Goal: Task Accomplishment & Management: Use online tool/utility

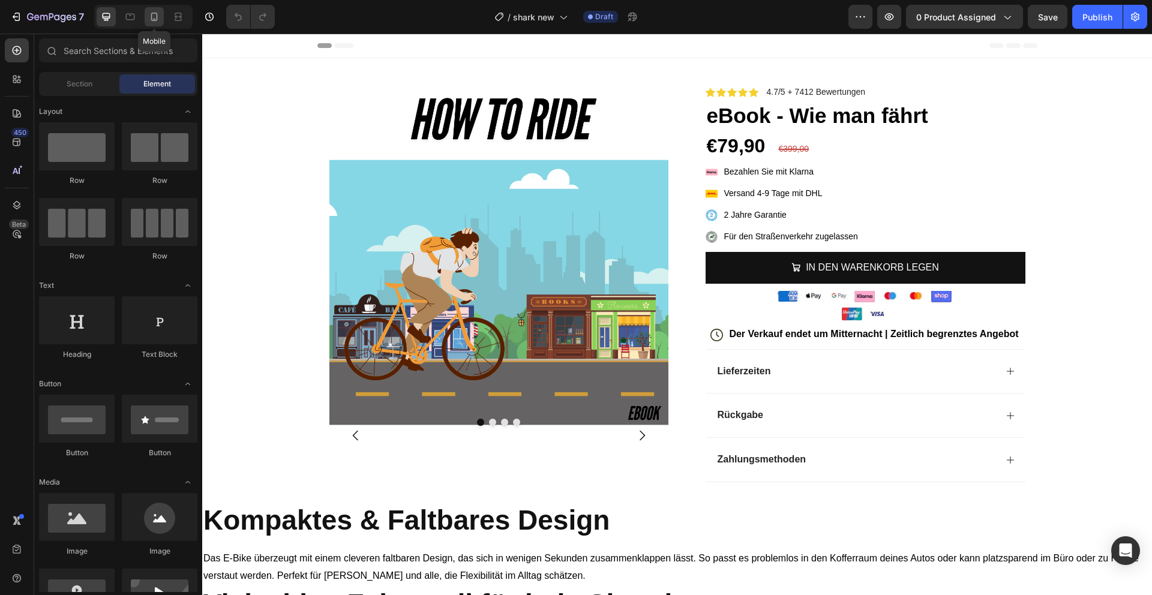
click at [148, 13] on icon at bounding box center [154, 17] width 12 height 12
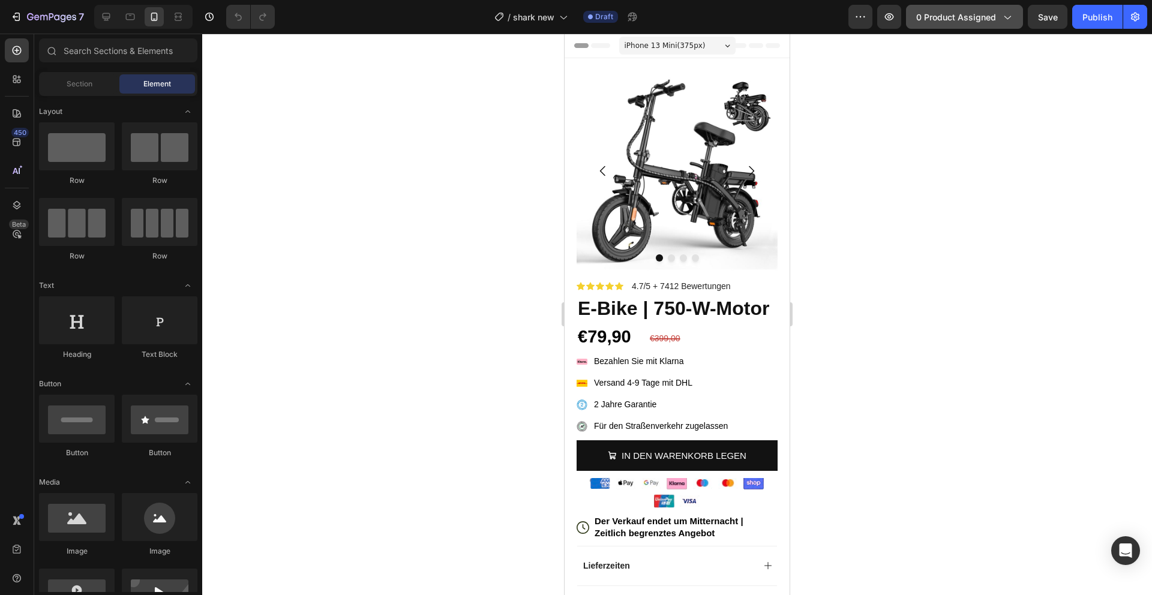
click at [981, 18] on span "0 product assigned" at bounding box center [957, 17] width 80 height 13
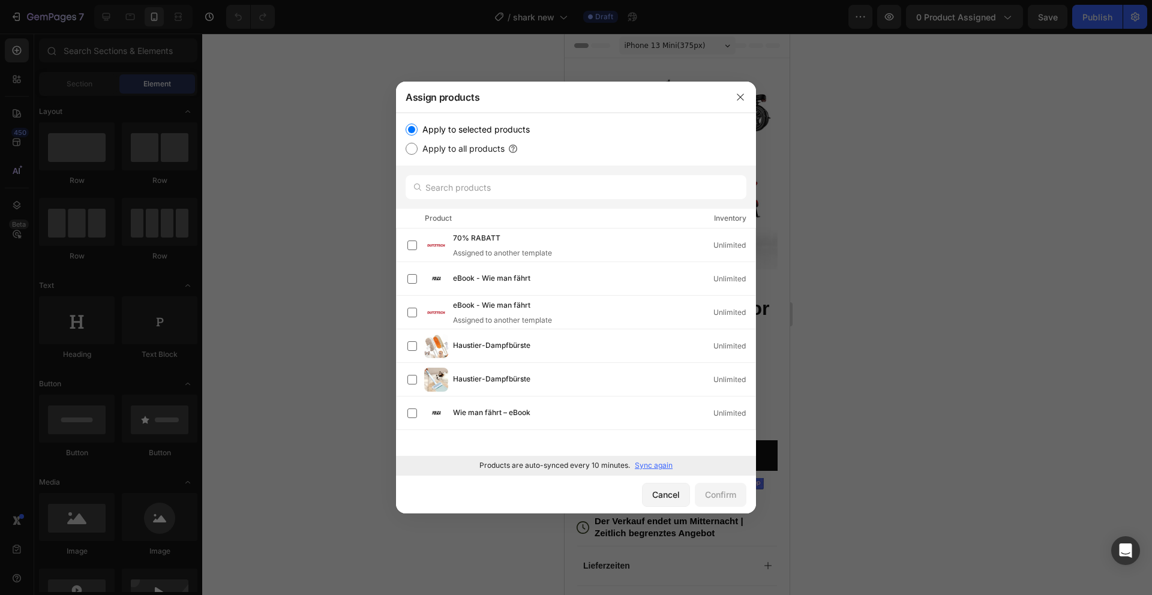
click at [663, 466] on p "Sync again" at bounding box center [654, 465] width 38 height 11
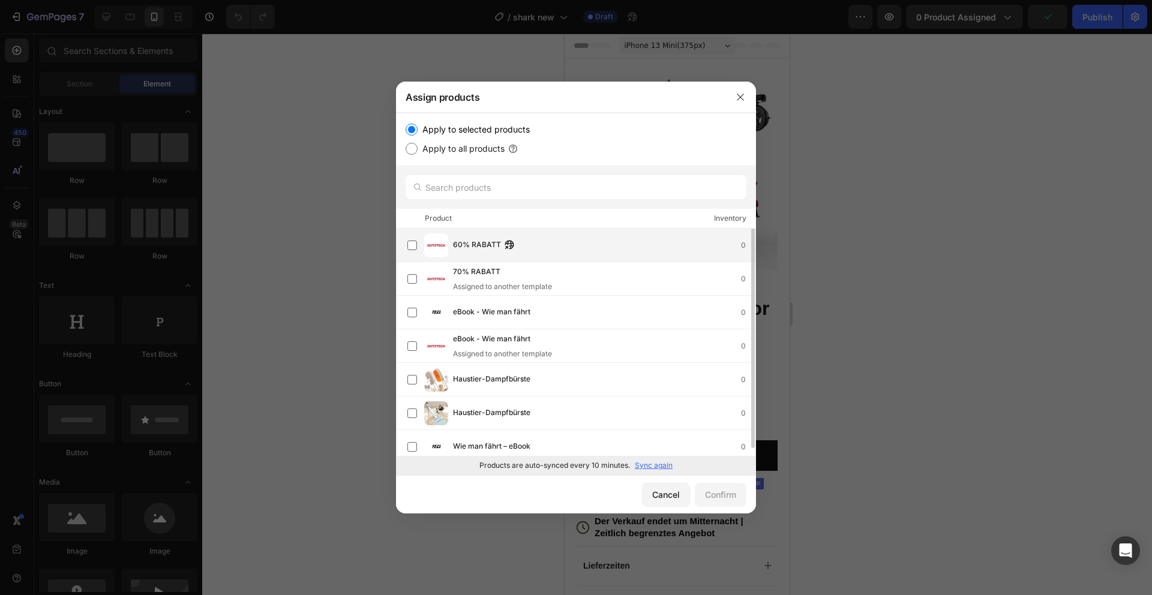
click at [562, 241] on div "60% RABATT 0" at bounding box center [604, 245] width 303 height 13
click at [711, 491] on div "Confirm" at bounding box center [720, 495] width 31 height 13
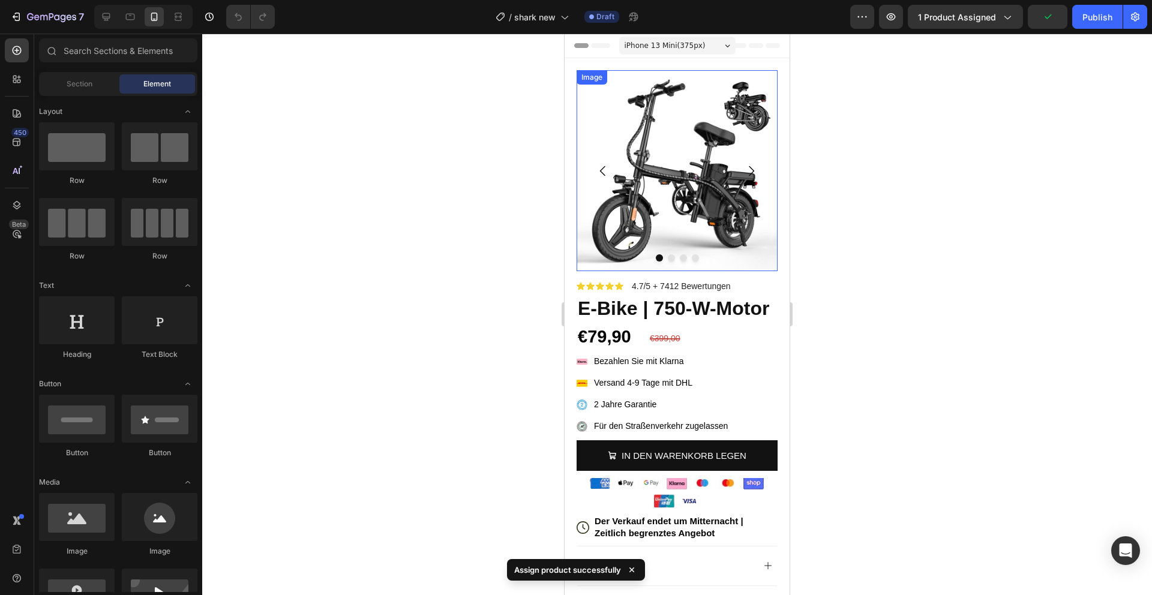
click at [696, 199] on img at bounding box center [677, 170] width 201 height 201
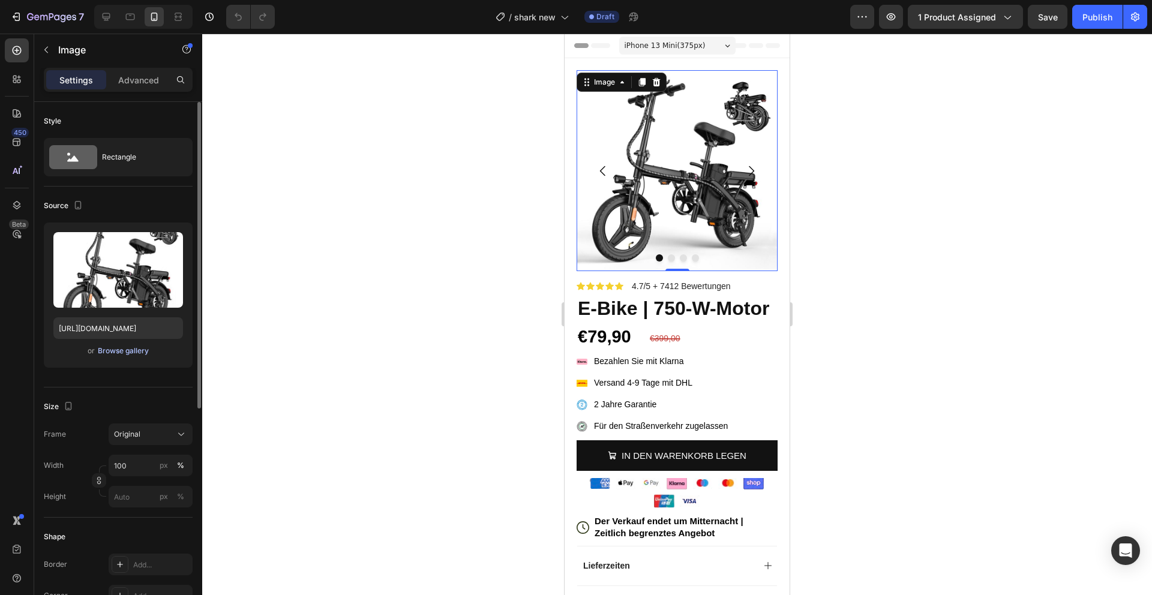
click at [121, 349] on div "Browse gallery" at bounding box center [123, 351] width 51 height 11
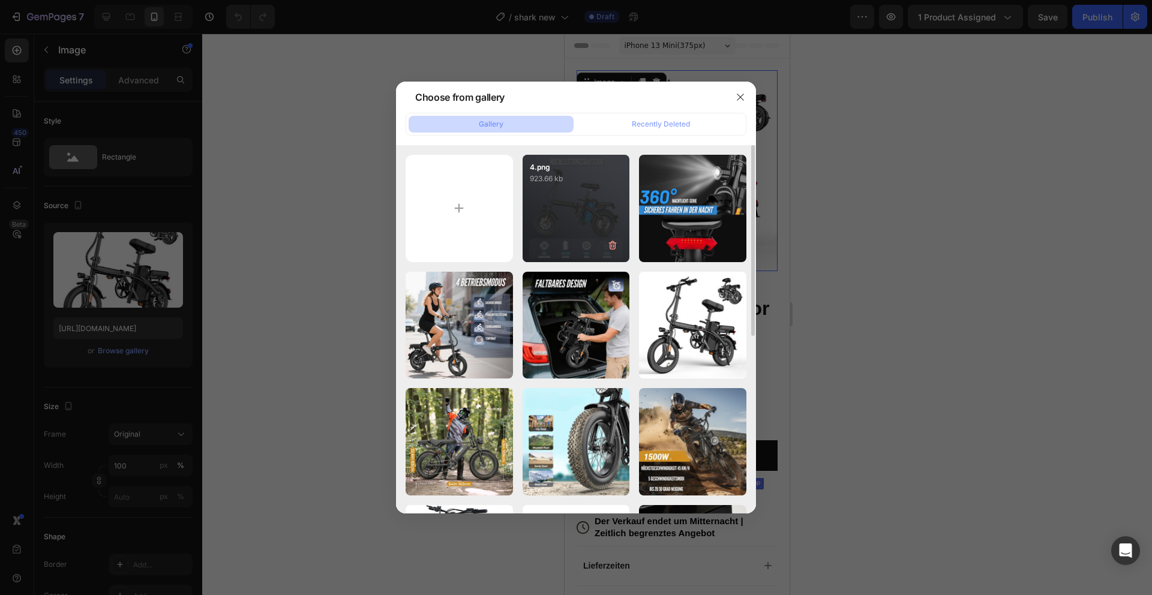
type input "C:\fakepath\21f72db4e9144ada9d67428878071e5c.png"
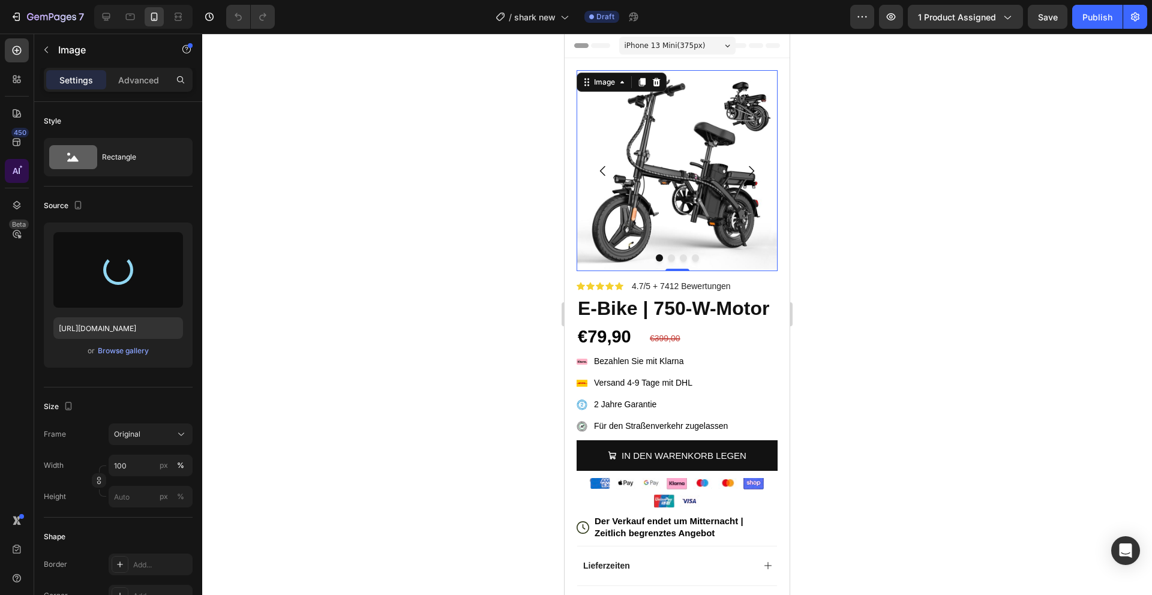
type input "[URL][DOMAIN_NAME]"
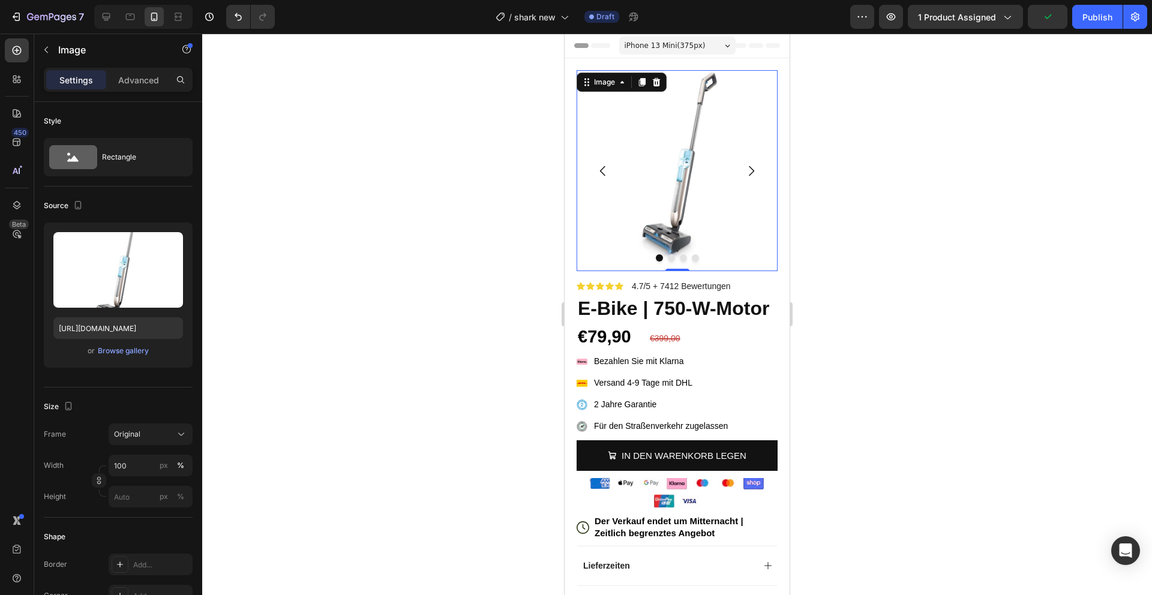
click at [747, 171] on icon "Carousel Next Arrow" at bounding box center [751, 171] width 14 height 14
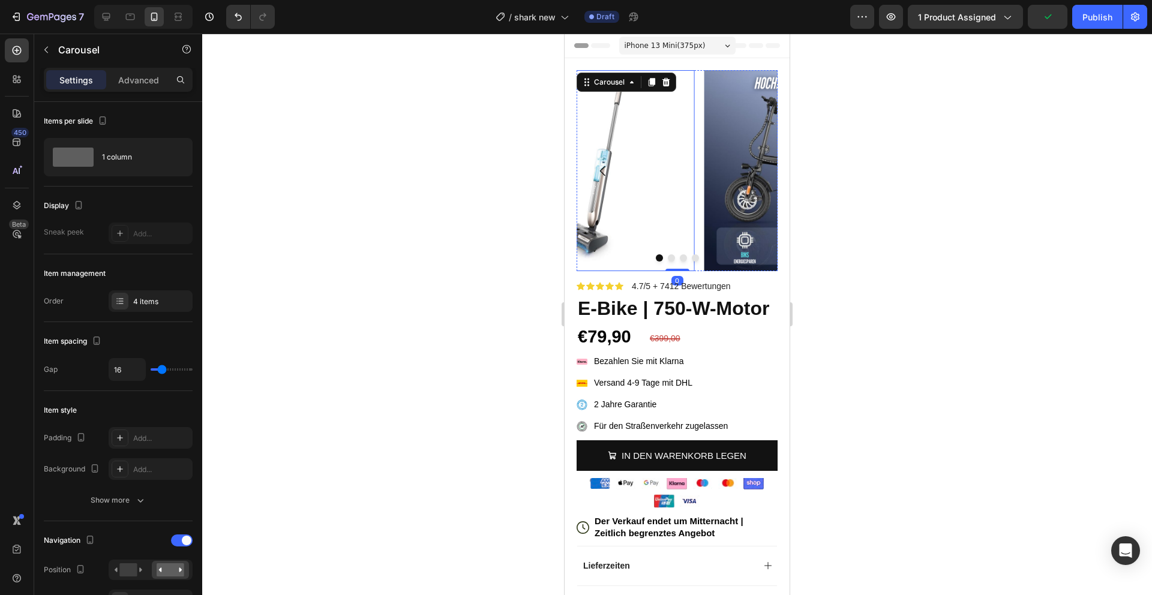
click at [705, 167] on img at bounding box center [805, 170] width 201 height 201
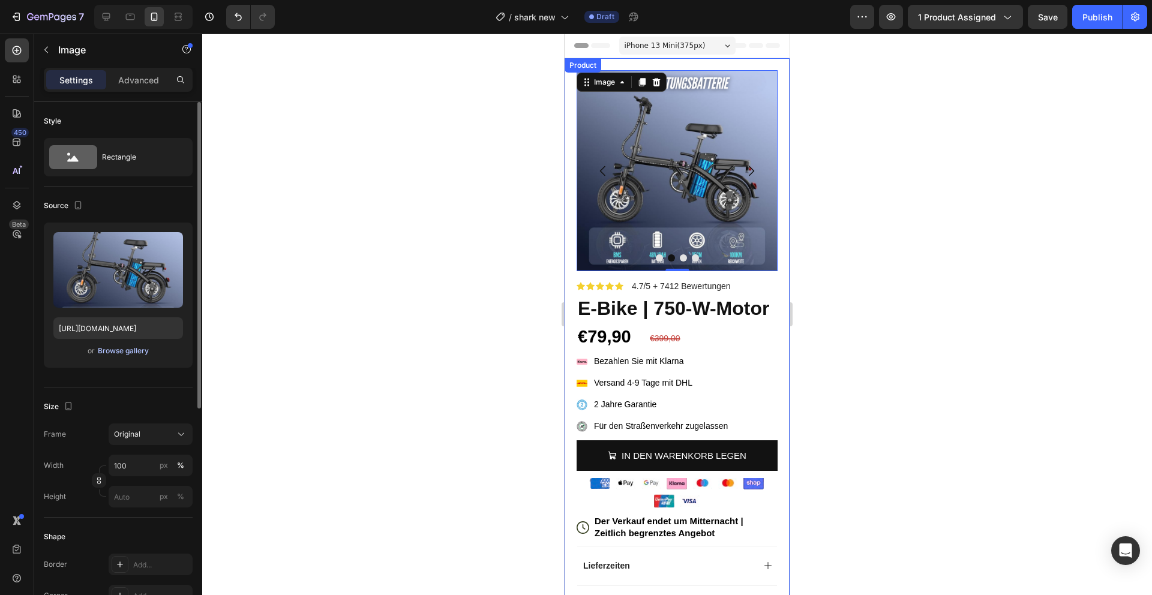
click at [137, 351] on div "Browse gallery" at bounding box center [123, 351] width 51 height 11
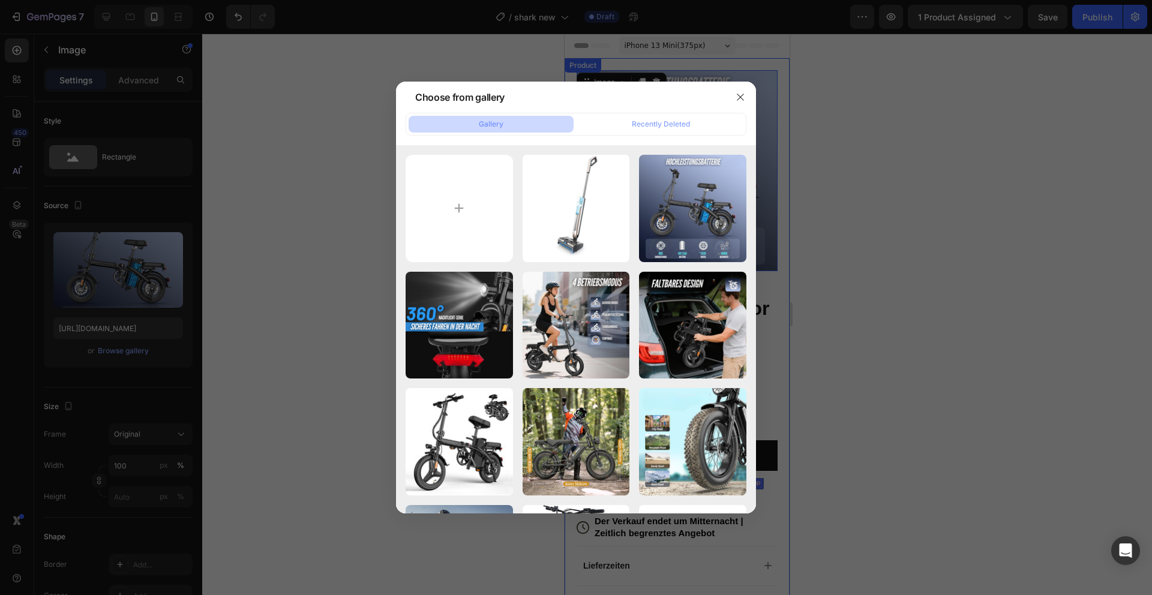
type input "C:\fakepath\ee21fab9a20b4d6bb95cb534a1095a59.png"
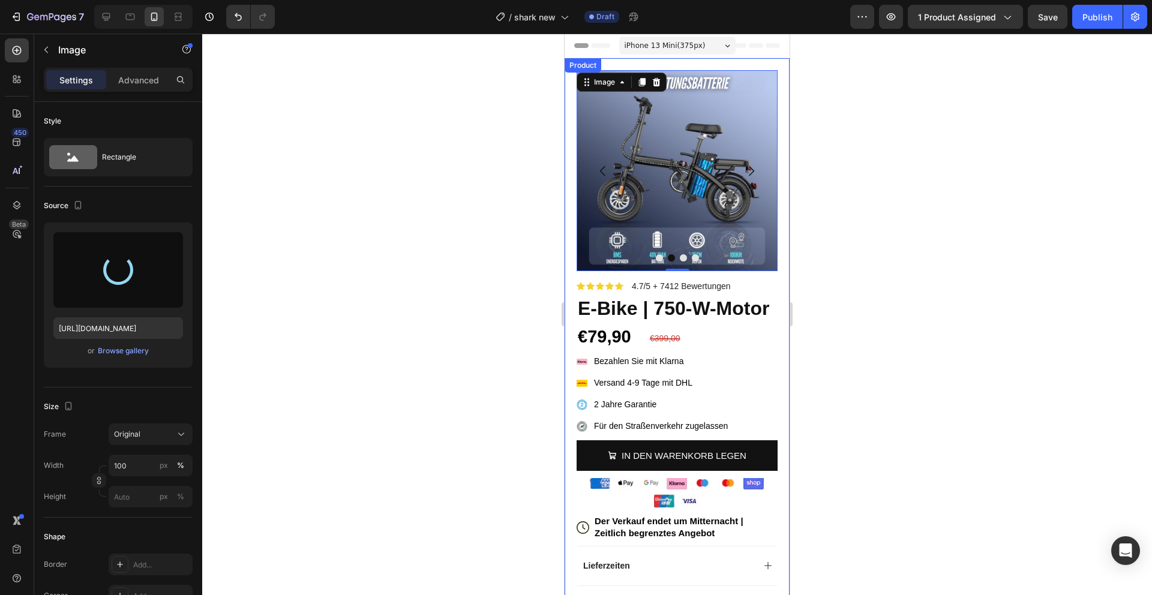
type input "[URL][DOMAIN_NAME]"
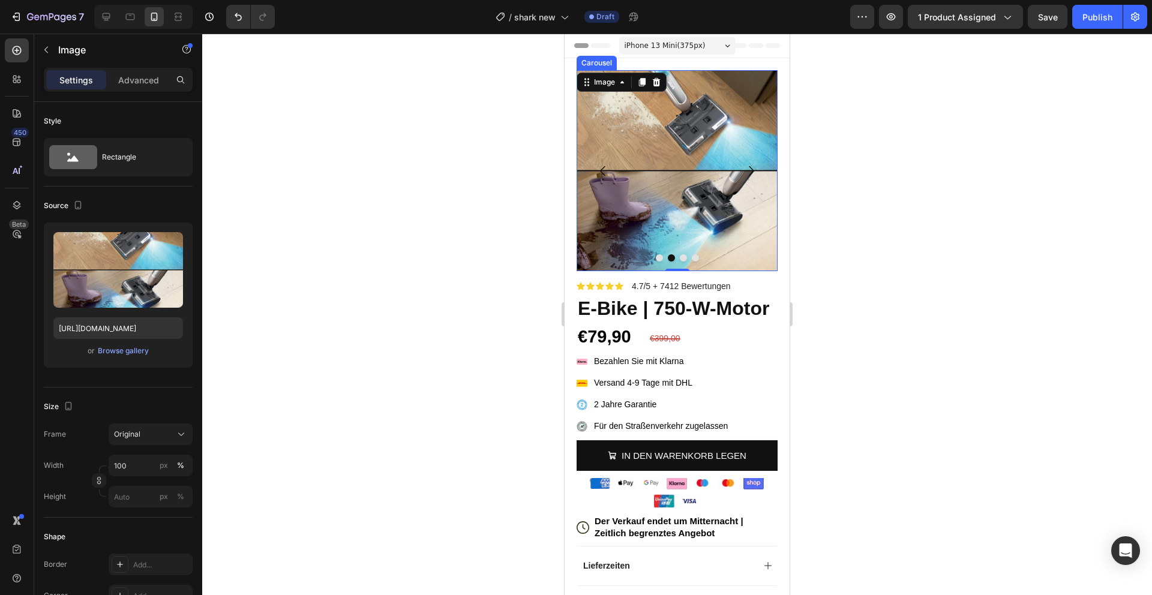
click at [745, 169] on icon "Carousel Next Arrow" at bounding box center [751, 171] width 14 height 14
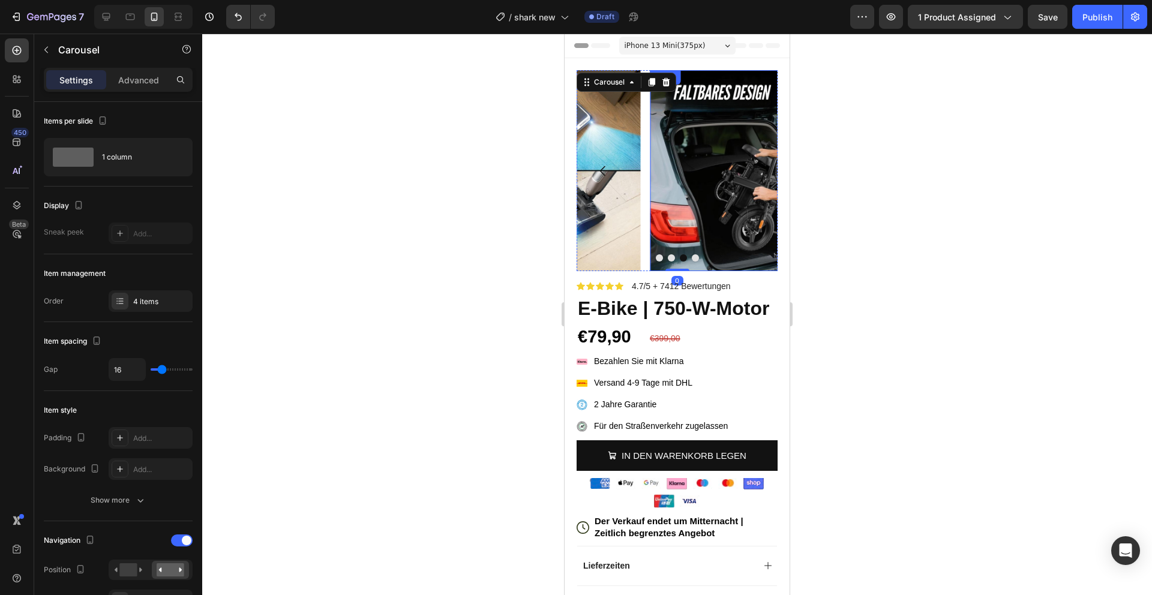
click at [672, 156] on img at bounding box center [751, 170] width 201 height 201
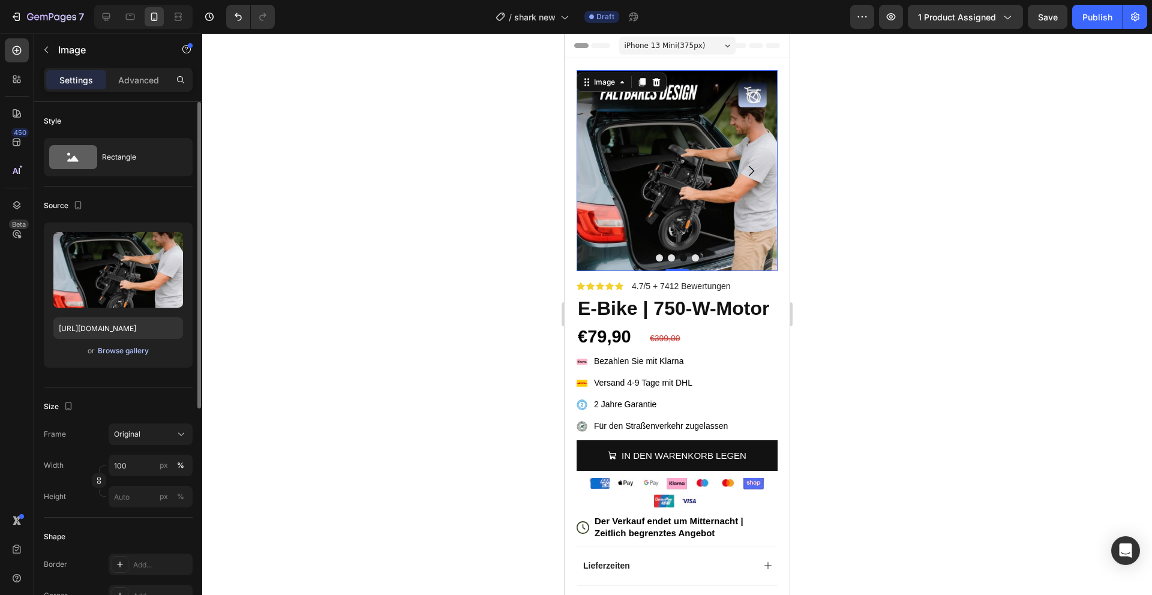
click at [133, 348] on div "Browse gallery" at bounding box center [123, 351] width 51 height 11
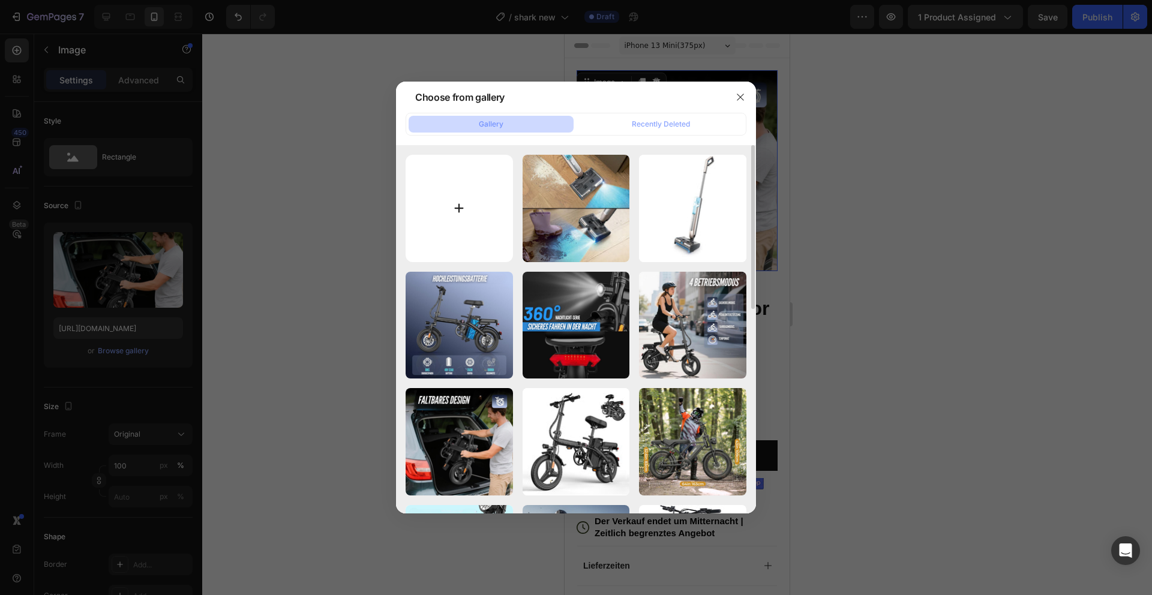
type input "C:\fakepath\1bb4a20e41e7425fa7b144ce58b78d4e.png"
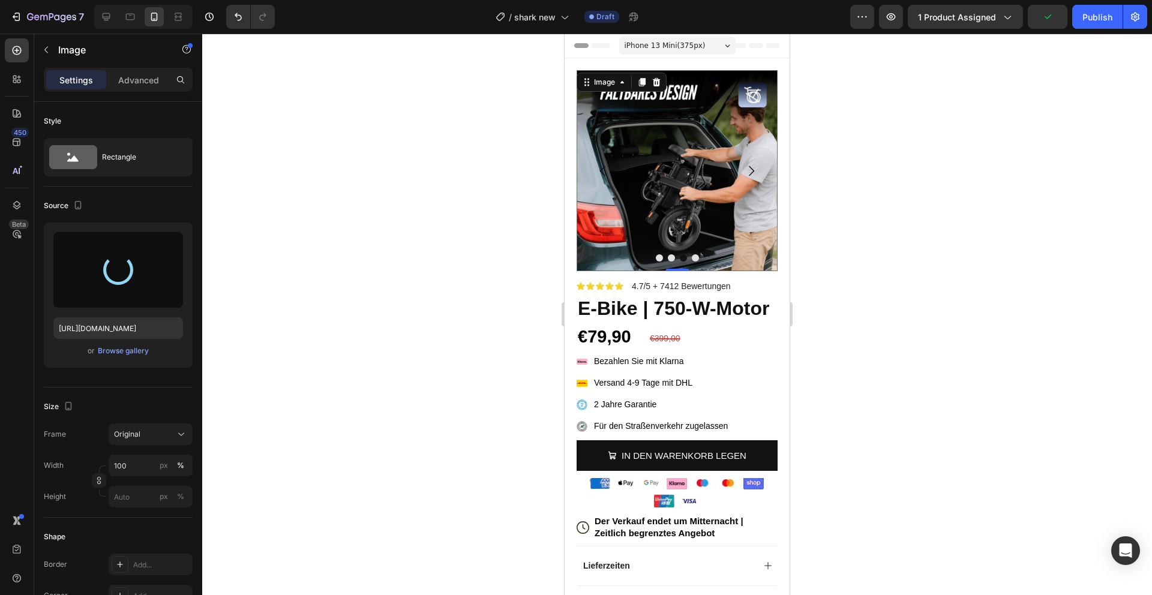
type input "[URL][DOMAIN_NAME]"
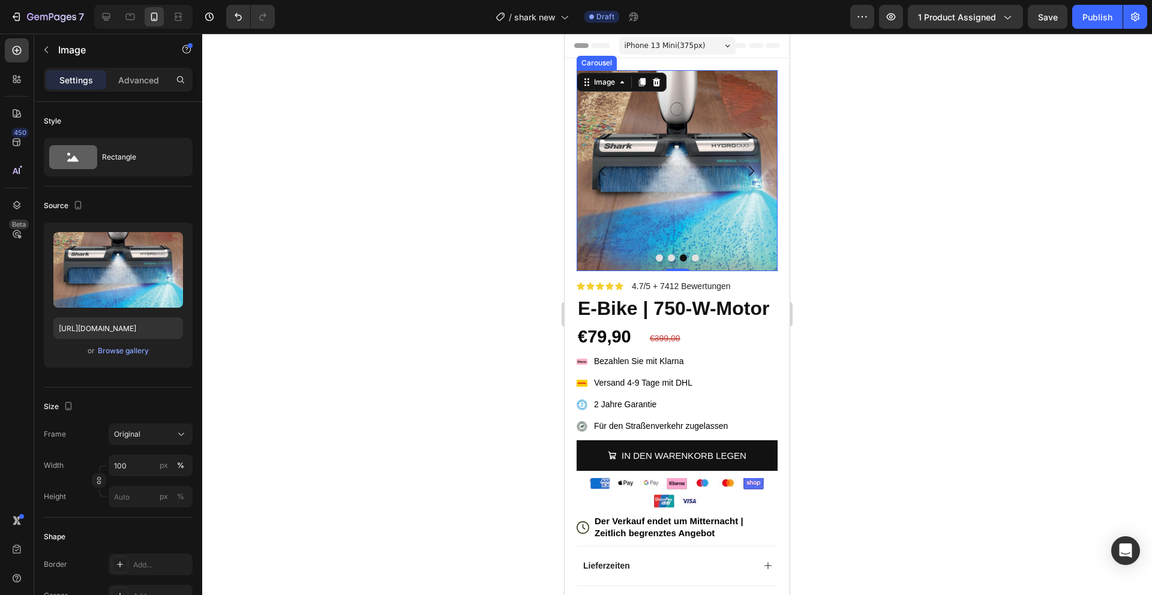
click at [758, 176] on icon "Carousel Next Arrow" at bounding box center [751, 171] width 14 height 14
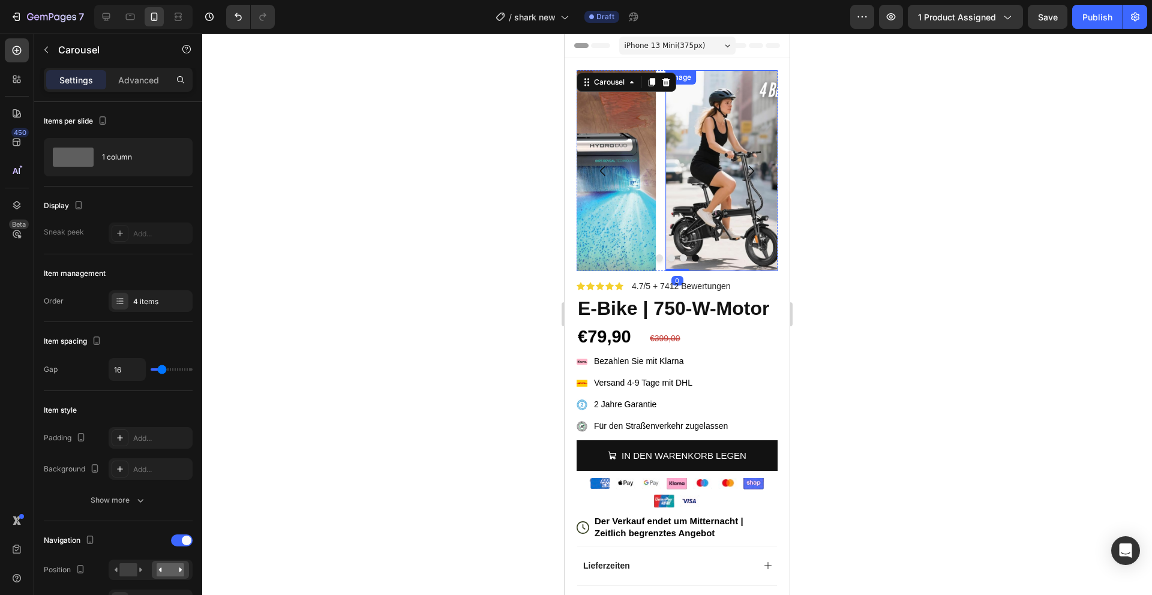
click at [696, 178] on img at bounding box center [766, 170] width 201 height 201
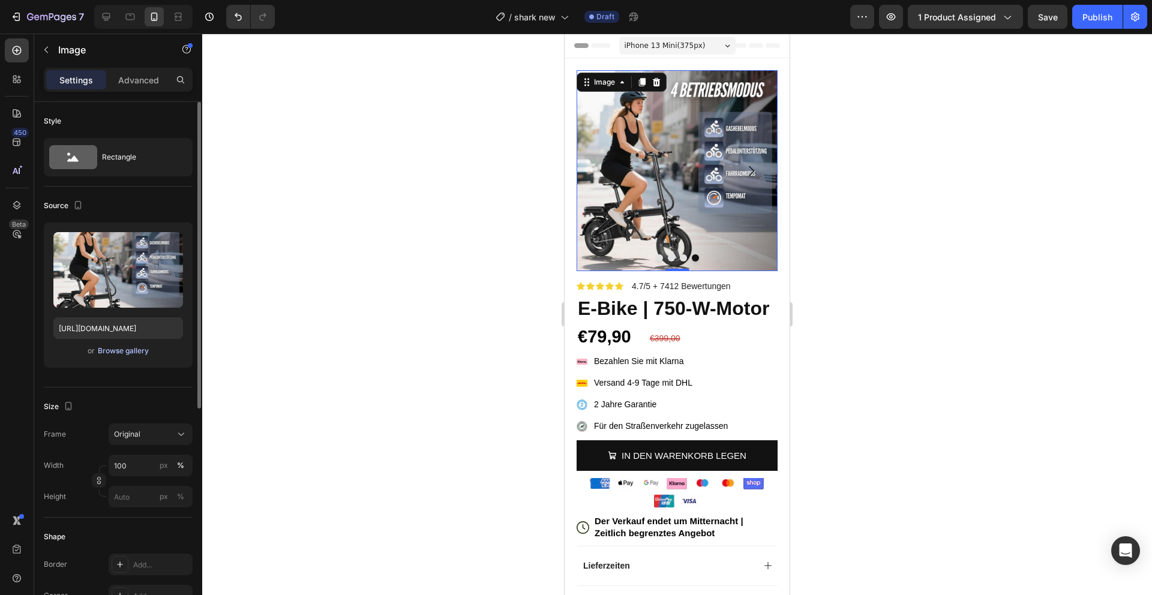
click at [134, 352] on div "Browse gallery" at bounding box center [123, 351] width 51 height 11
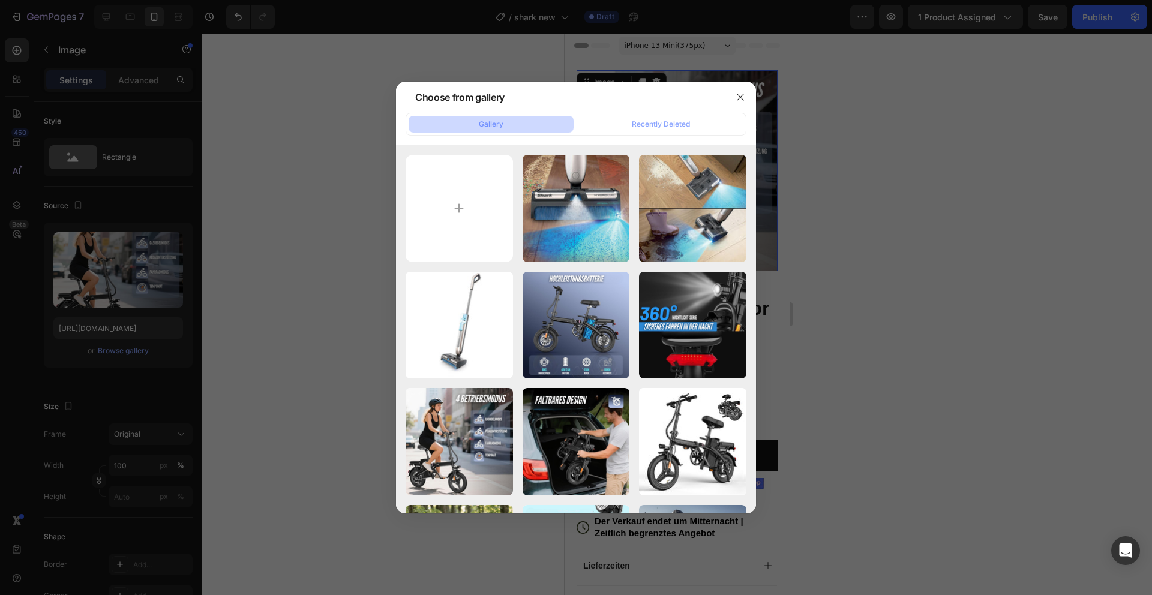
type input "C:\fakepath\f673b862220449c39dcb722b41ecdd59.png"
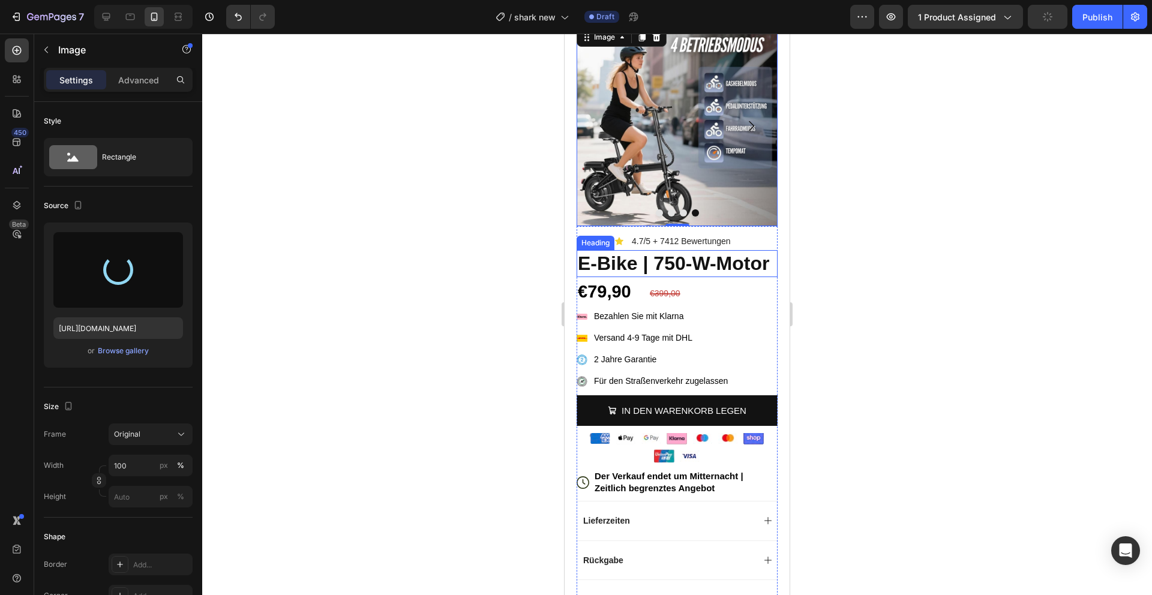
scroll to position [75, 0]
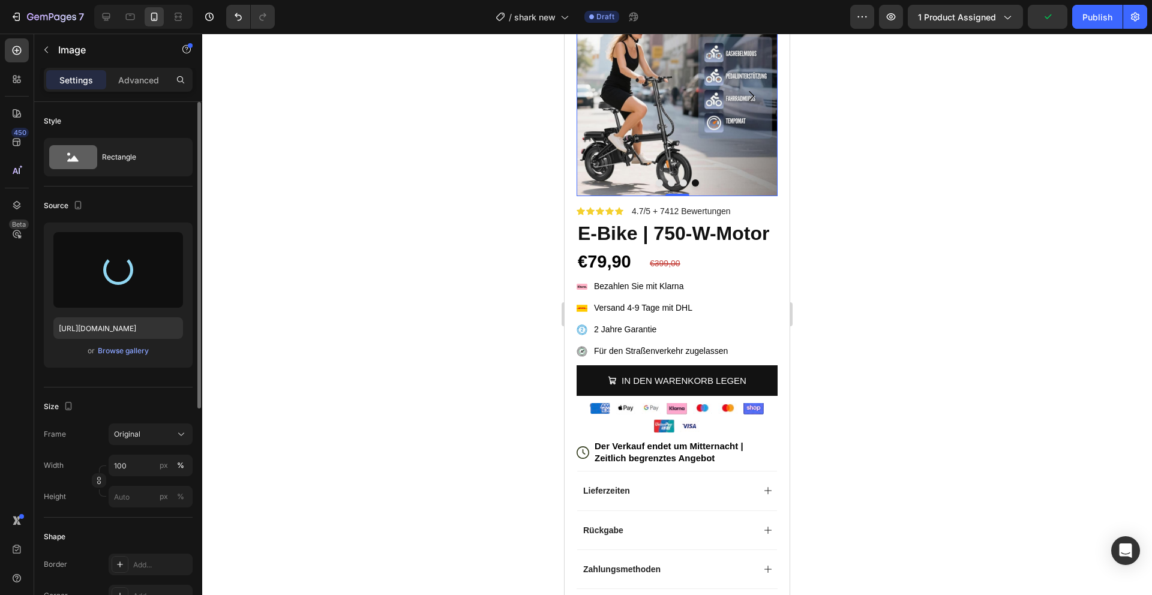
type input "[URL][DOMAIN_NAME]"
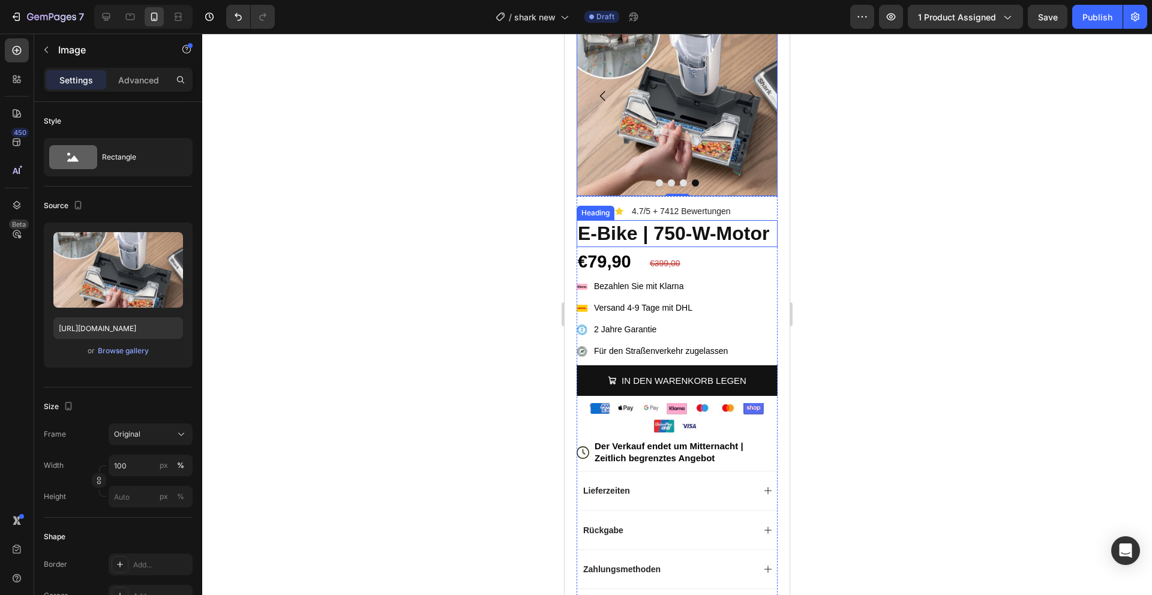
click at [670, 244] on strong "E-Bike | 750-W-Motor" at bounding box center [673, 234] width 191 height 22
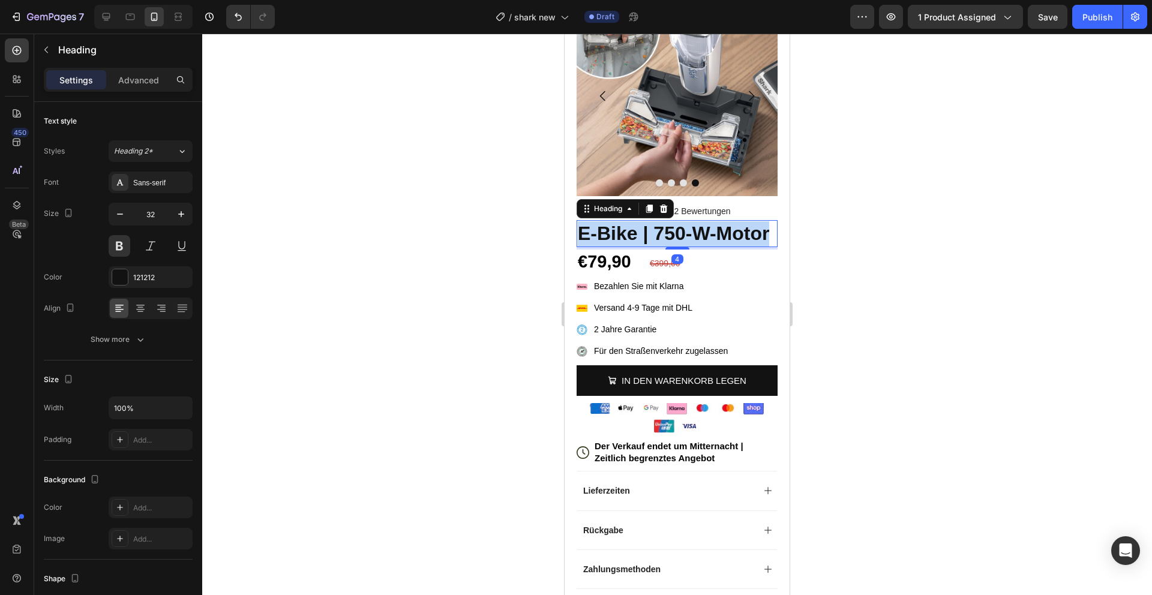
click at [670, 244] on strong "E-Bike | 750-W-Motor" at bounding box center [673, 234] width 191 height 22
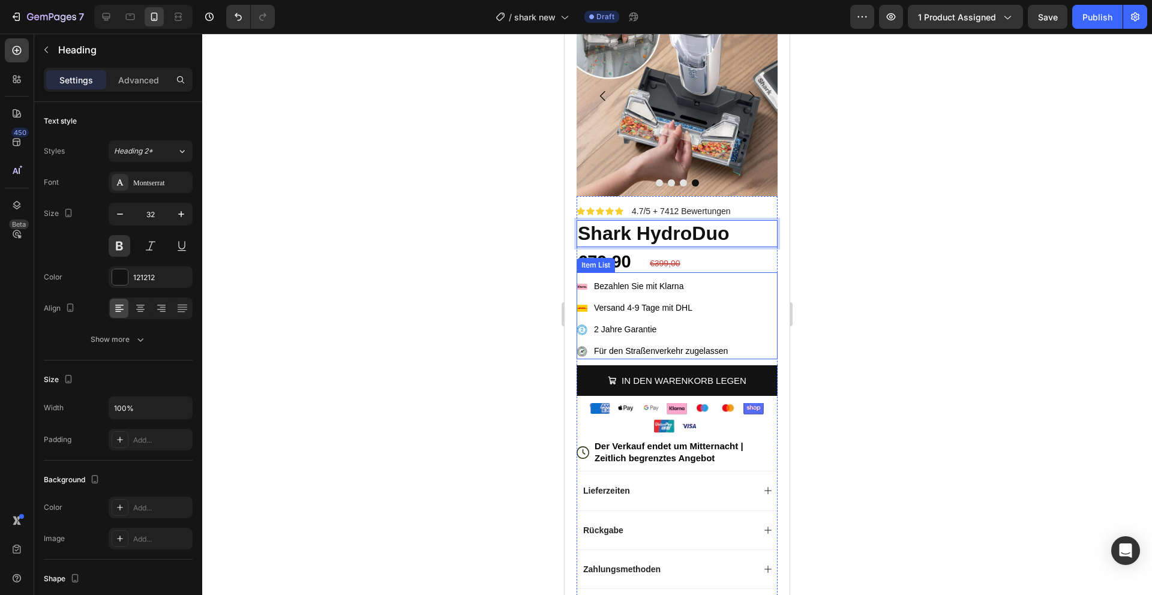
click at [655, 350] on p "Für den Straßenverkehr zugelassen" at bounding box center [661, 351] width 134 height 13
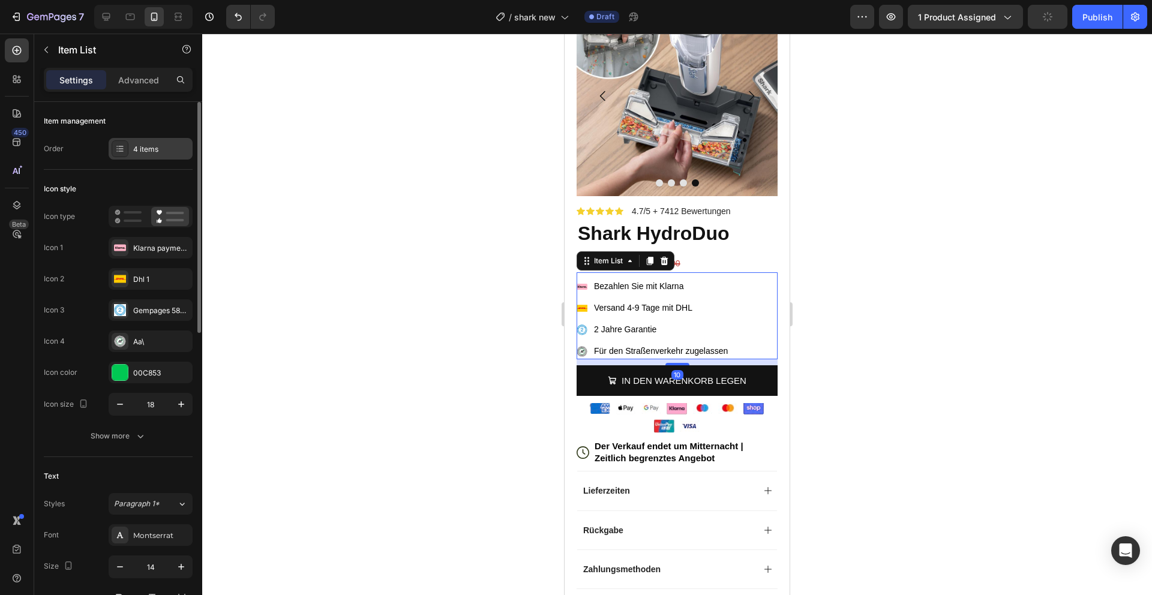
click at [134, 149] on div "4 items" at bounding box center [161, 149] width 56 height 11
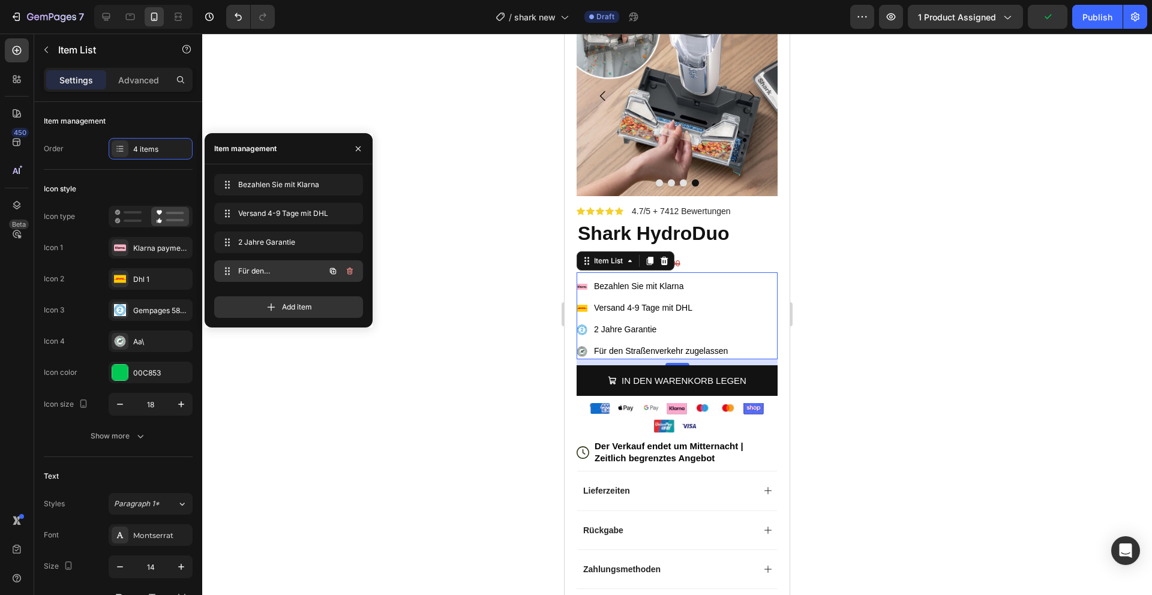
click at [358, 273] on button "button" at bounding box center [350, 271] width 17 height 17
click at [340, 272] on div "Delete" at bounding box center [342, 271] width 22 height 11
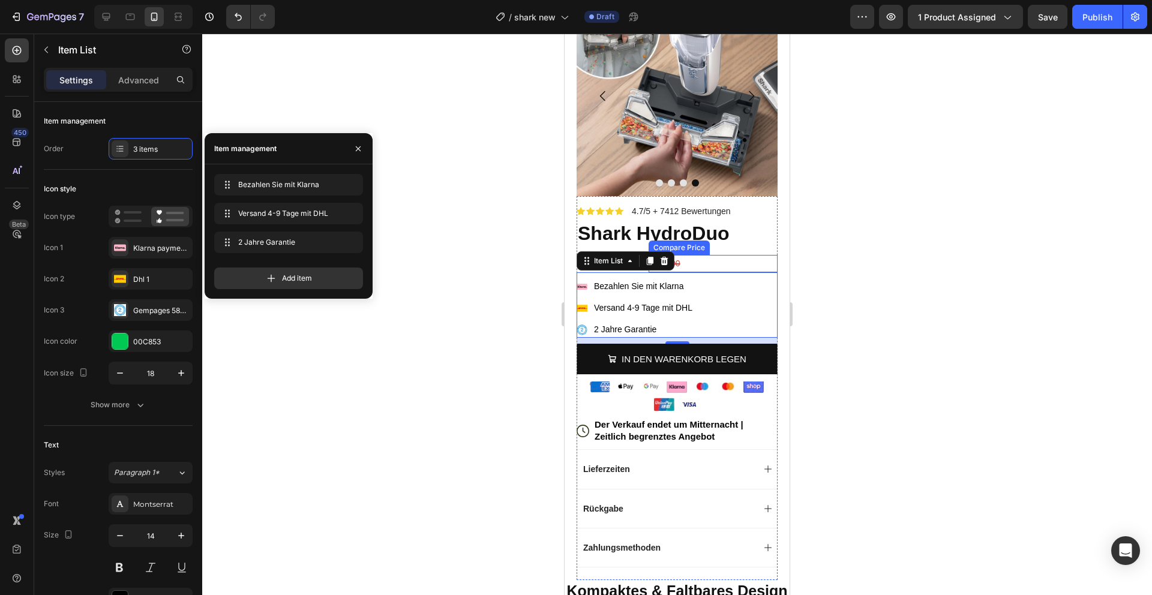
click at [703, 265] on div "€399,00" at bounding box center [713, 263] width 129 height 17
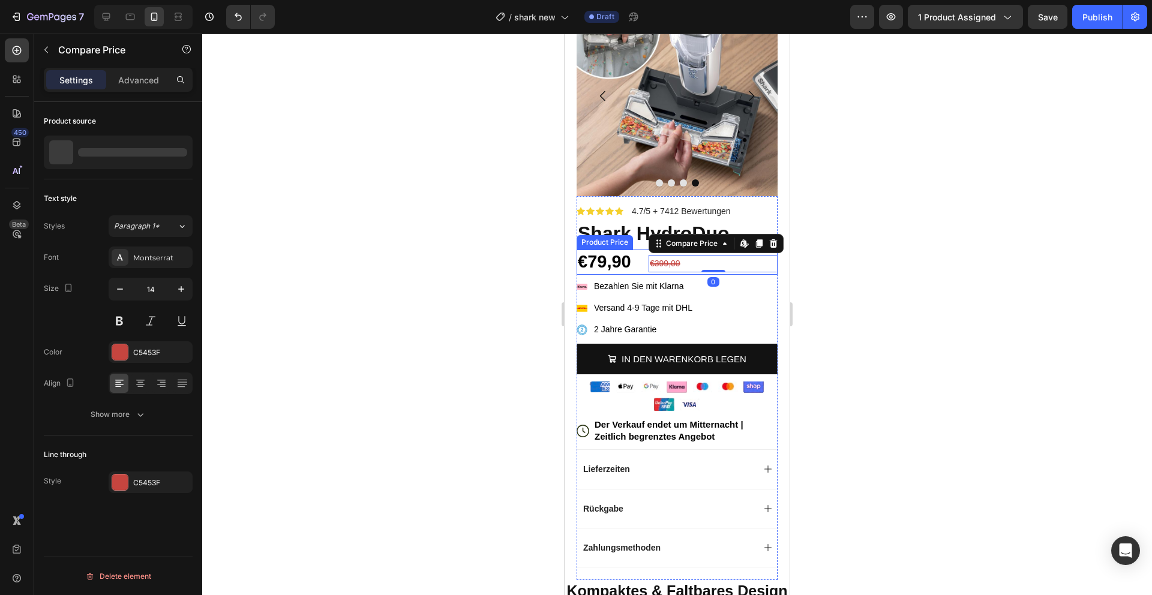
click at [607, 260] on div "€79,90" at bounding box center [677, 262] width 201 height 25
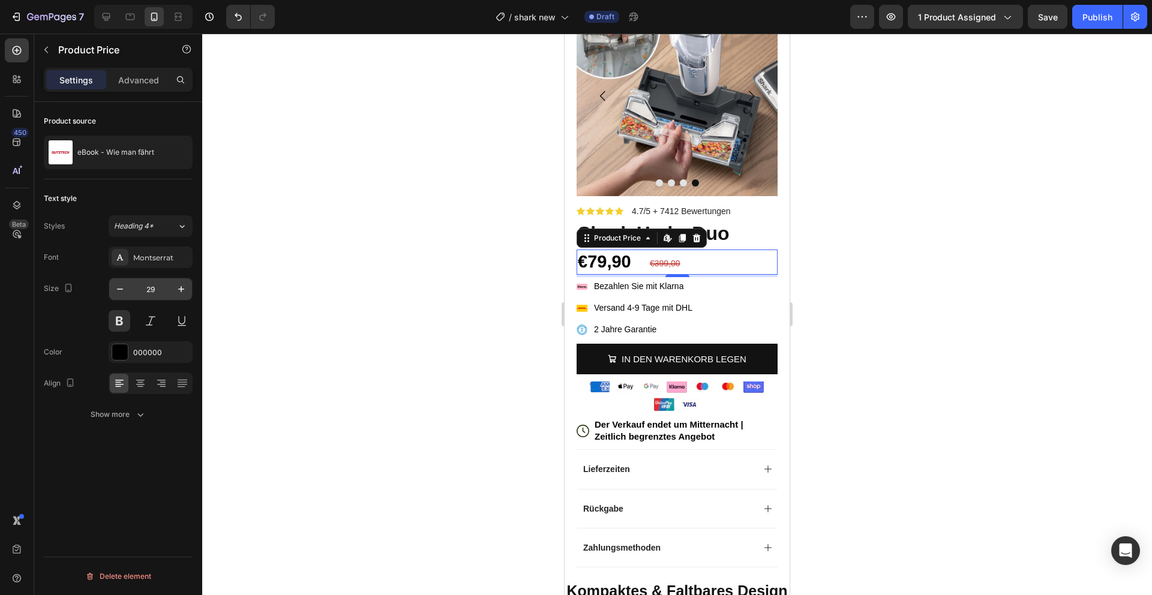
click at [151, 289] on input "29" at bounding box center [151, 289] width 40 height 22
type input "35"
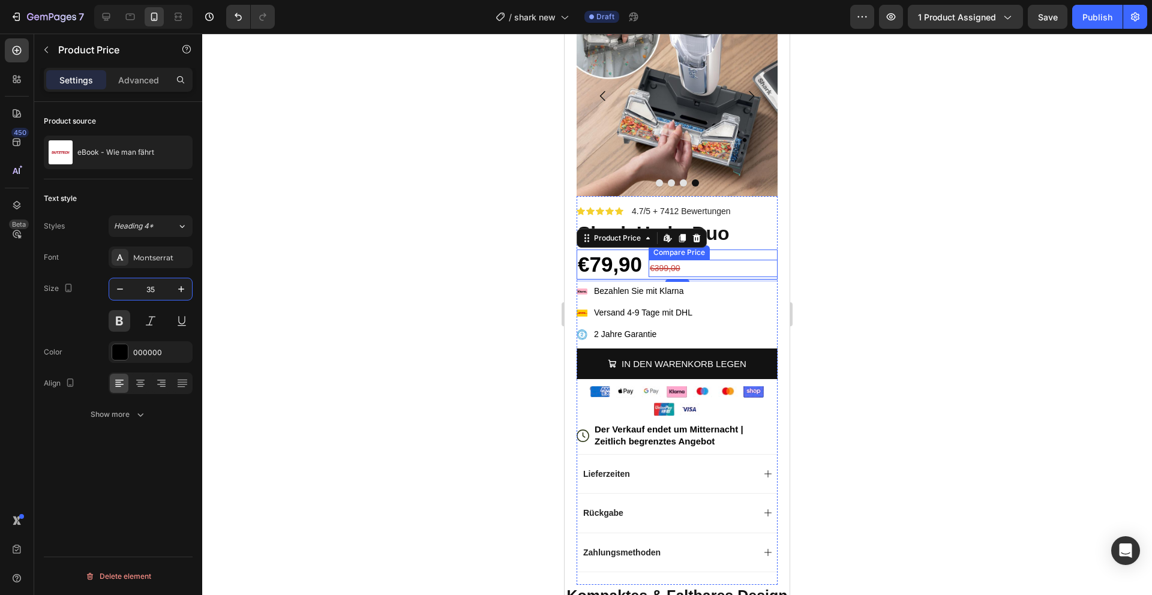
click at [678, 271] on div "€399,00" at bounding box center [713, 268] width 129 height 17
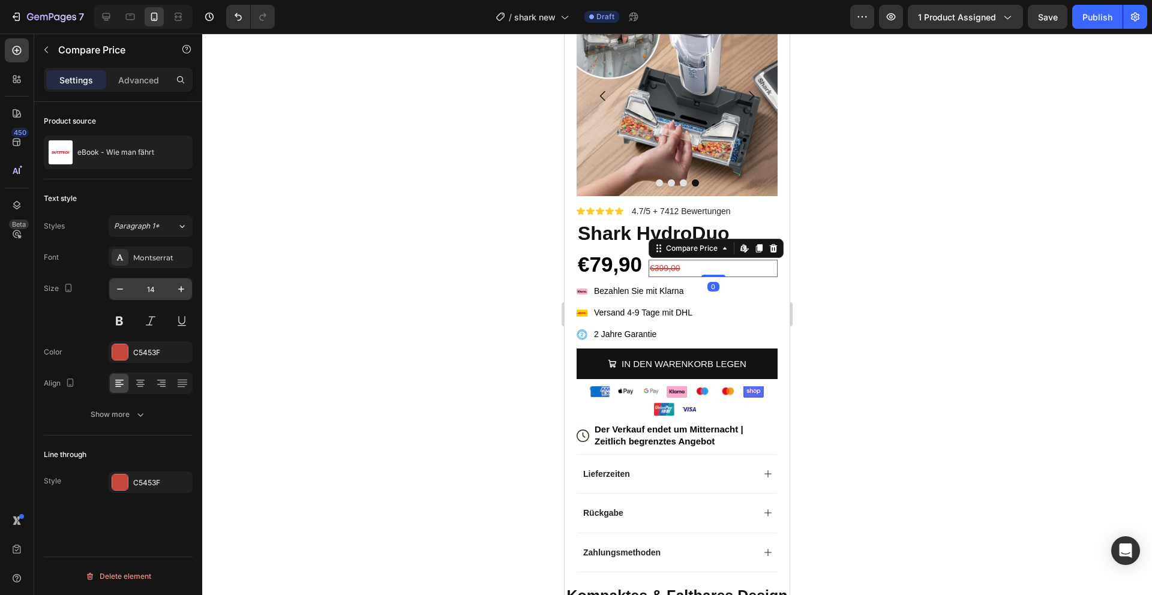
click at [154, 290] on input "14" at bounding box center [151, 289] width 40 height 22
type input "20"
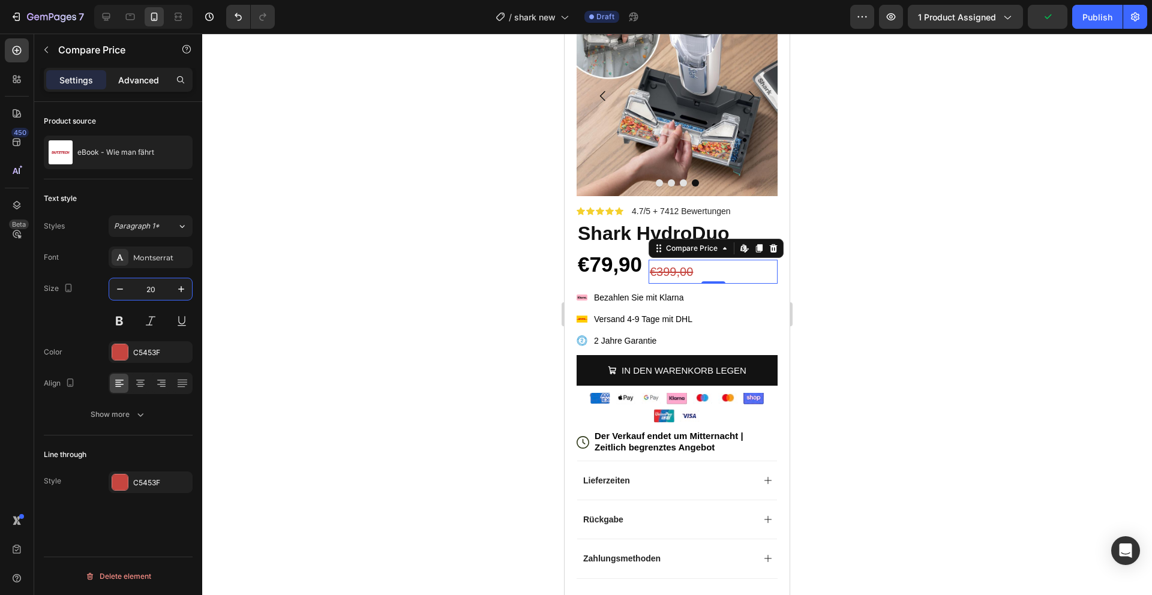
click at [148, 77] on p "Advanced" at bounding box center [138, 80] width 41 height 13
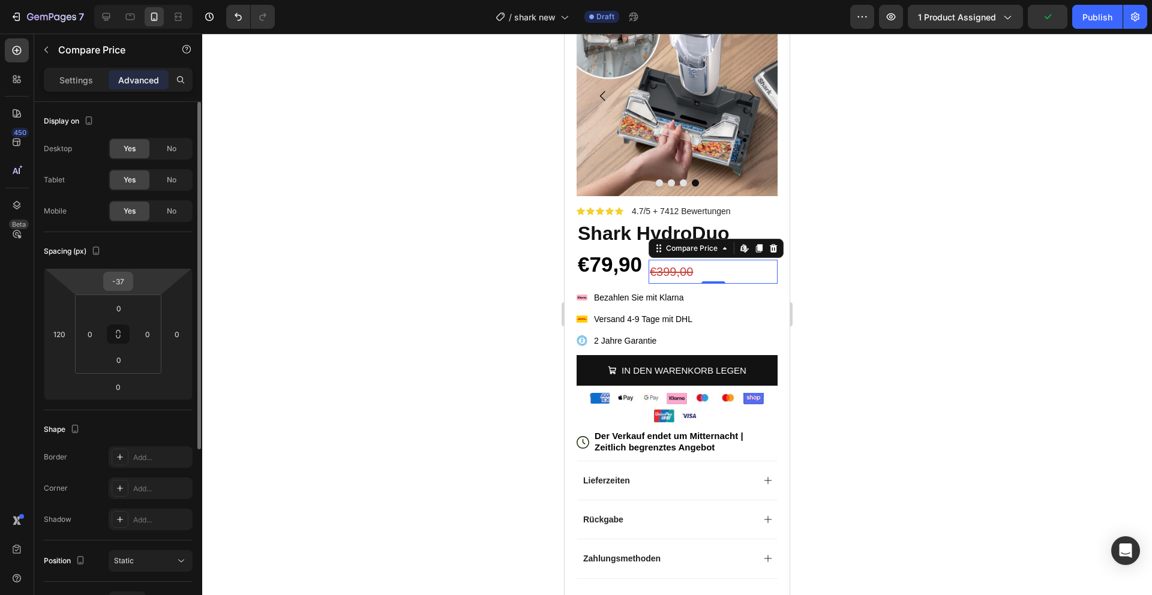
click at [121, 280] on input "-37" at bounding box center [118, 281] width 24 height 18
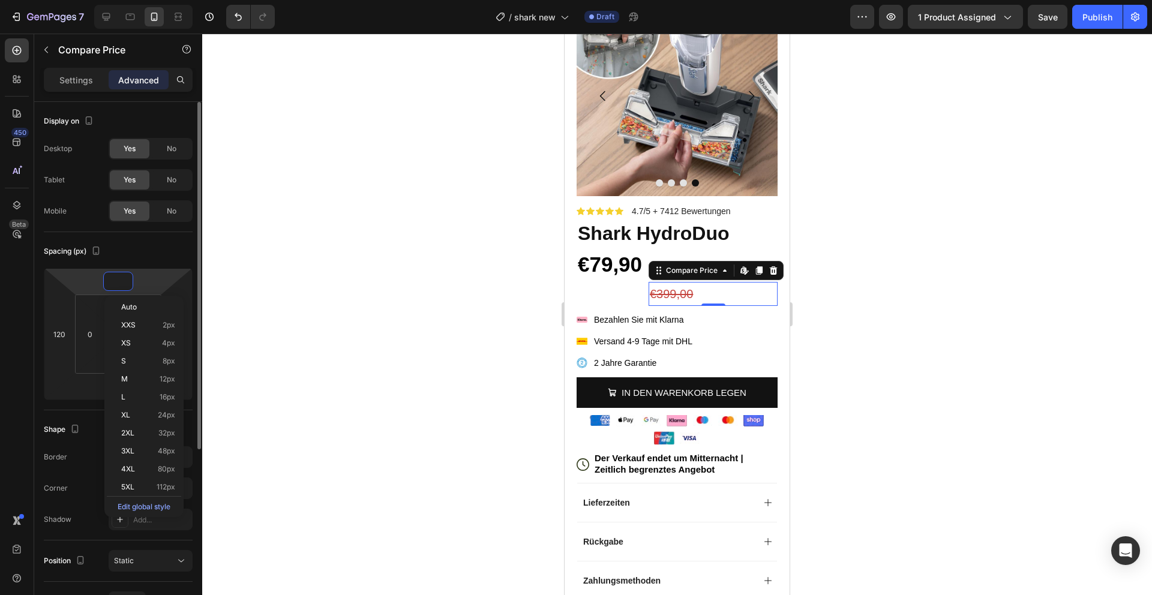
type input "-1"
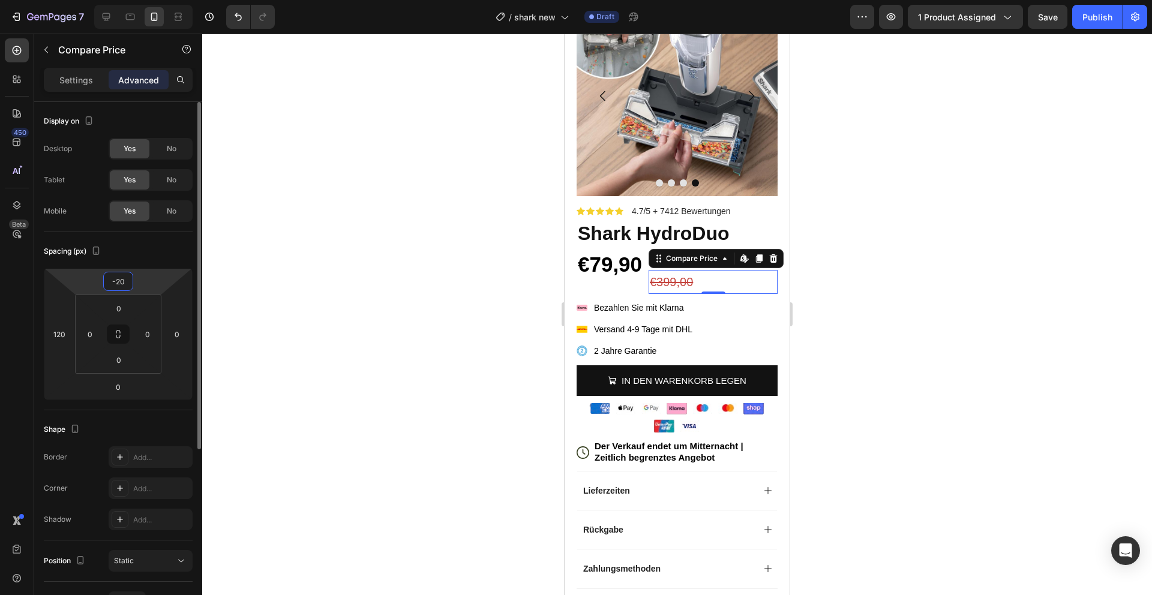
type input "-2"
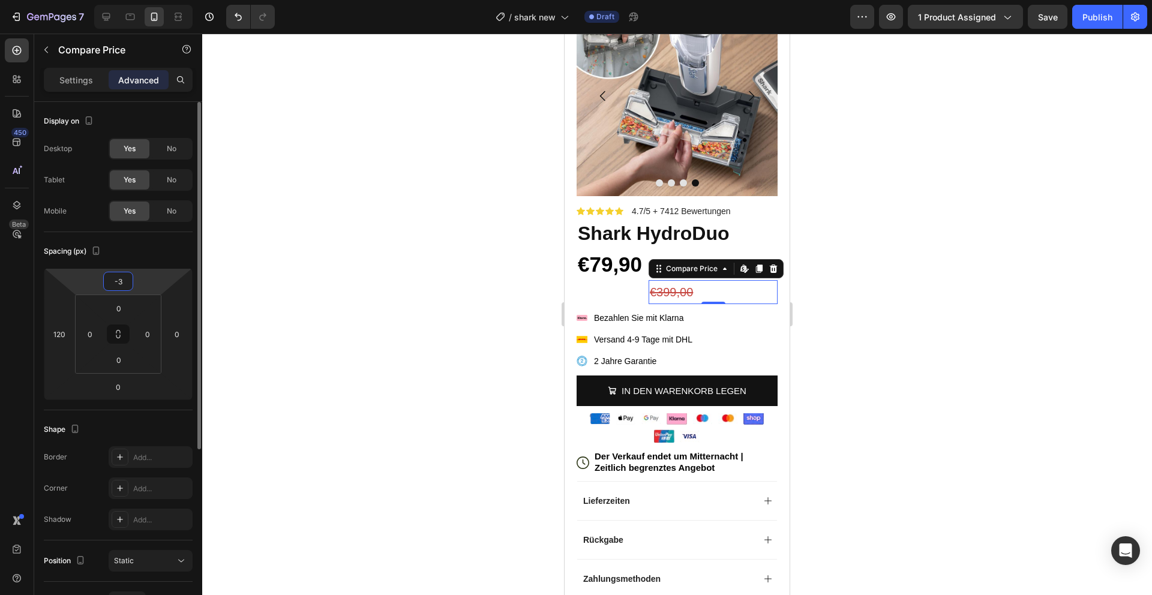
type input "-37"
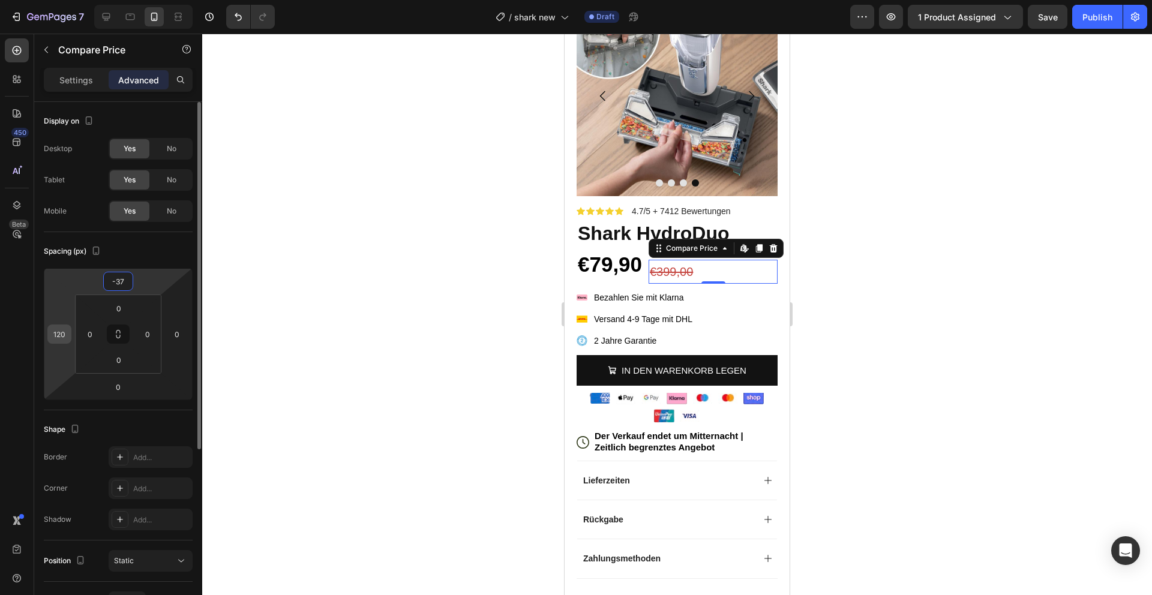
click at [62, 339] on input "120" at bounding box center [59, 334] width 18 height 18
type input "140"
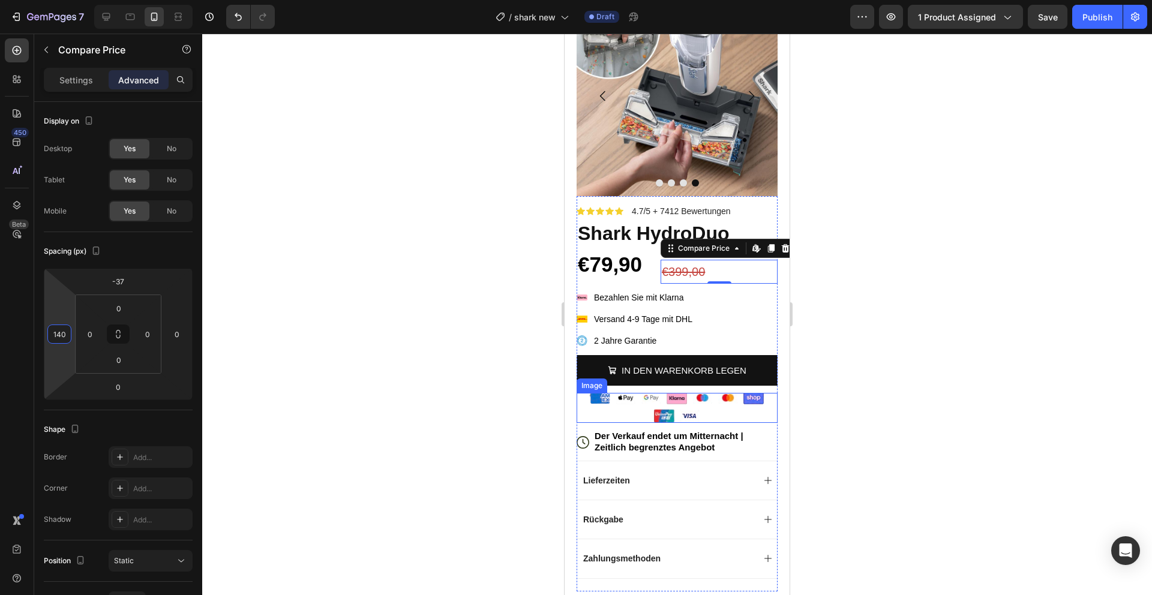
click at [699, 404] on img at bounding box center [678, 408] width 180 height 30
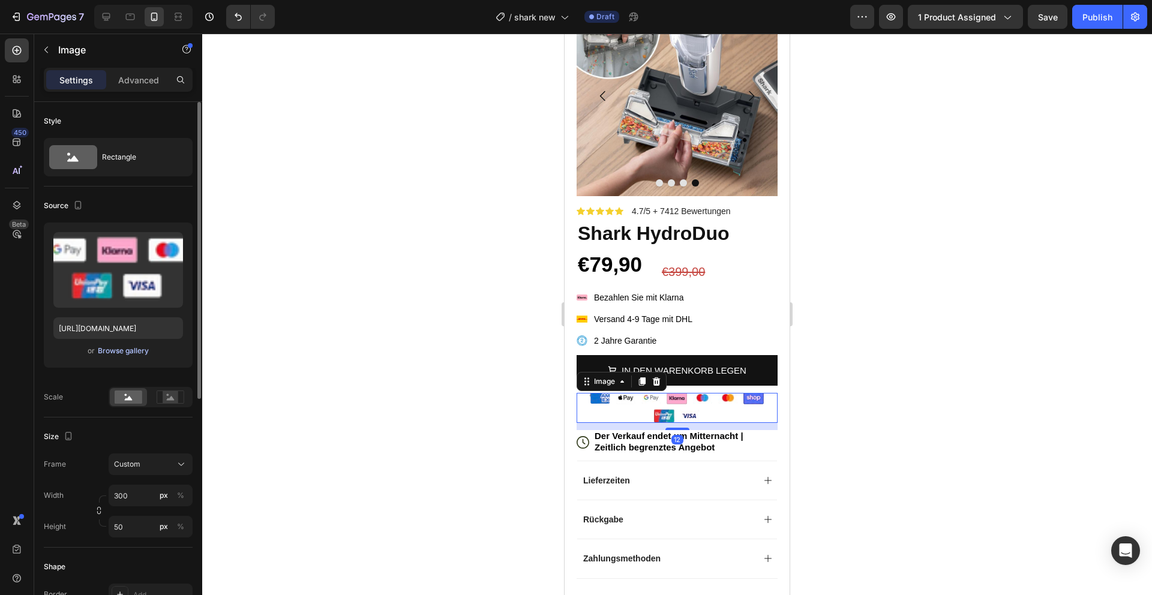
click at [119, 355] on div "Browse gallery" at bounding box center [123, 351] width 51 height 11
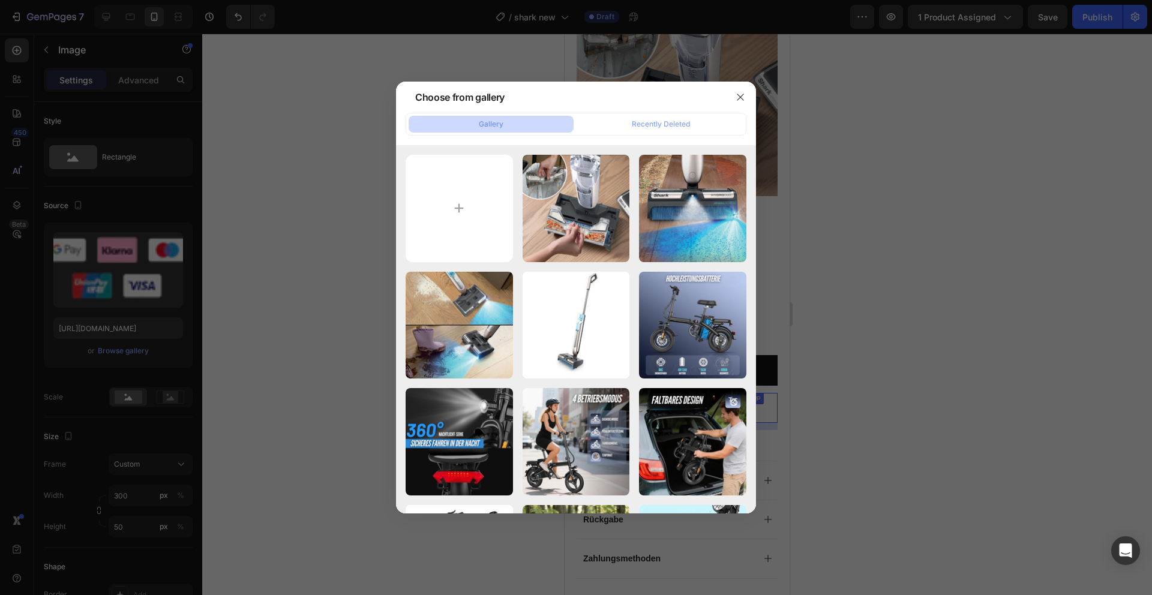
type input "C:\fakepath\Screen Shot [DATE] 4.33.51 PM.png"
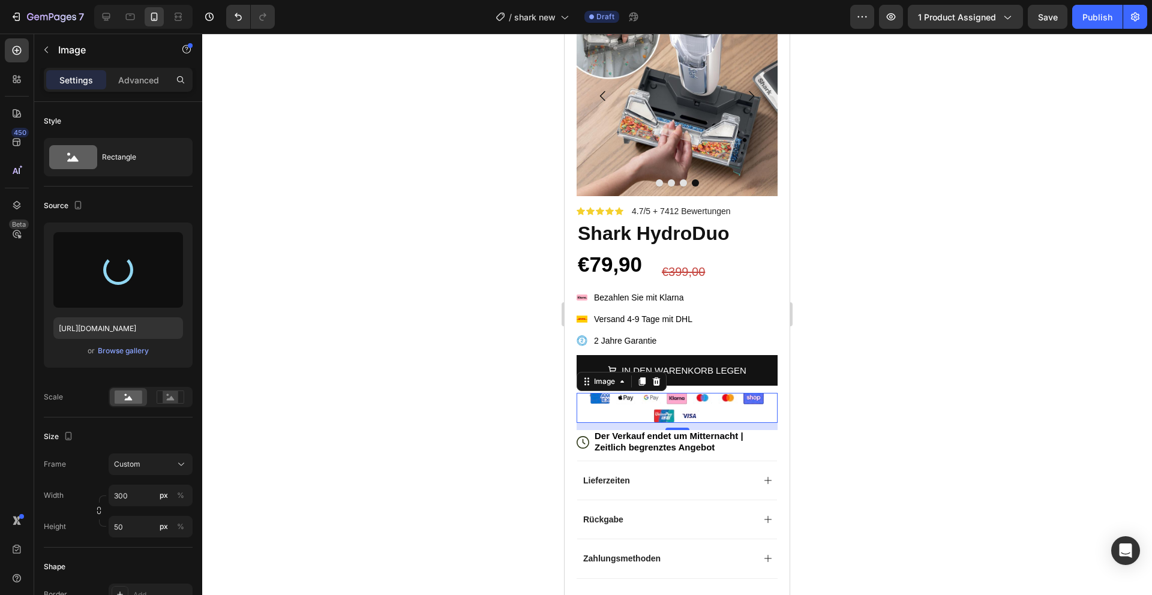
type input "[URL][DOMAIN_NAME]"
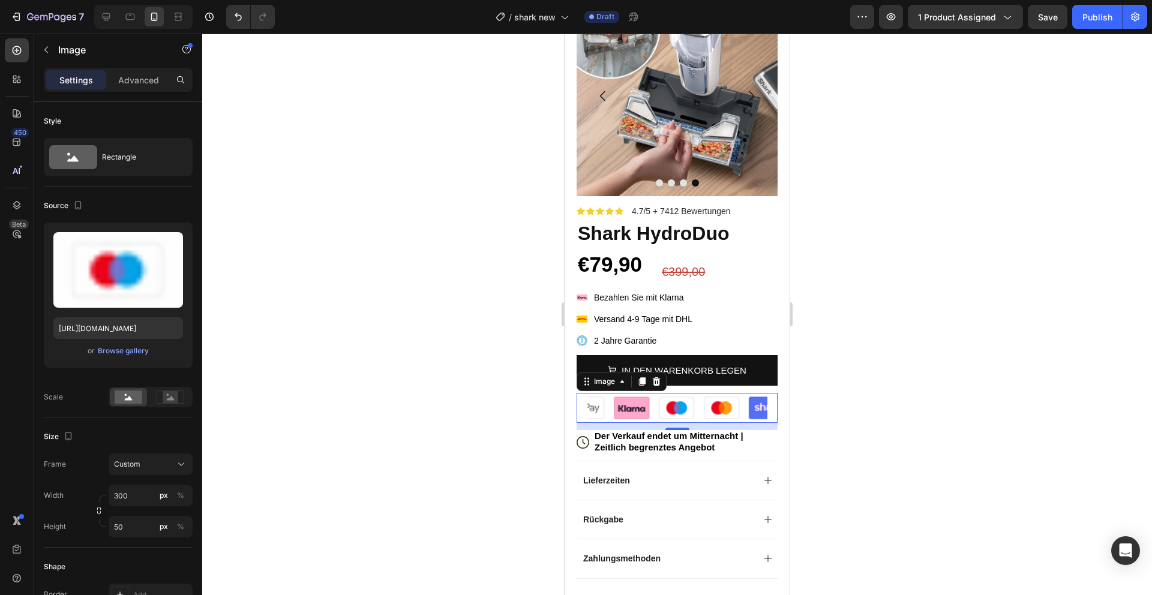
scroll to position [24, 0]
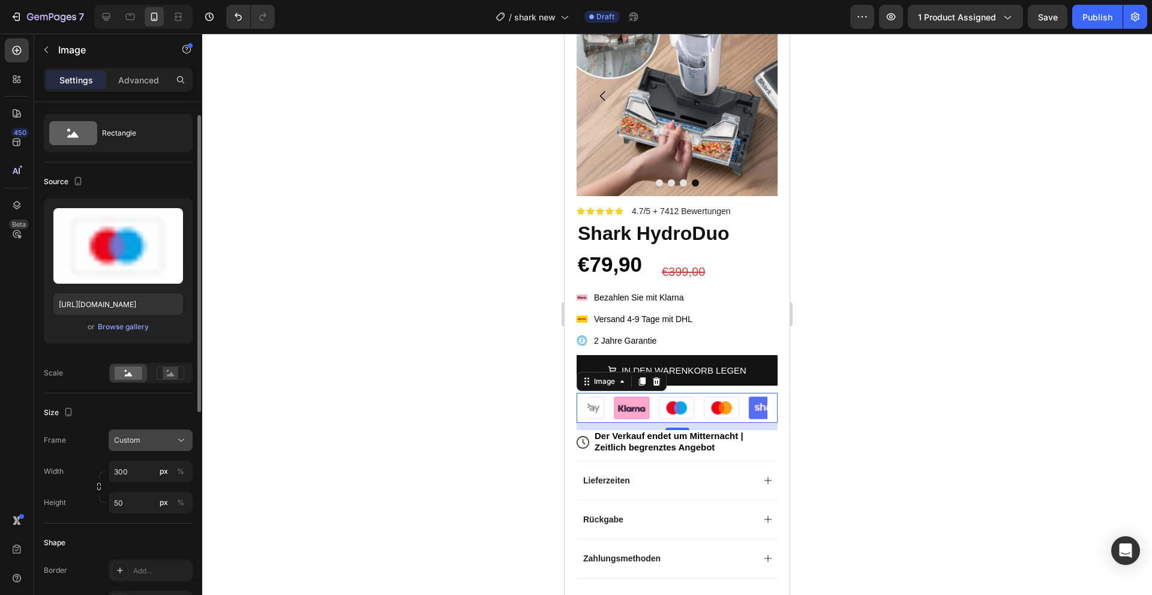
click at [139, 446] on div "Custom" at bounding box center [150, 441] width 73 height 12
click at [151, 541] on div "Original" at bounding box center [148, 537] width 70 height 11
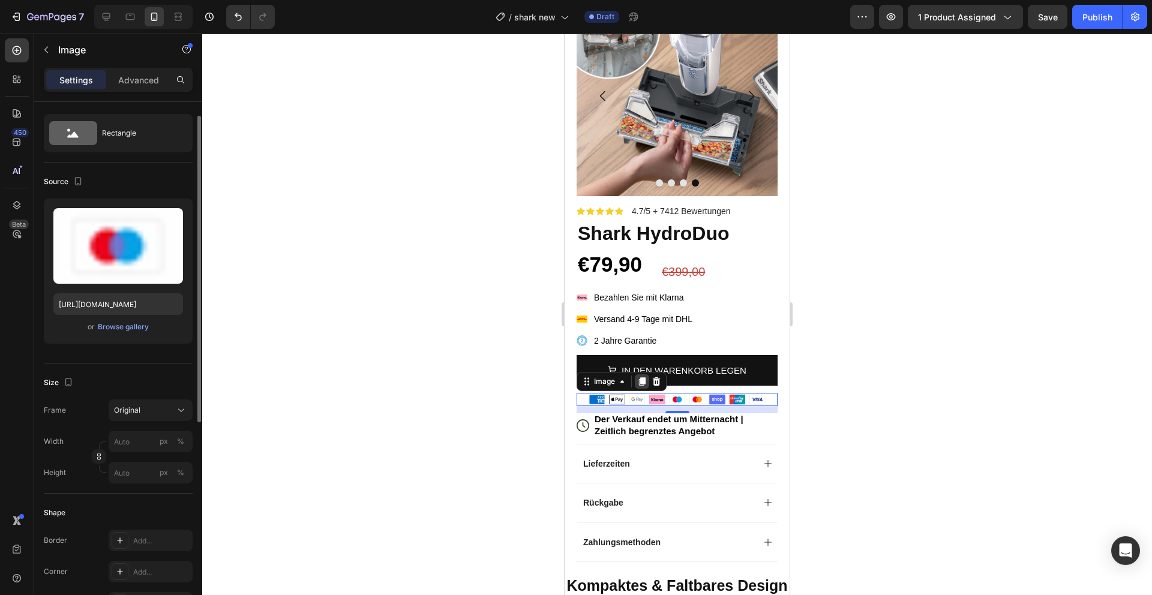
click at [645, 386] on div at bounding box center [642, 382] width 14 height 14
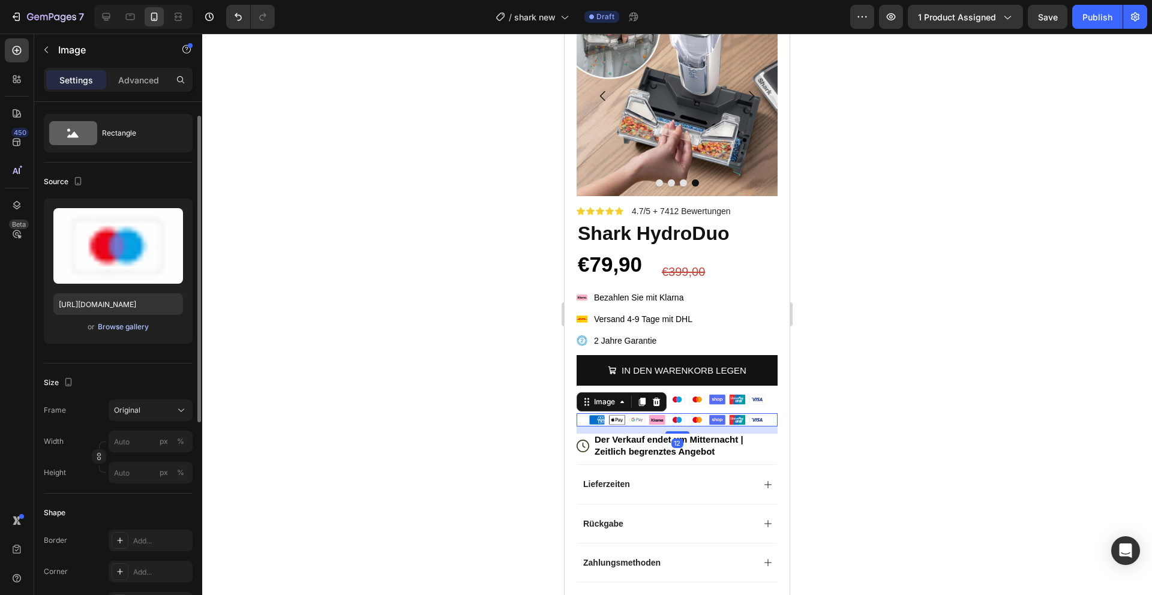
click at [140, 328] on div "Browse gallery" at bounding box center [123, 327] width 51 height 11
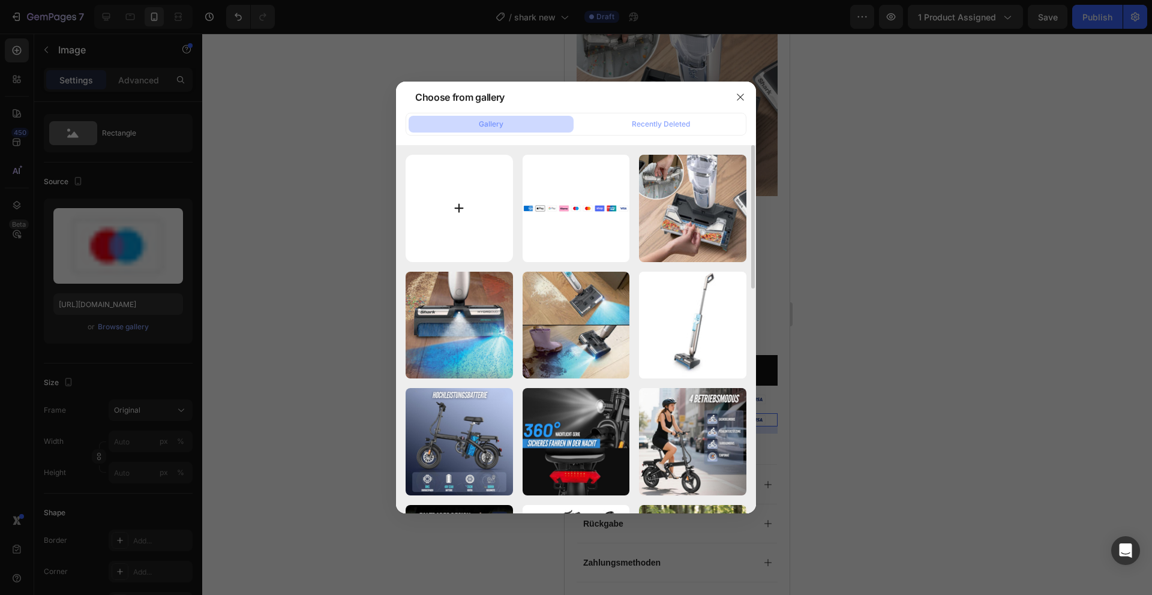
type input "C:\fakepath\E-Bikes für alle Arten von Straßen (4) (1).png"
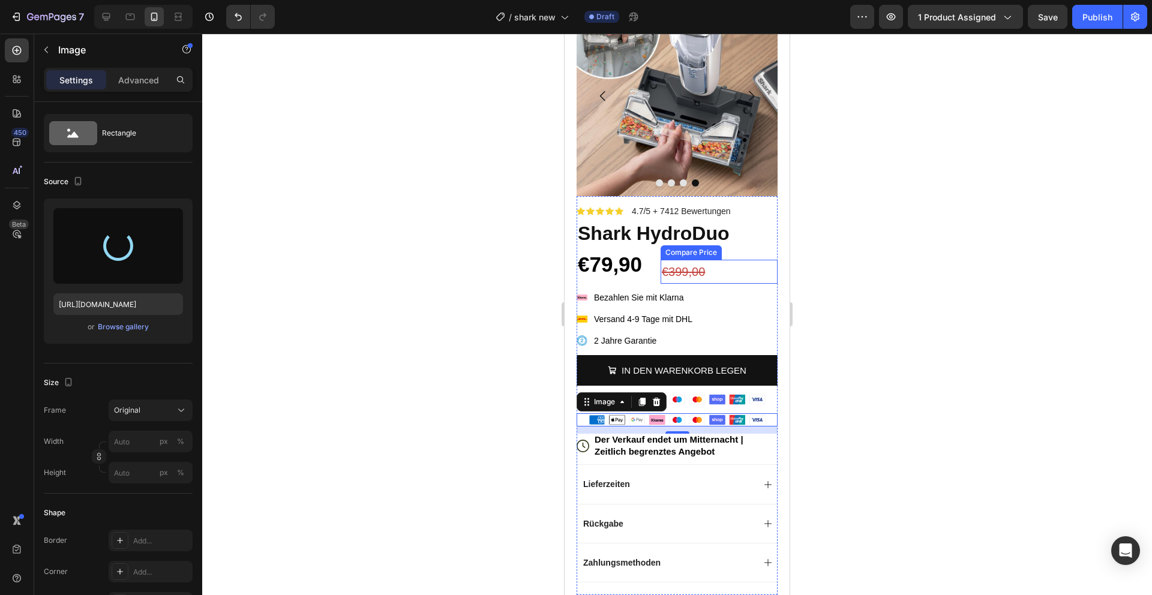
type input "[URL][DOMAIN_NAME]"
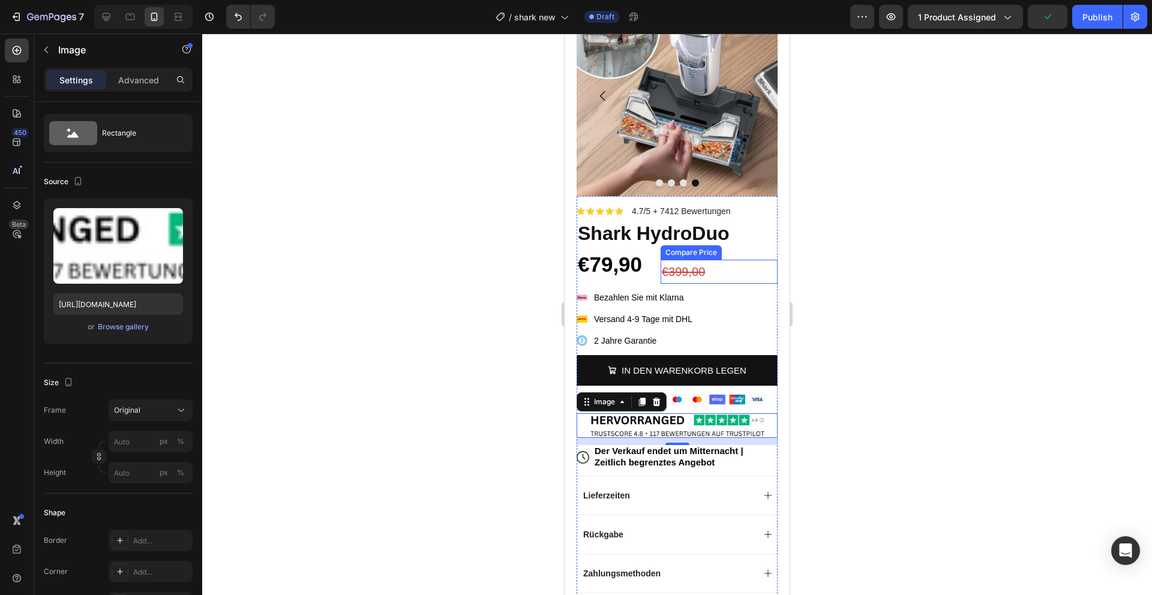
click at [723, 271] on div "€399,00" at bounding box center [719, 272] width 117 height 24
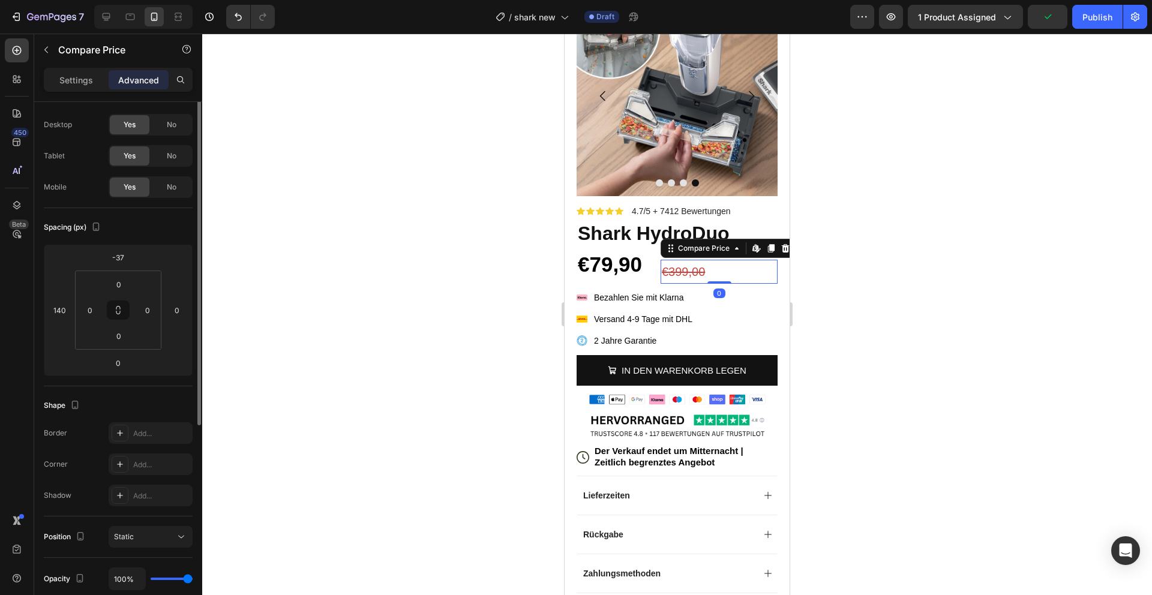
scroll to position [0, 0]
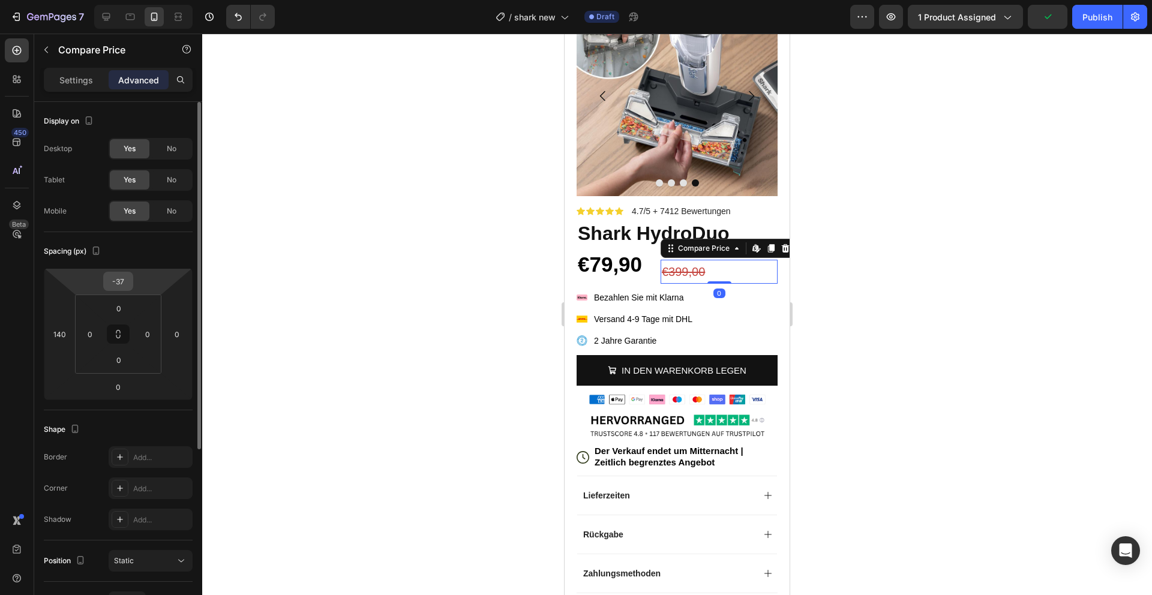
click at [121, 282] on input "-37" at bounding box center [118, 281] width 24 height 18
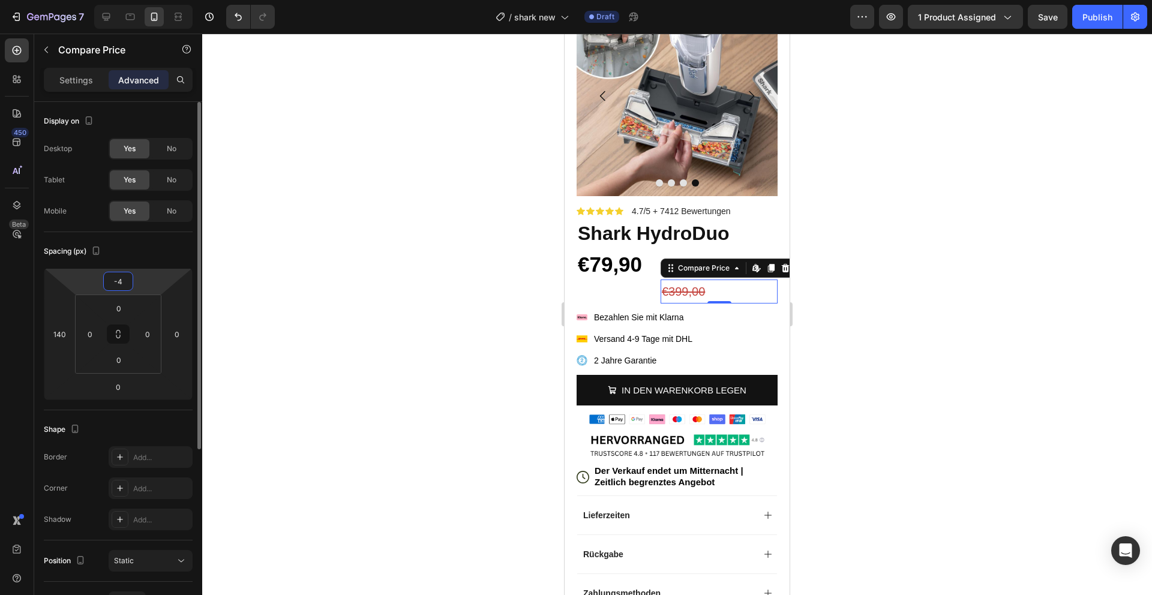
type input "-40"
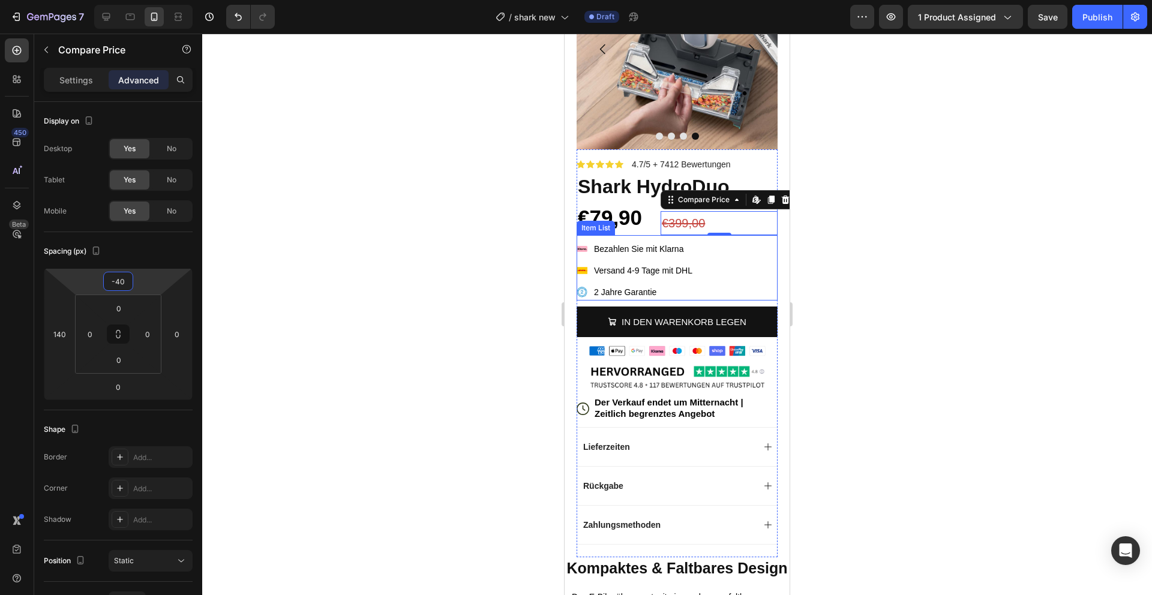
scroll to position [247, 0]
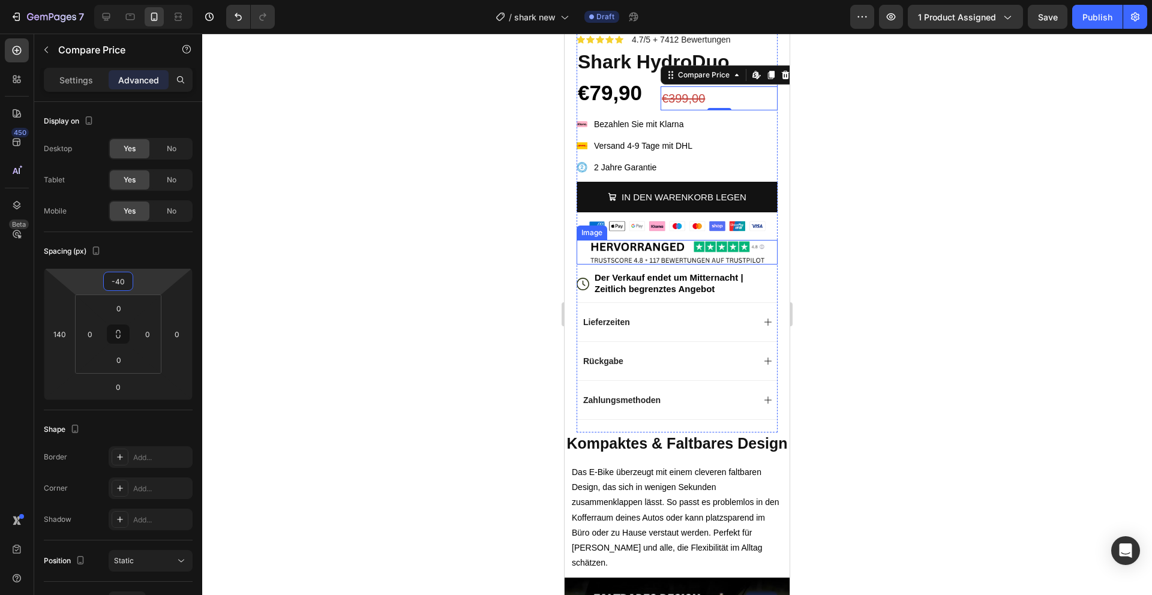
click at [706, 254] on img at bounding box center [678, 252] width 180 height 25
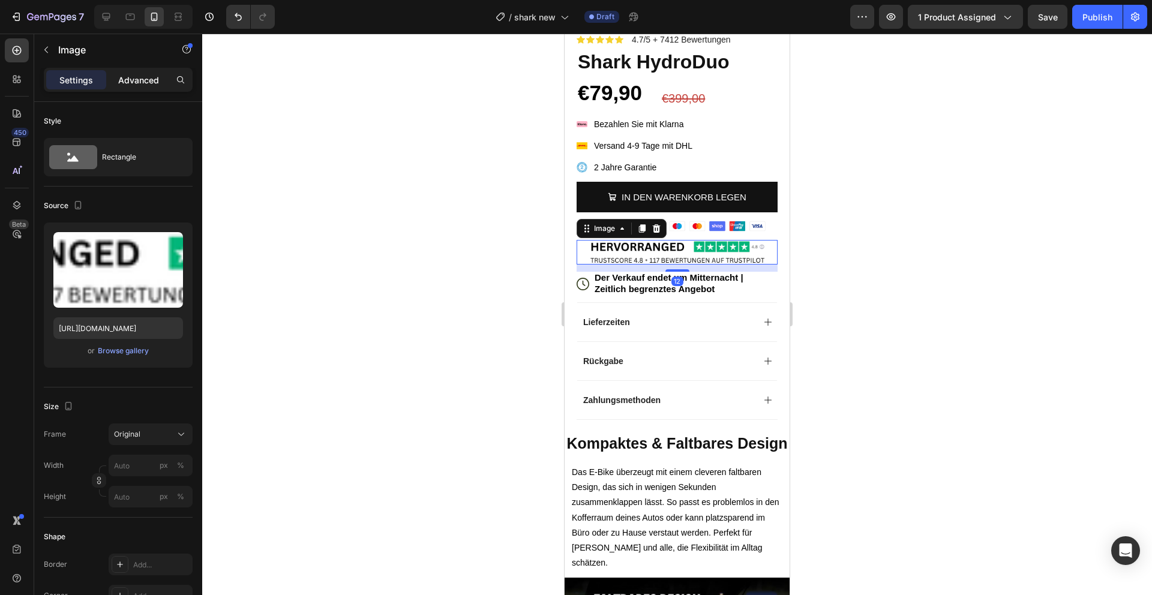
click at [125, 80] on p "Advanced" at bounding box center [138, 80] width 41 height 13
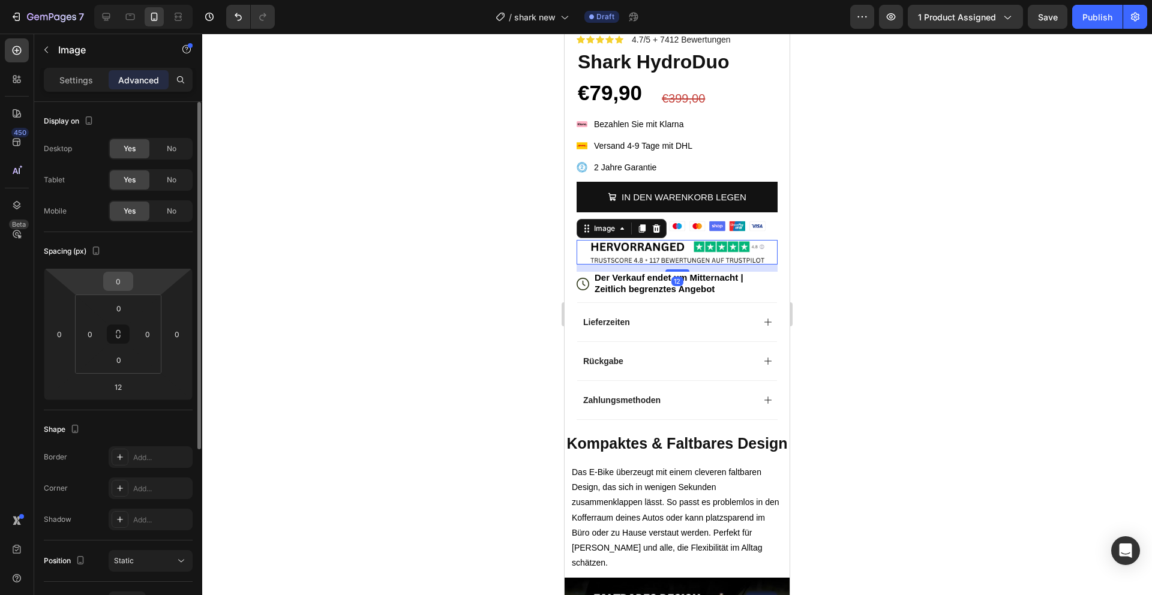
click at [122, 283] on input "0" at bounding box center [118, 281] width 24 height 18
type input "10"
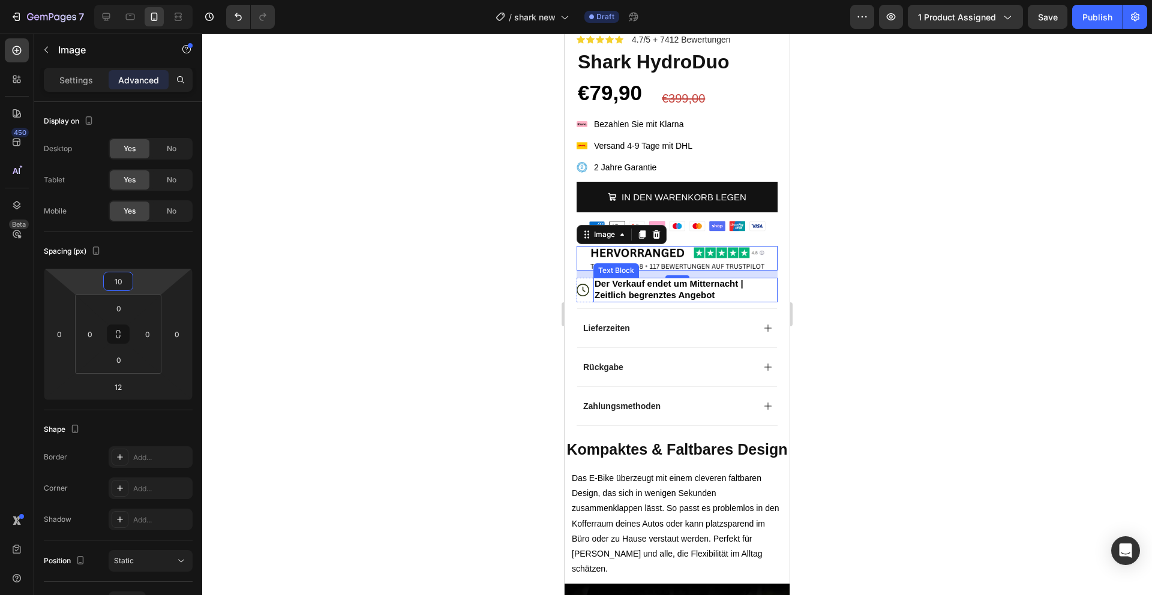
click at [738, 289] on p "Der Verkauf endet um Mitternacht | Zeitlich begrenztes Angebot" at bounding box center [686, 289] width 182 height 23
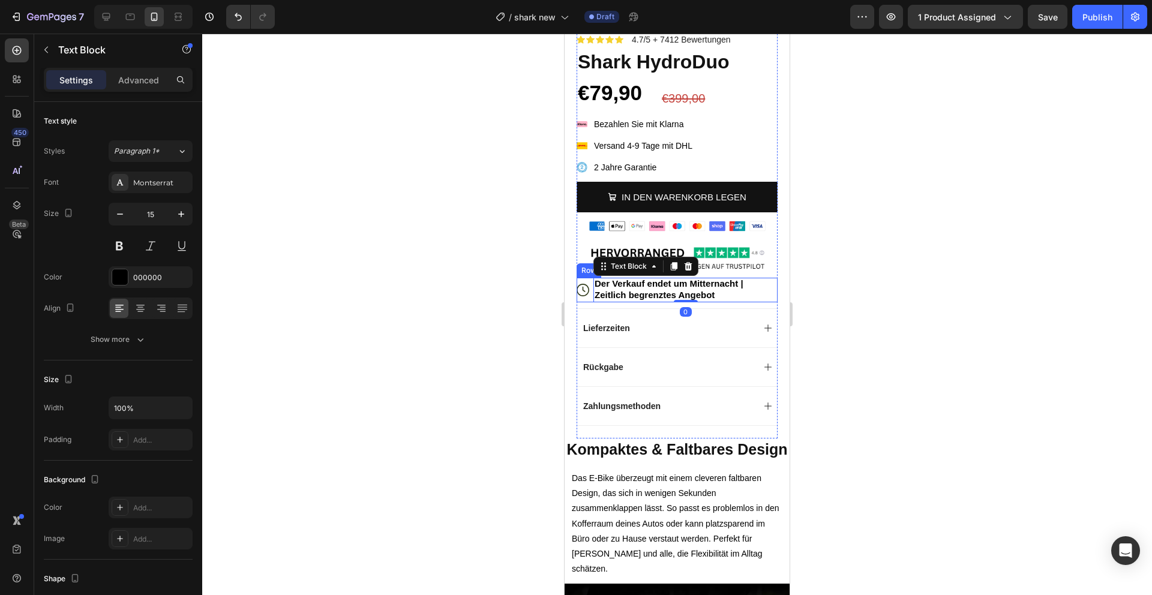
click at [584, 279] on div "Icon" at bounding box center [583, 290] width 13 height 25
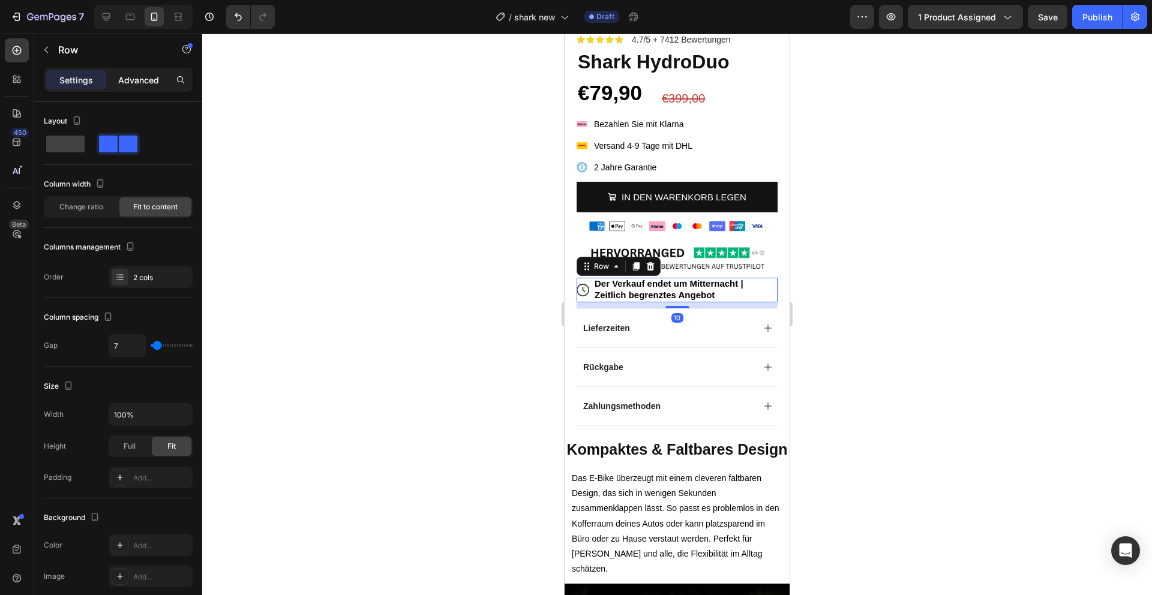
click at [143, 85] on p "Advanced" at bounding box center [138, 80] width 41 height 13
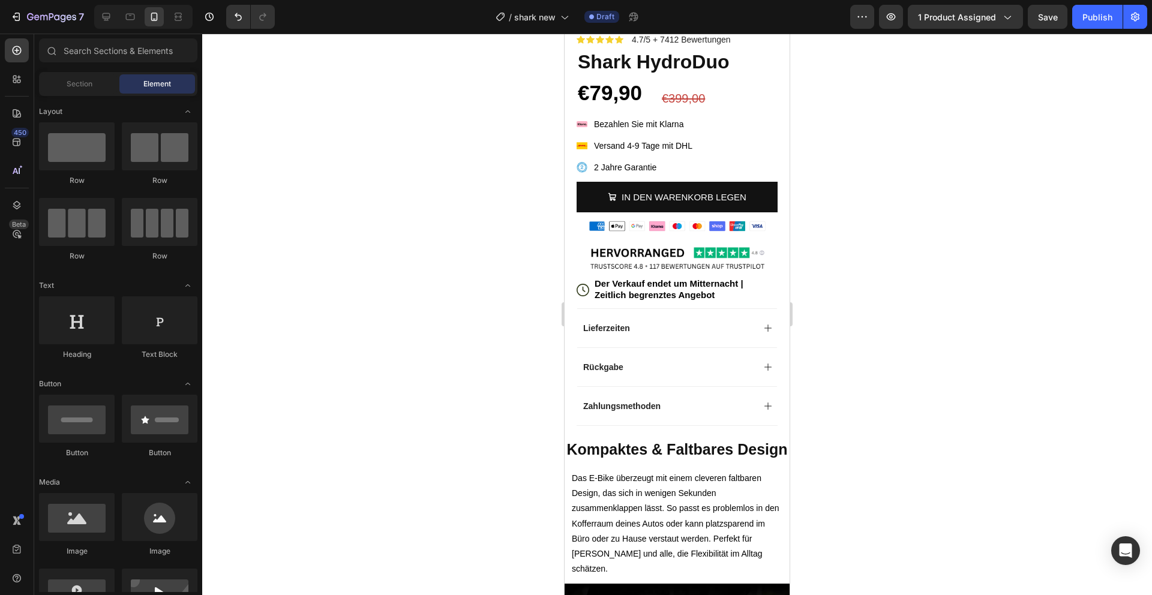
click at [118, 477] on div "Text" at bounding box center [118, 483] width 158 height 12
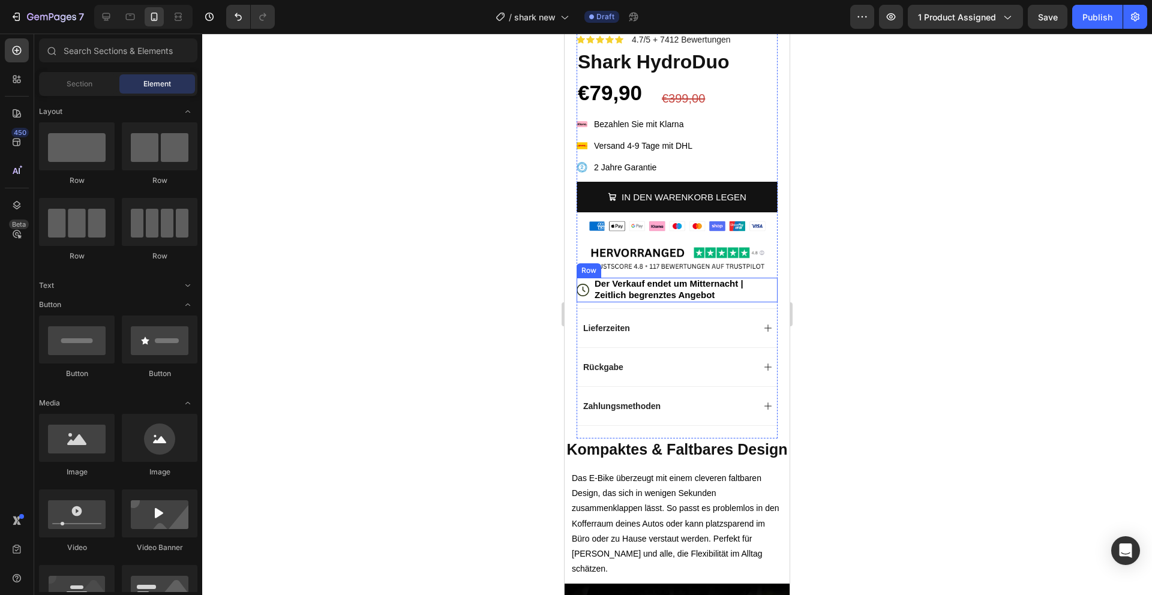
click at [587, 281] on div "Icon" at bounding box center [583, 290] width 13 height 25
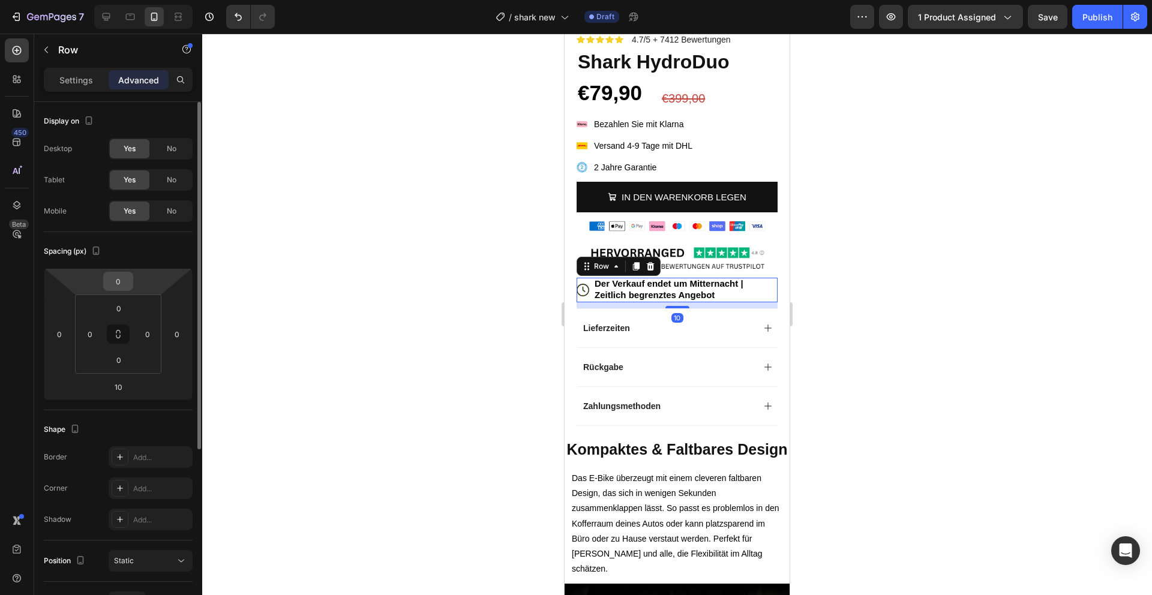
click at [118, 280] on input "0" at bounding box center [118, 281] width 24 height 18
type input "10"
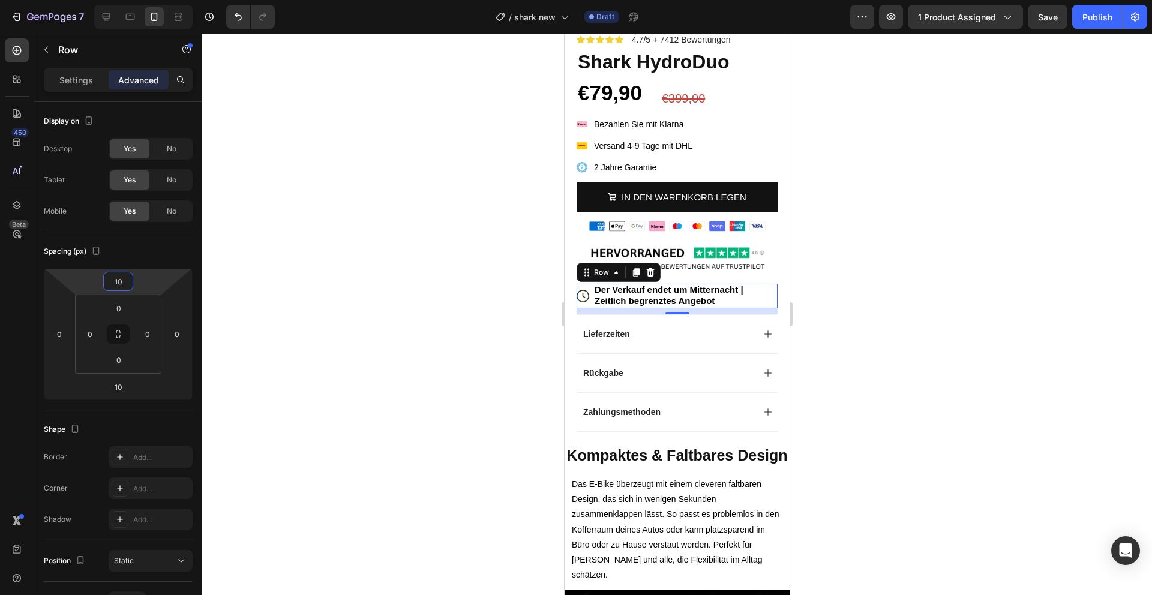
click at [547, 313] on div at bounding box center [677, 315] width 950 height 562
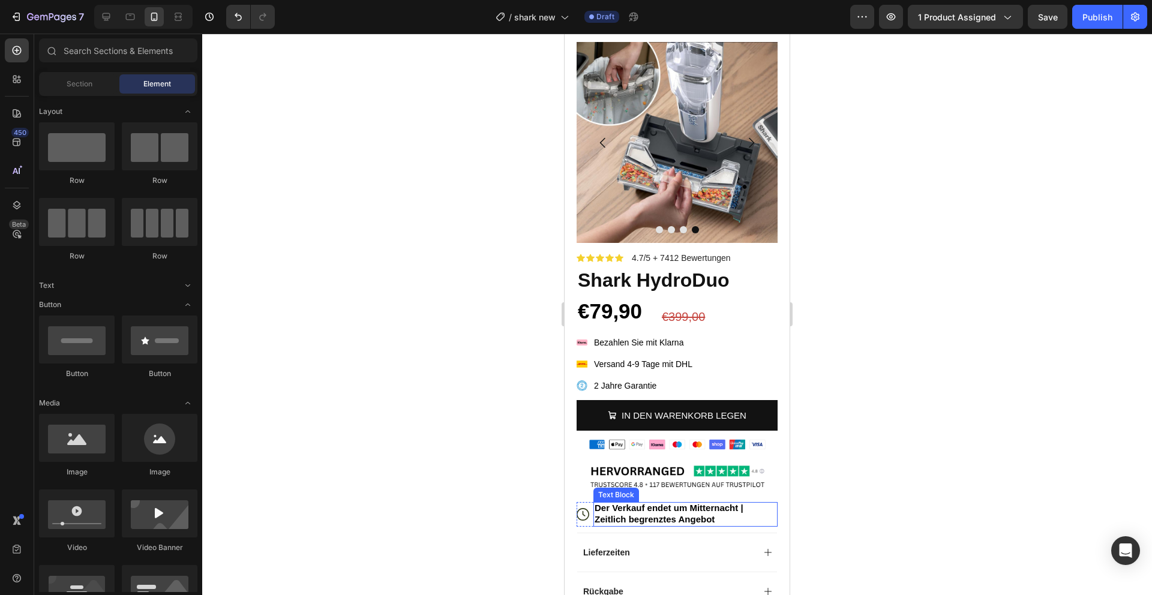
scroll to position [4, 0]
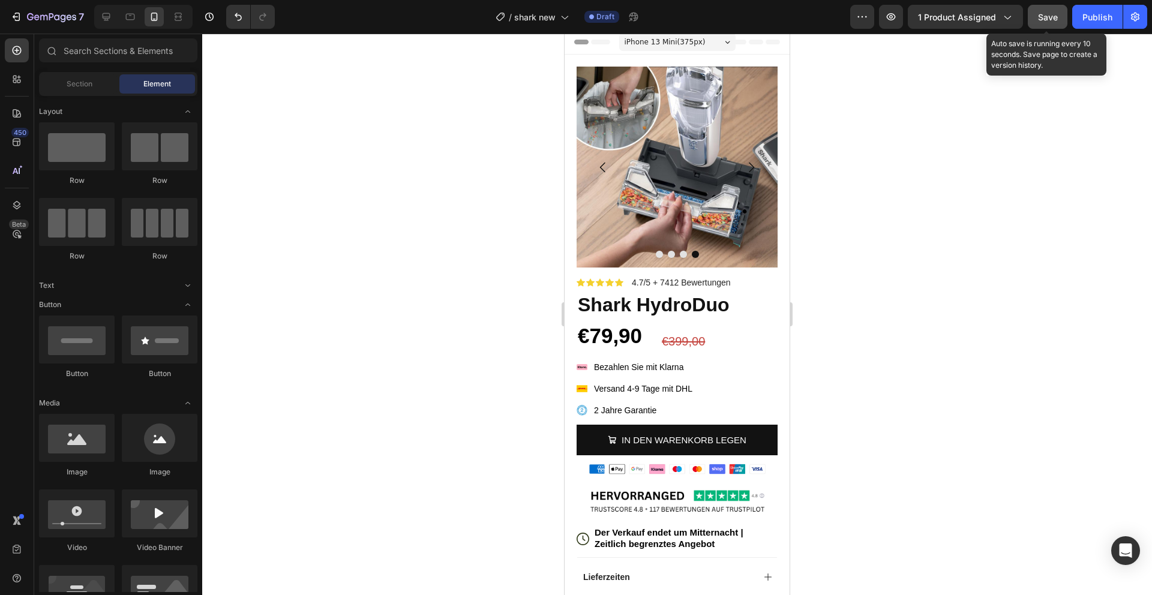
click at [1050, 13] on span "Save" at bounding box center [1048, 17] width 20 height 10
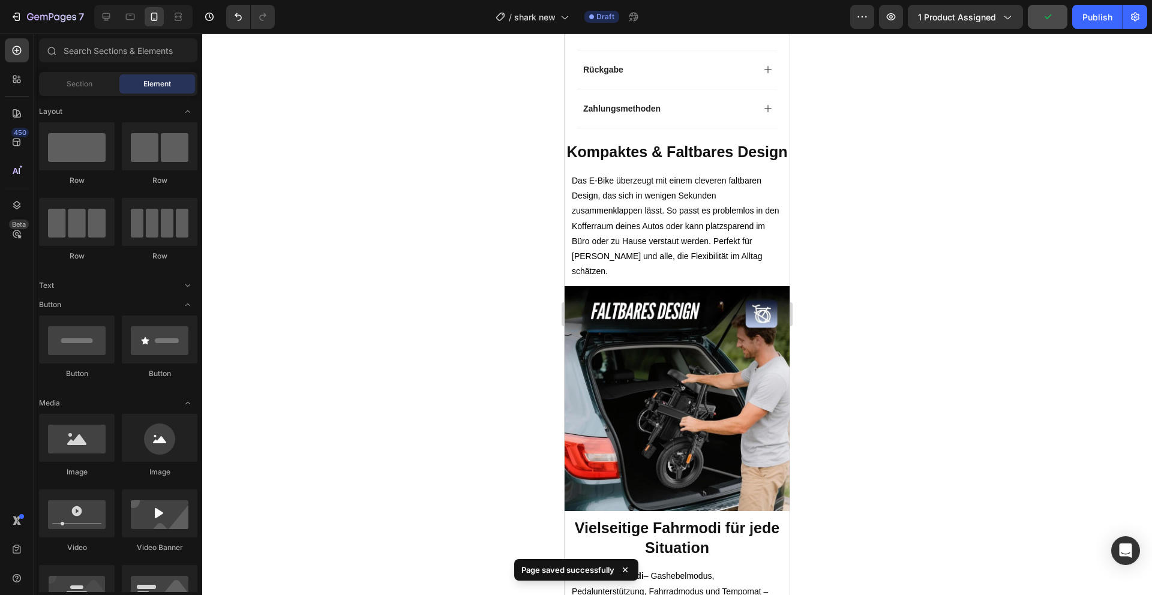
scroll to position [586, 0]
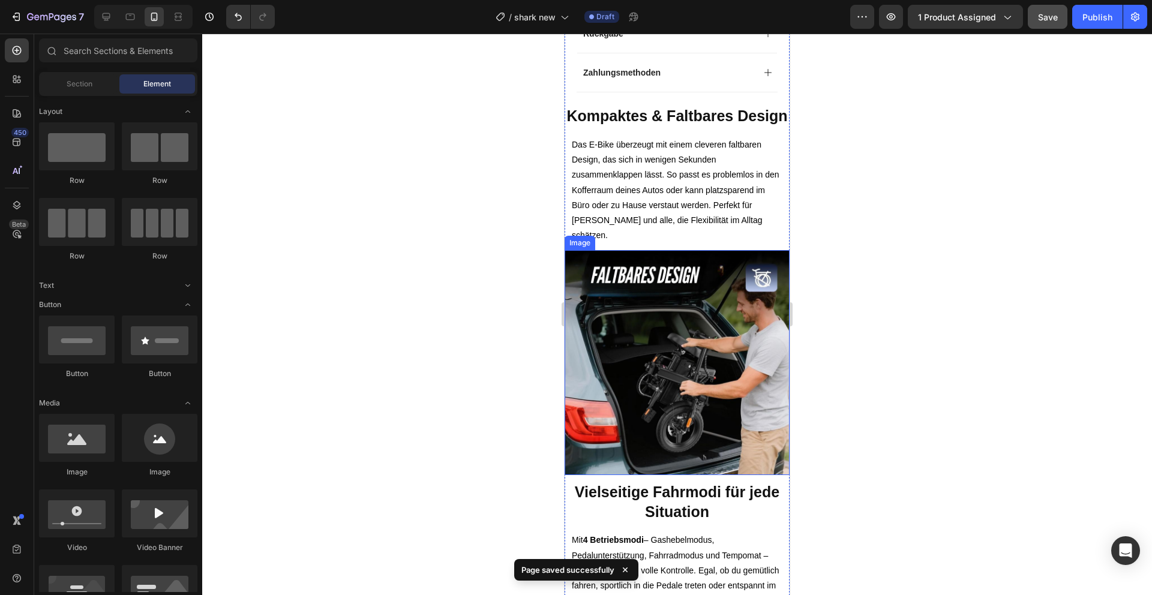
click at [669, 376] on img at bounding box center [677, 362] width 225 height 225
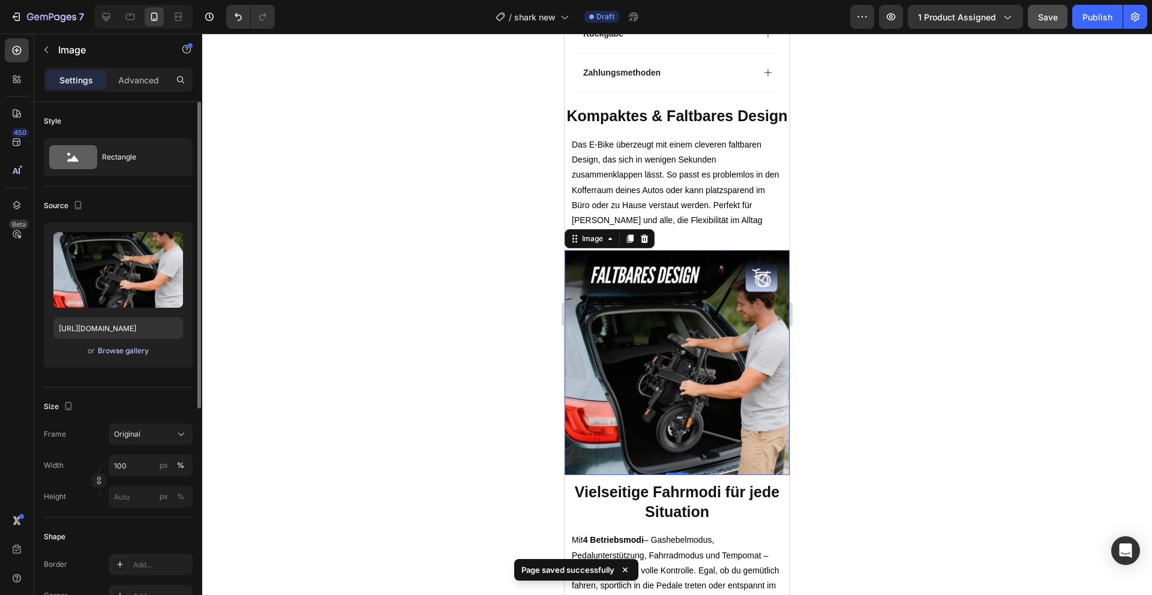
click at [137, 354] on div "Browse gallery" at bounding box center [123, 351] width 51 height 11
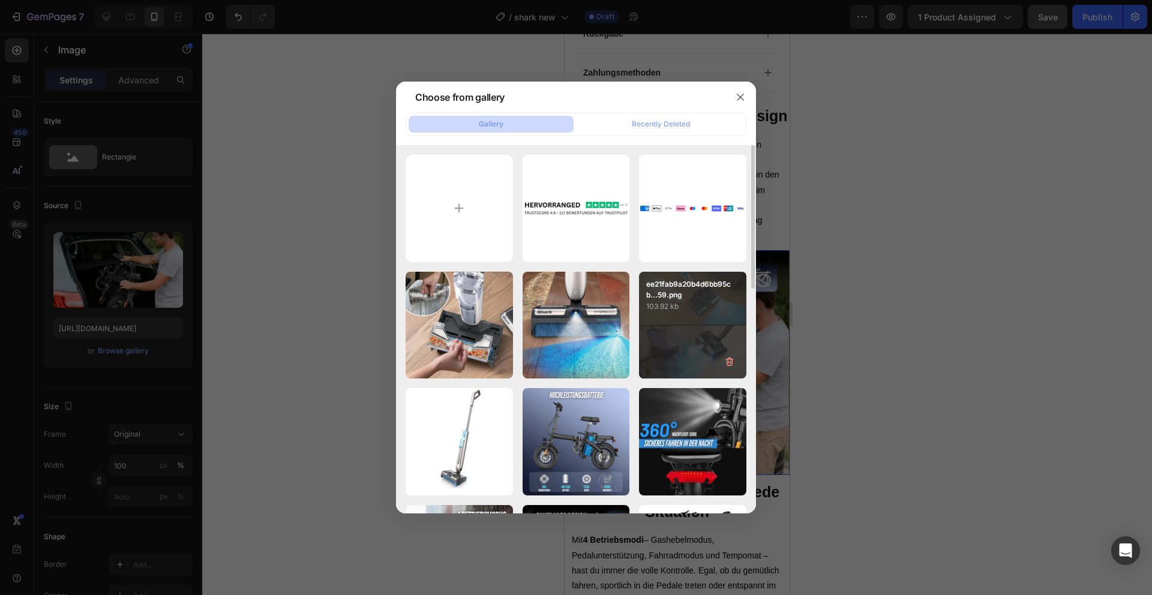
click at [681, 332] on div "ee21fab9a20b4d6bb95cb...59.png 103.92 kb" at bounding box center [692, 325] width 107 height 107
type input "[URL][DOMAIN_NAME]"
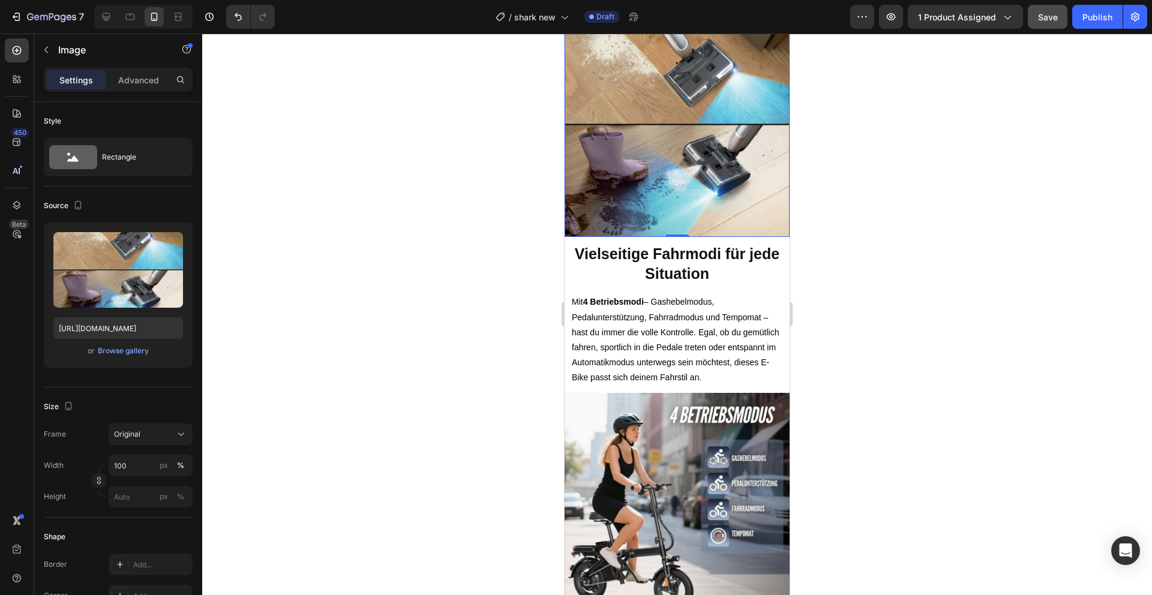
scroll to position [956, 0]
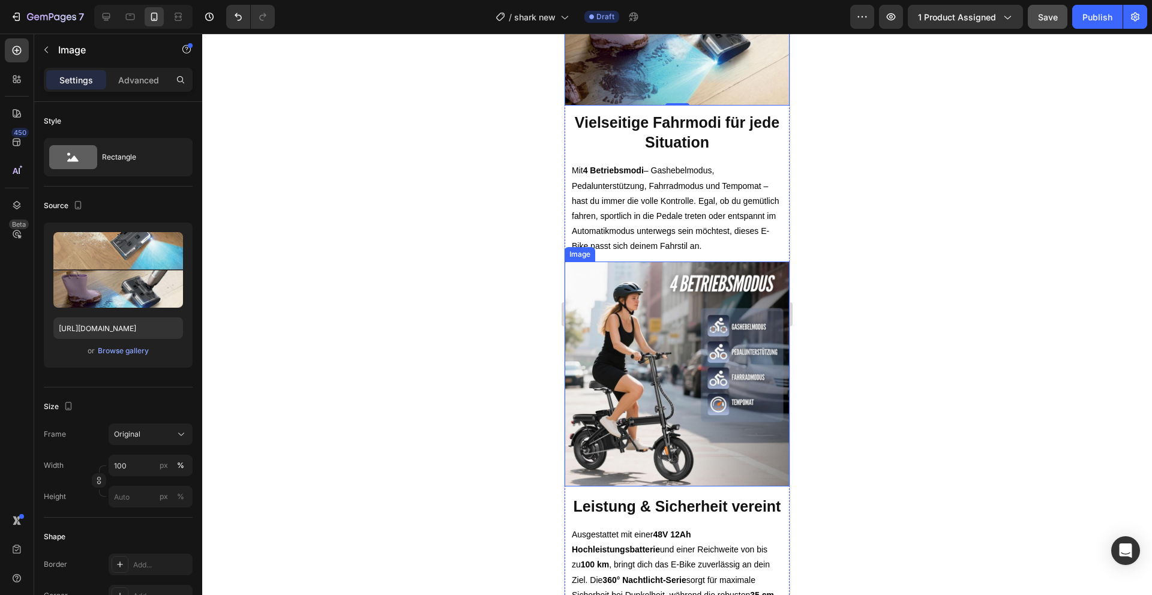
click at [703, 386] on img at bounding box center [677, 374] width 225 height 225
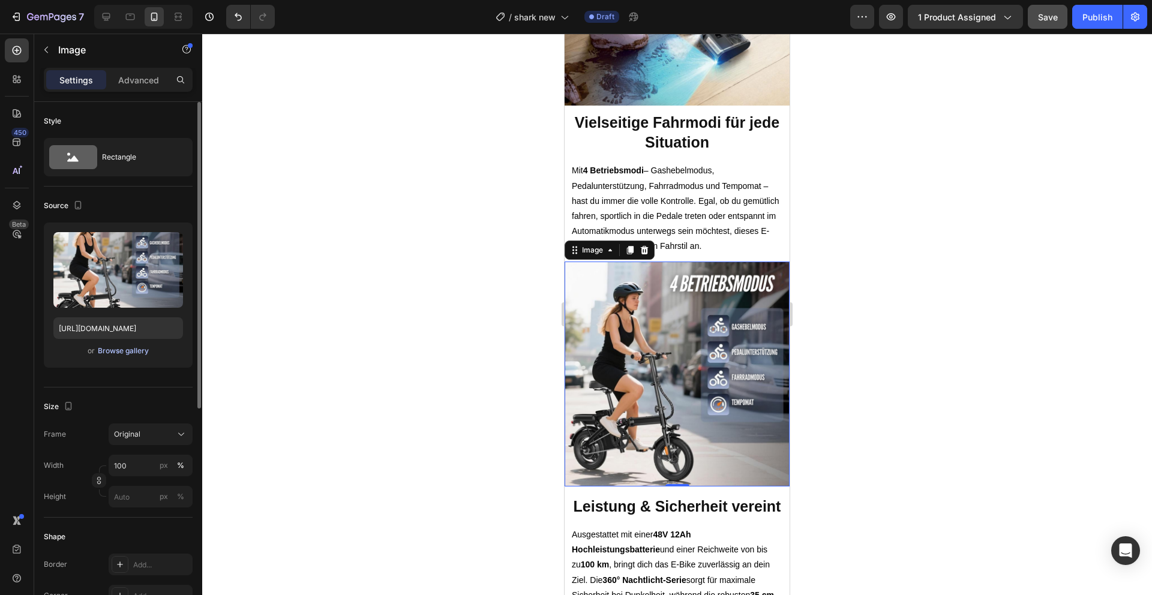
click at [138, 352] on div "Browse gallery" at bounding box center [123, 351] width 51 height 11
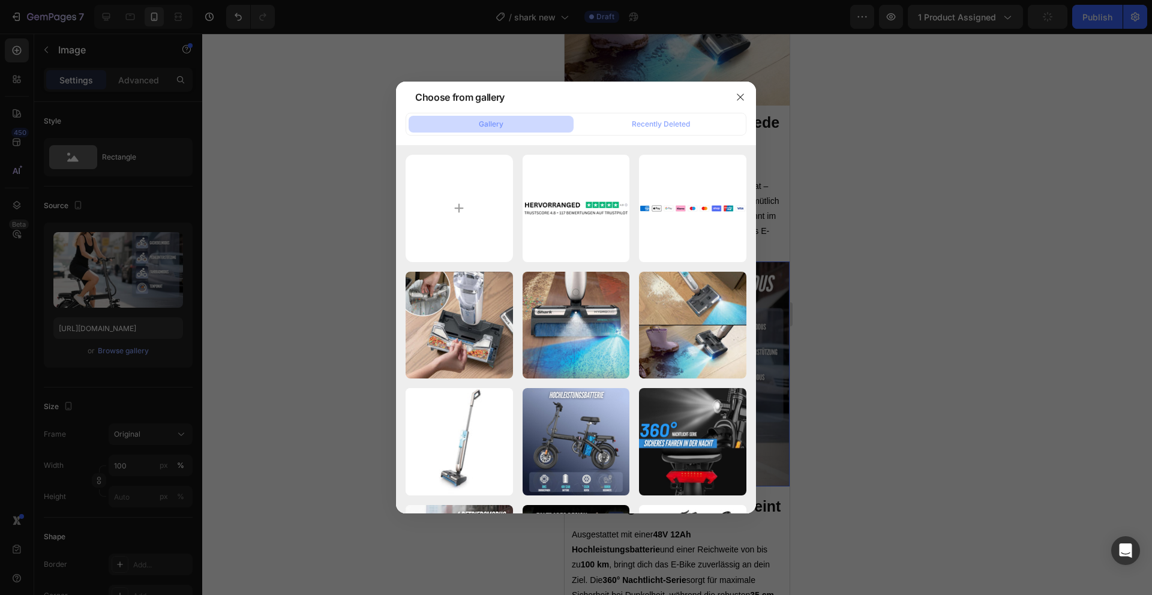
type input "C:\fakepath\750ea26fb21b4ac191fc32ab14d154b4.png"
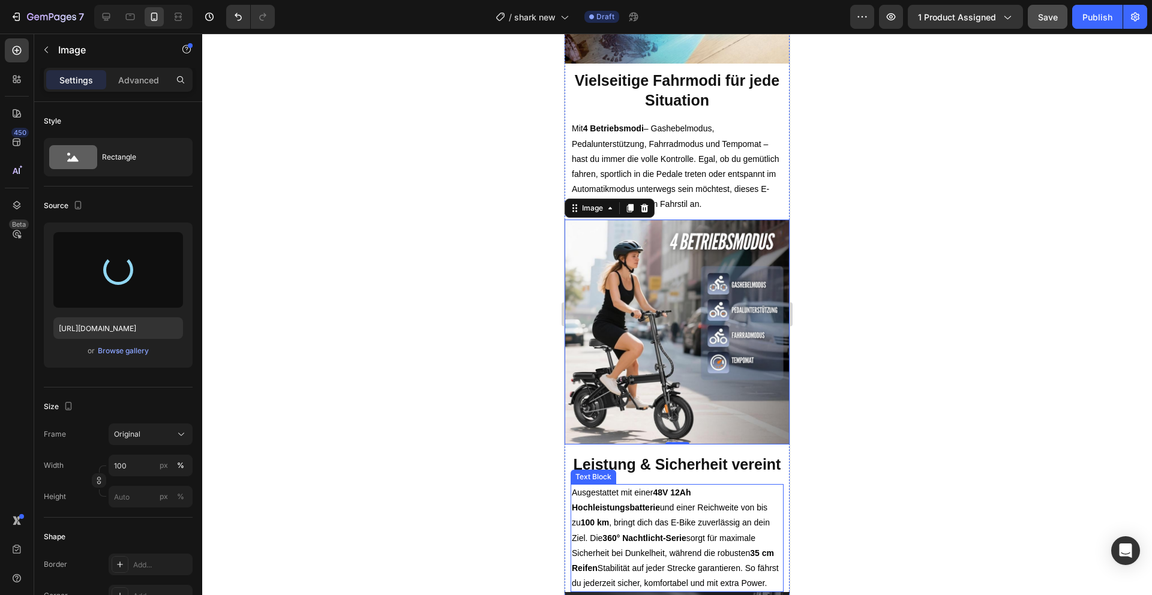
scroll to position [999, 0]
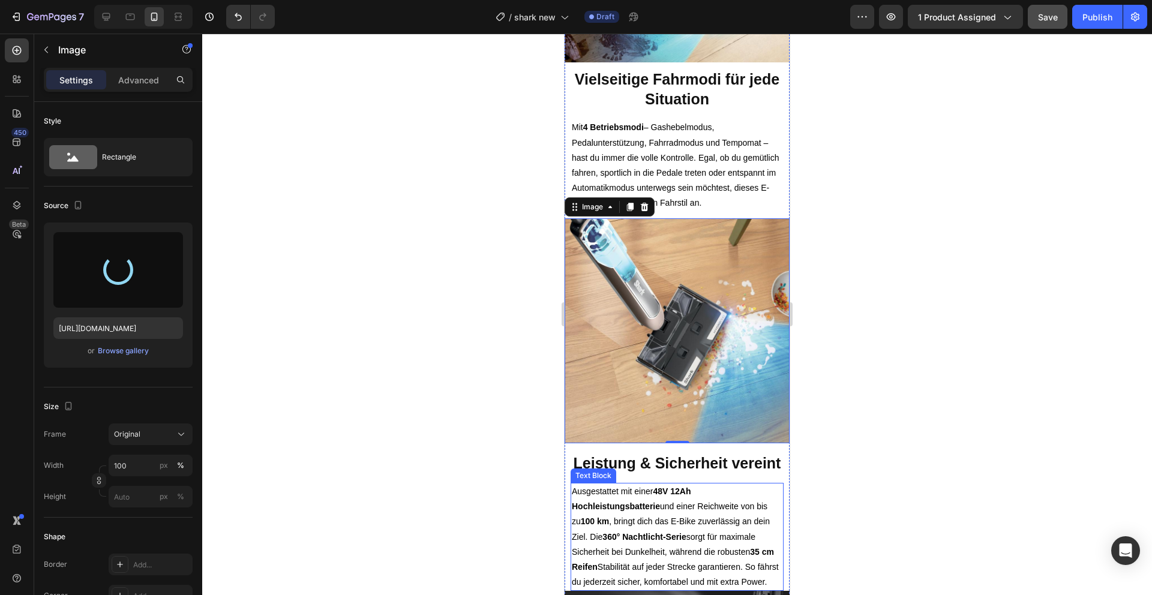
type input "[URL][DOMAIN_NAME]"
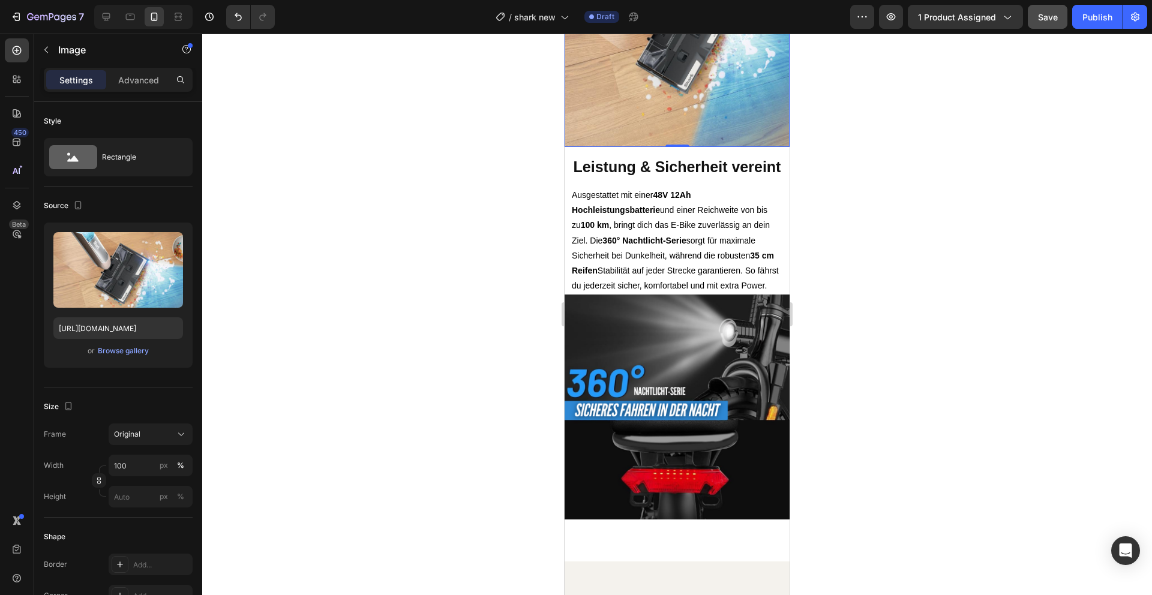
click at [700, 301] on img at bounding box center [677, 407] width 225 height 225
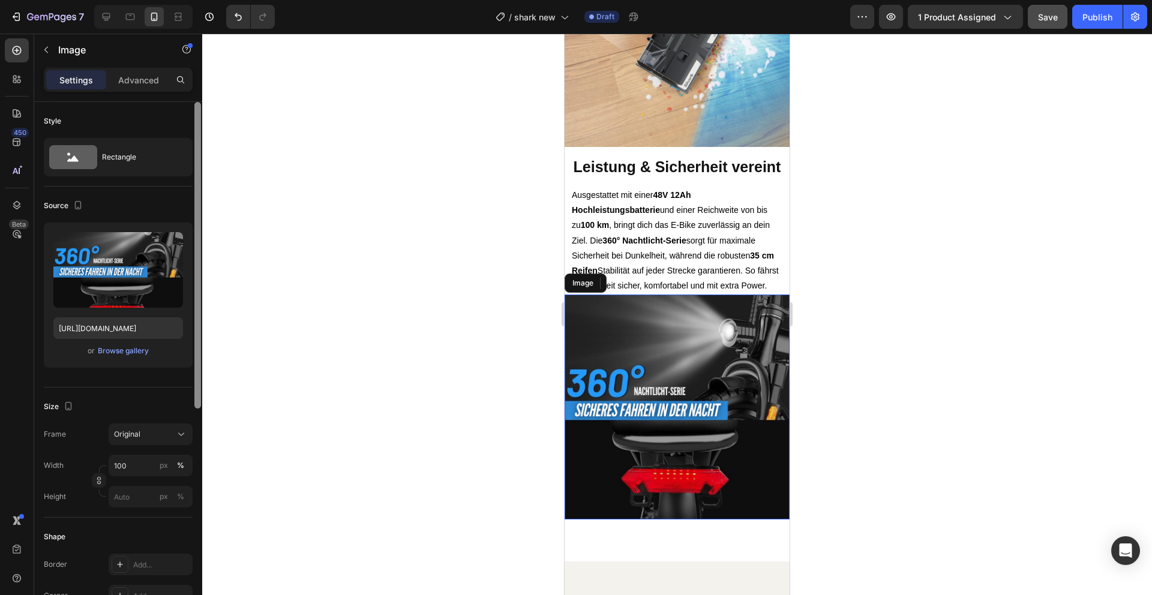
scroll to position [1418, 0]
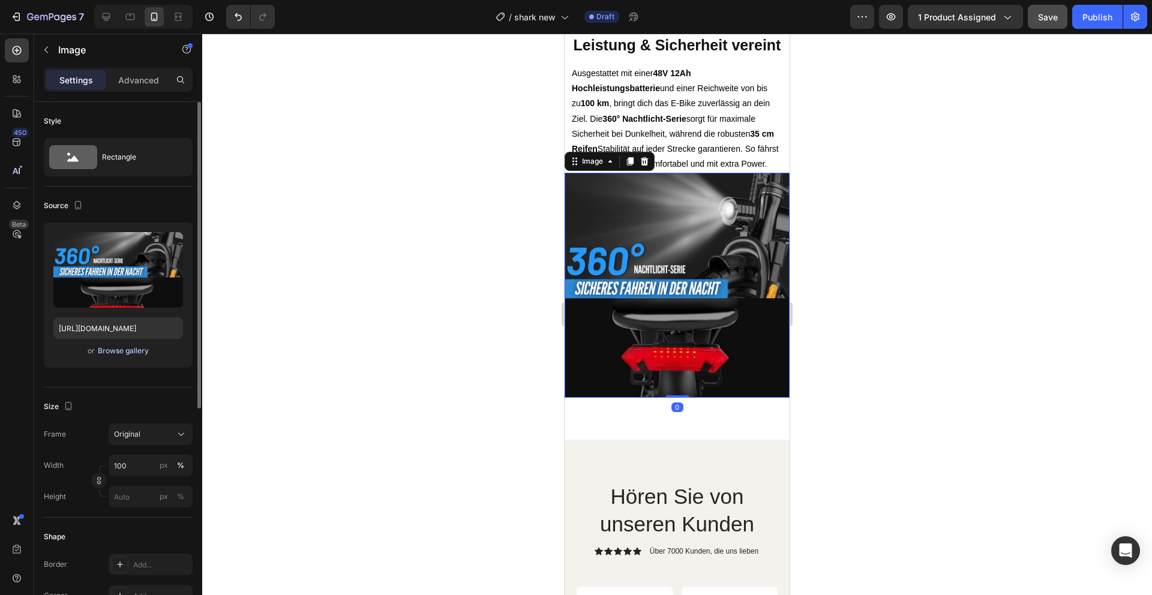
click at [127, 352] on div "Browse gallery" at bounding box center [123, 351] width 51 height 11
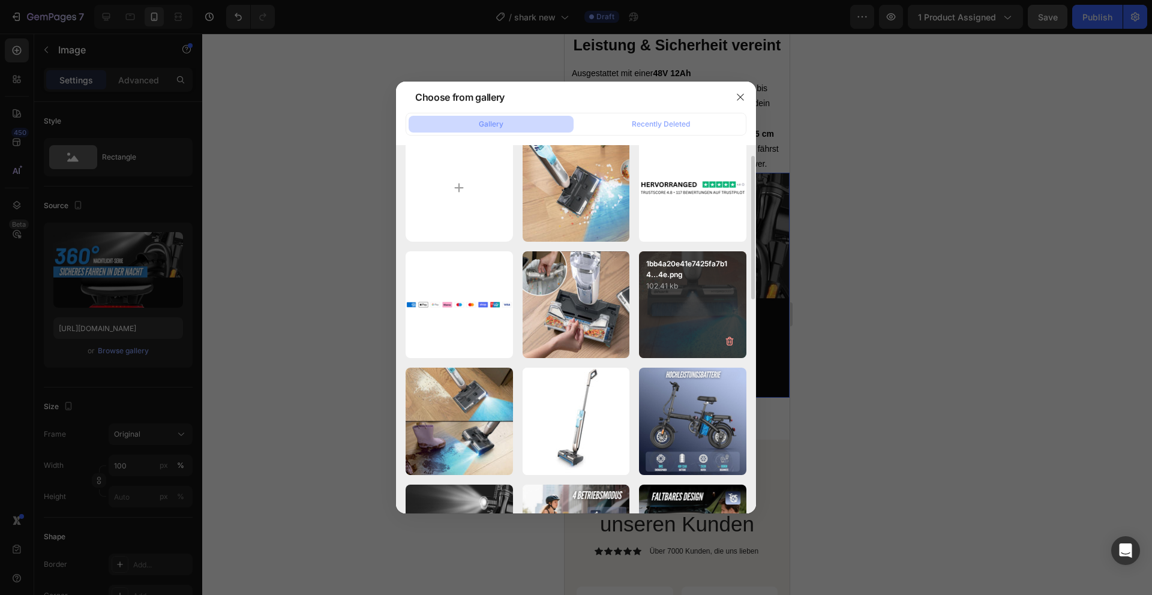
scroll to position [23, 0]
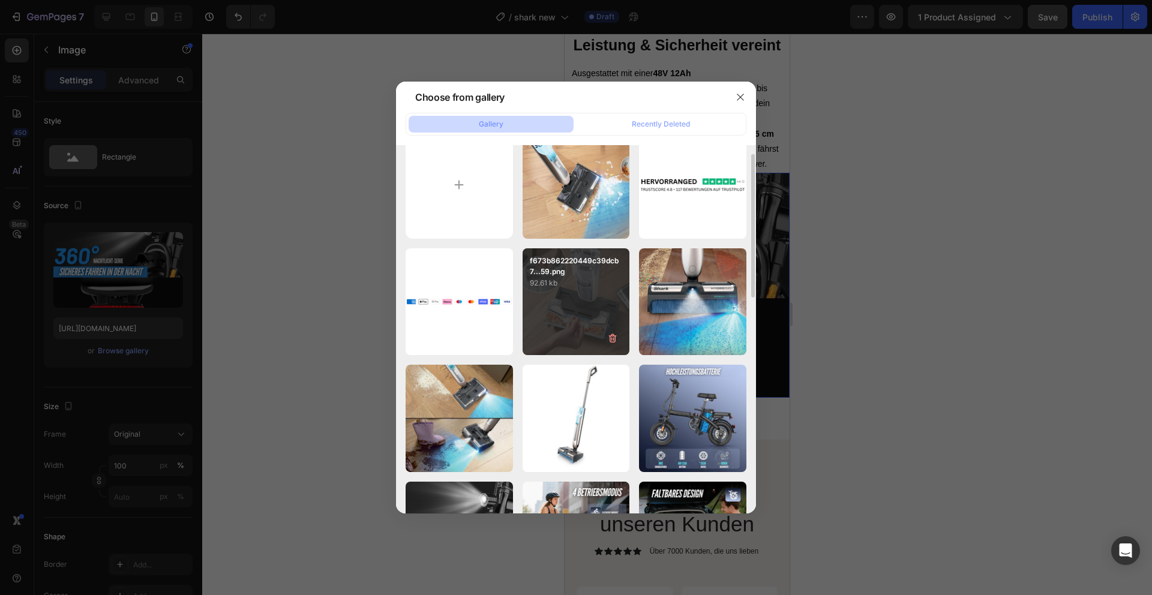
click at [586, 317] on div "f673b862220449c39dcb7...59.png 92.61 kb" at bounding box center [576, 301] width 107 height 107
type input "[URL][DOMAIN_NAME]"
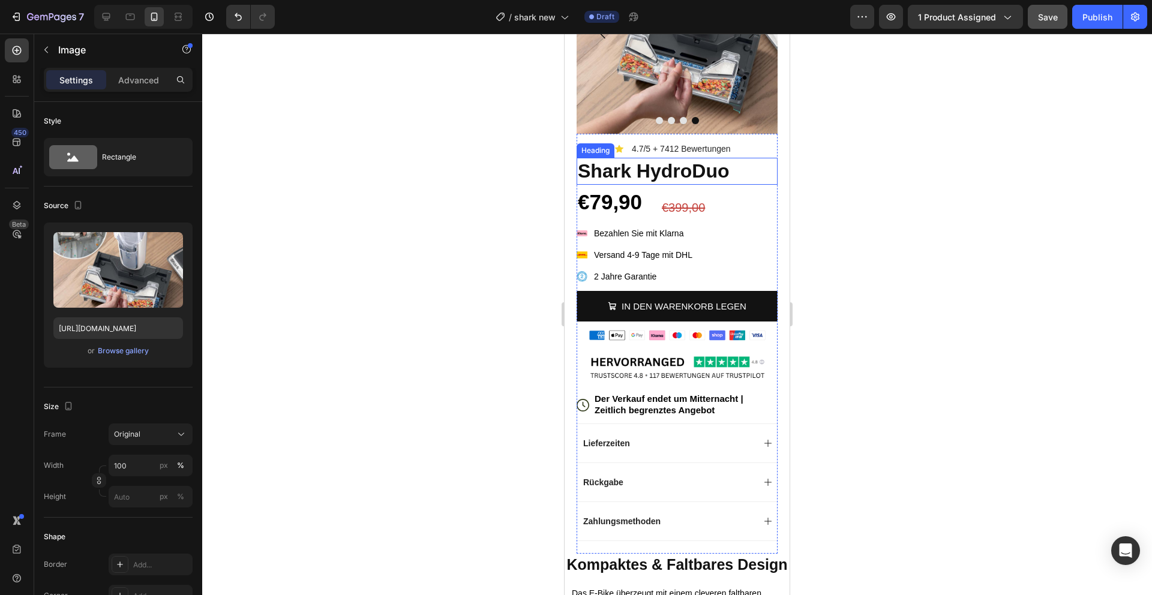
scroll to position [0, 0]
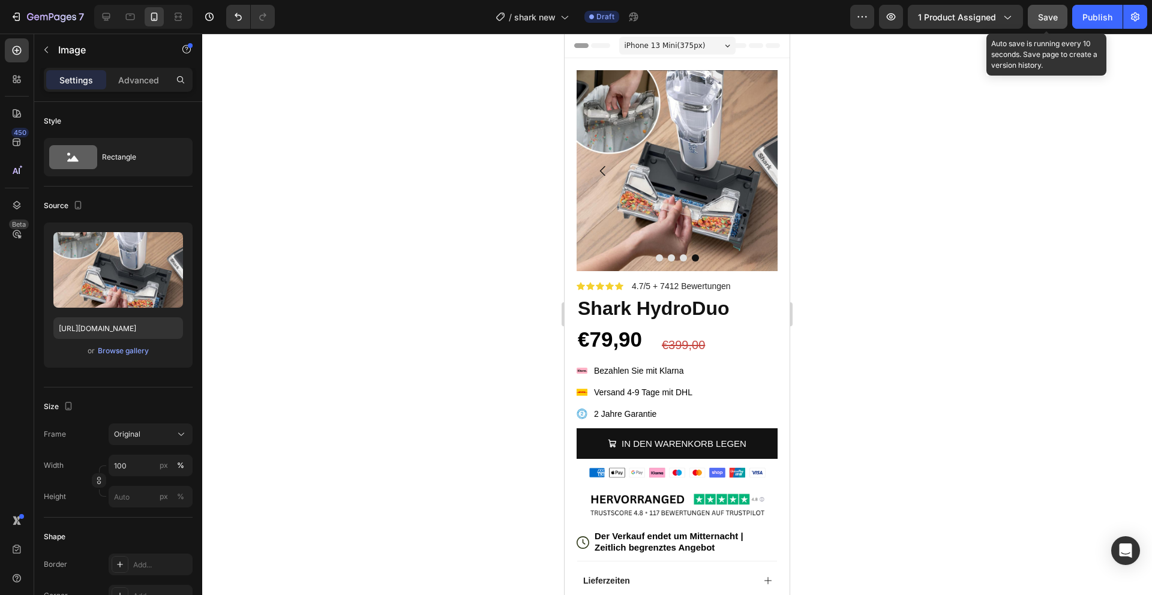
click at [1056, 16] on span "Save" at bounding box center [1048, 17] width 20 height 10
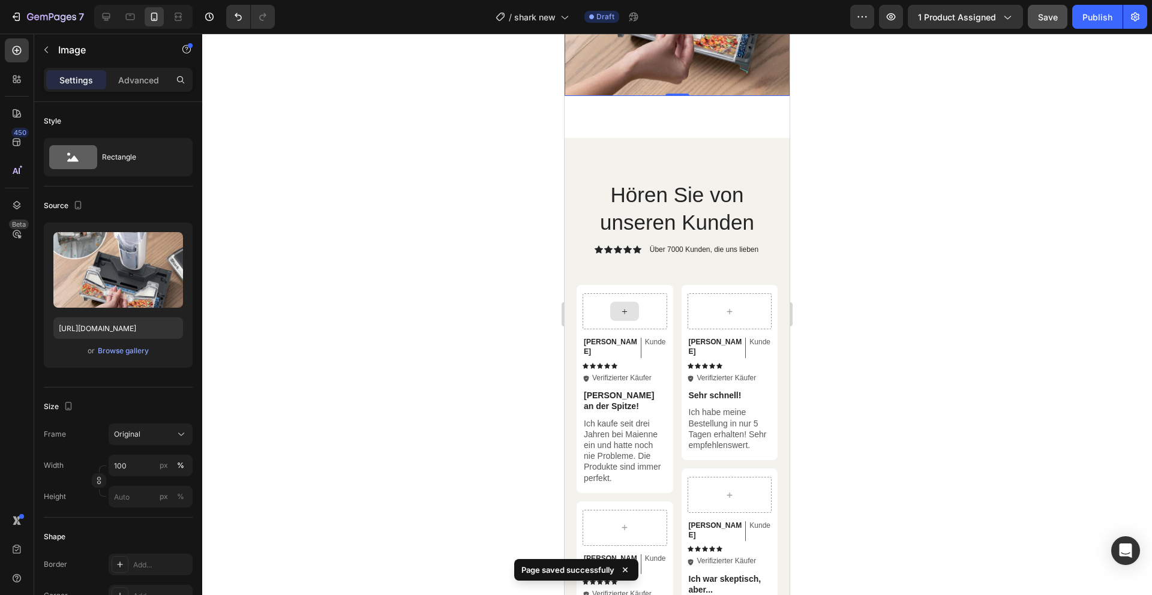
scroll to position [1822, 0]
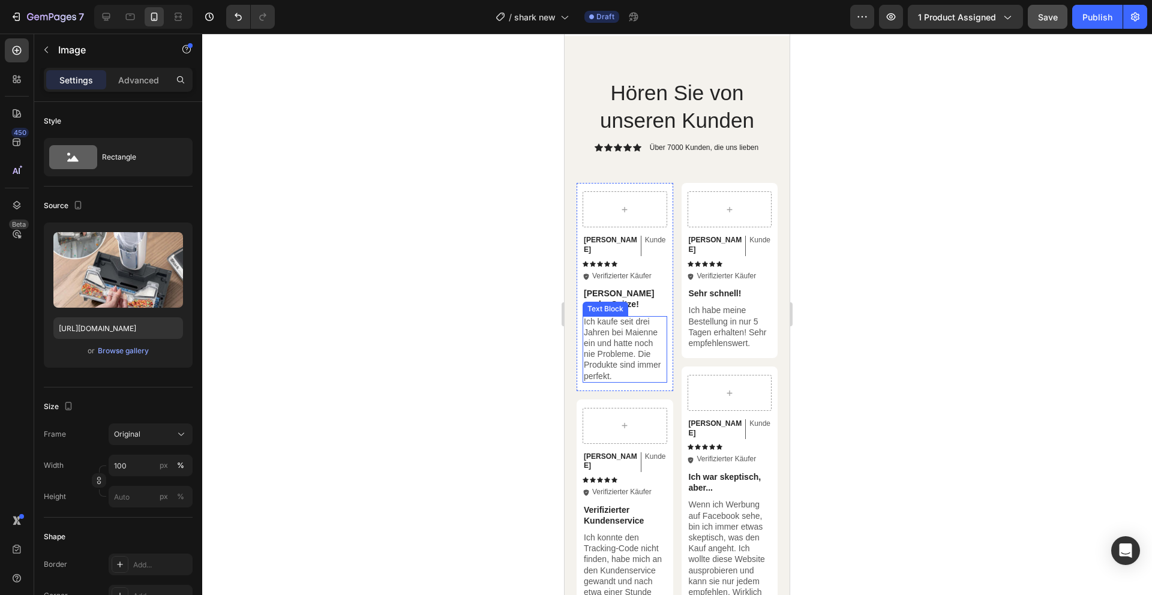
click at [612, 382] on p "Ich kaufe seit drei Jahren bei Maienne ein und hatte noch nie Probleme. Die Pro…" at bounding box center [625, 348] width 82 height 65
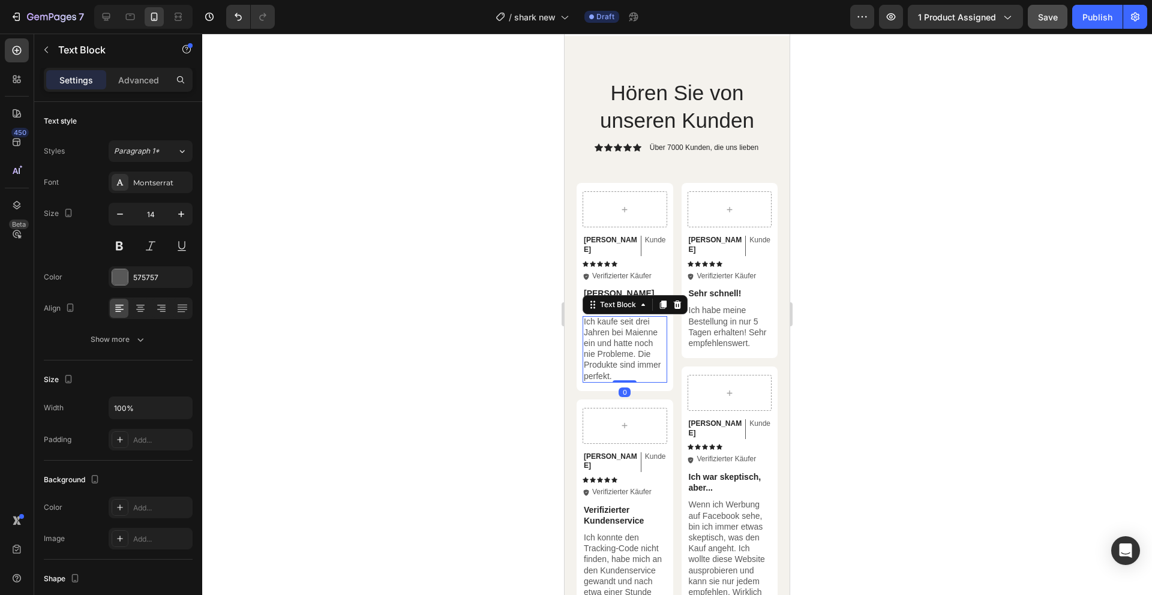
click at [601, 382] on p "Ich kaufe seit drei Jahren bei Maienne ein und hatte noch nie Probleme. Die Pro…" at bounding box center [625, 348] width 82 height 65
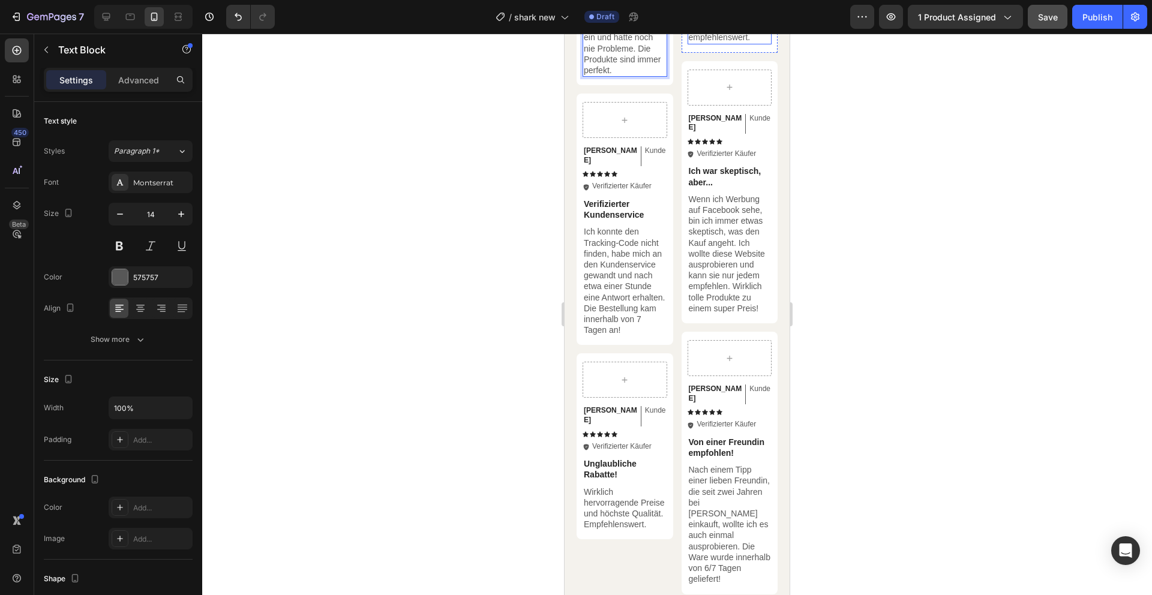
scroll to position [2385, 0]
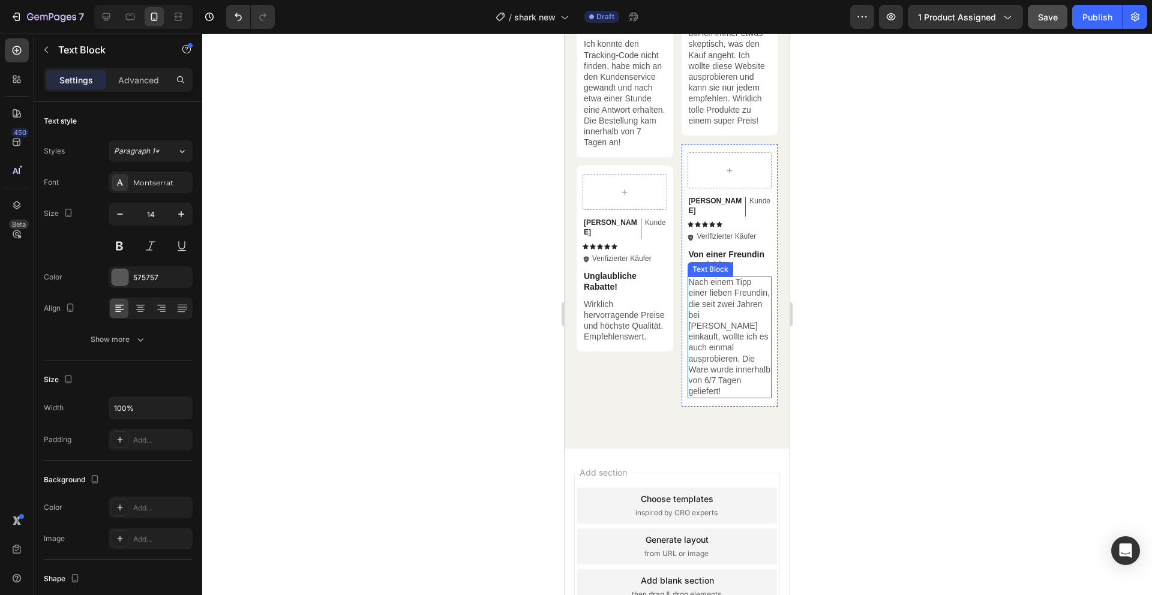
click at [710, 354] on p "Nach einem Tipp einer lieben Freundin, die seit zwei Jahren bei [PERSON_NAME] e…" at bounding box center [730, 337] width 82 height 120
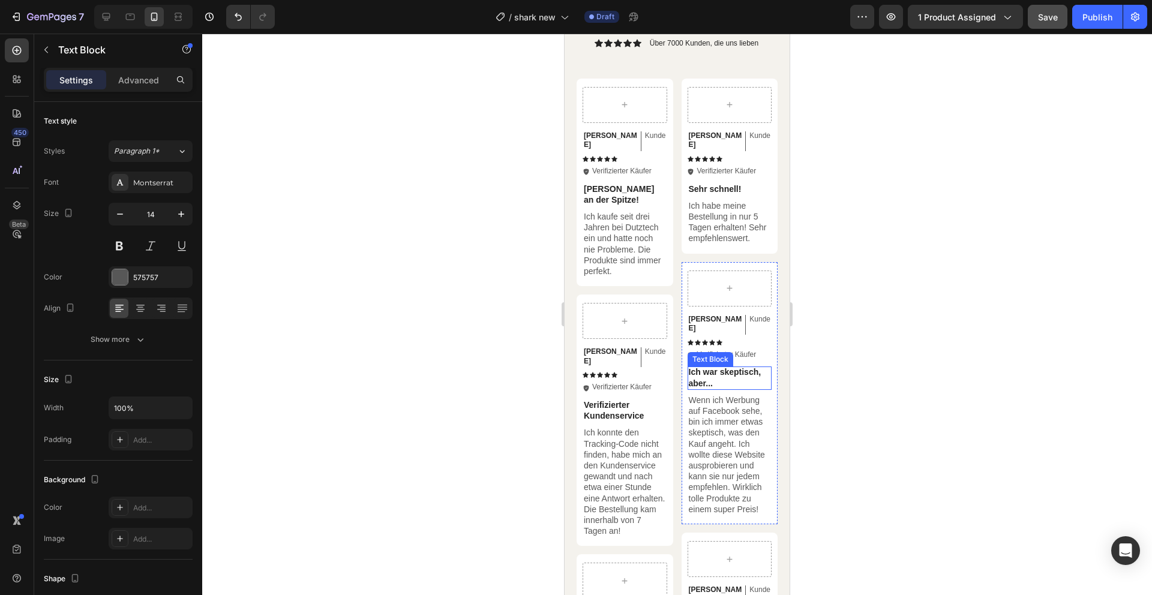
scroll to position [1960, 0]
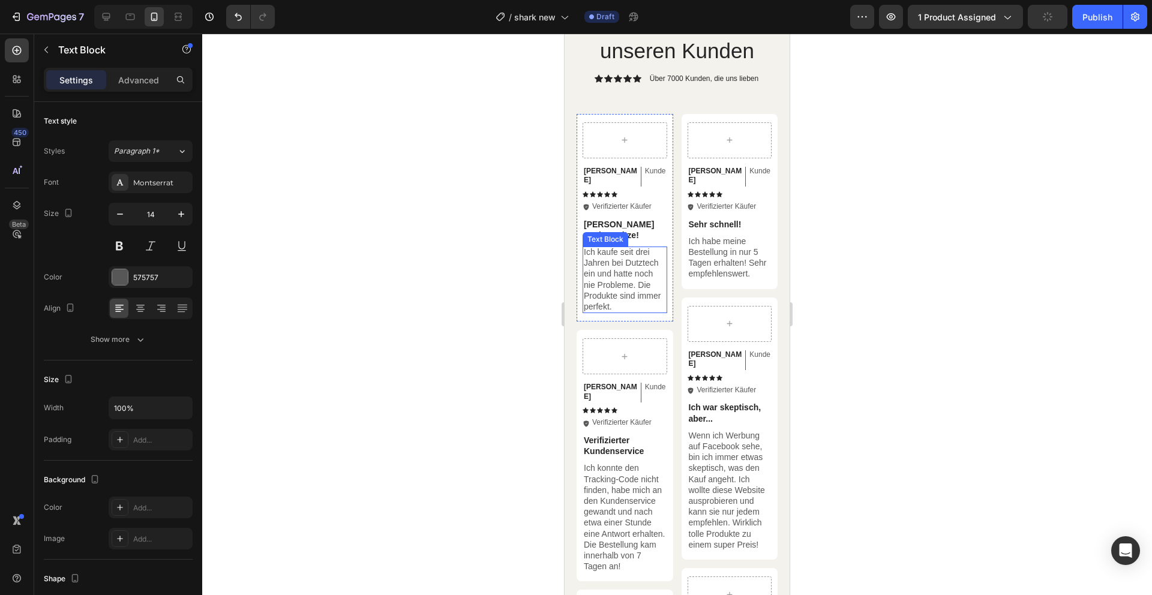
click at [598, 219] on p "[PERSON_NAME] an der Spitze!" at bounding box center [625, 230] width 82 height 22
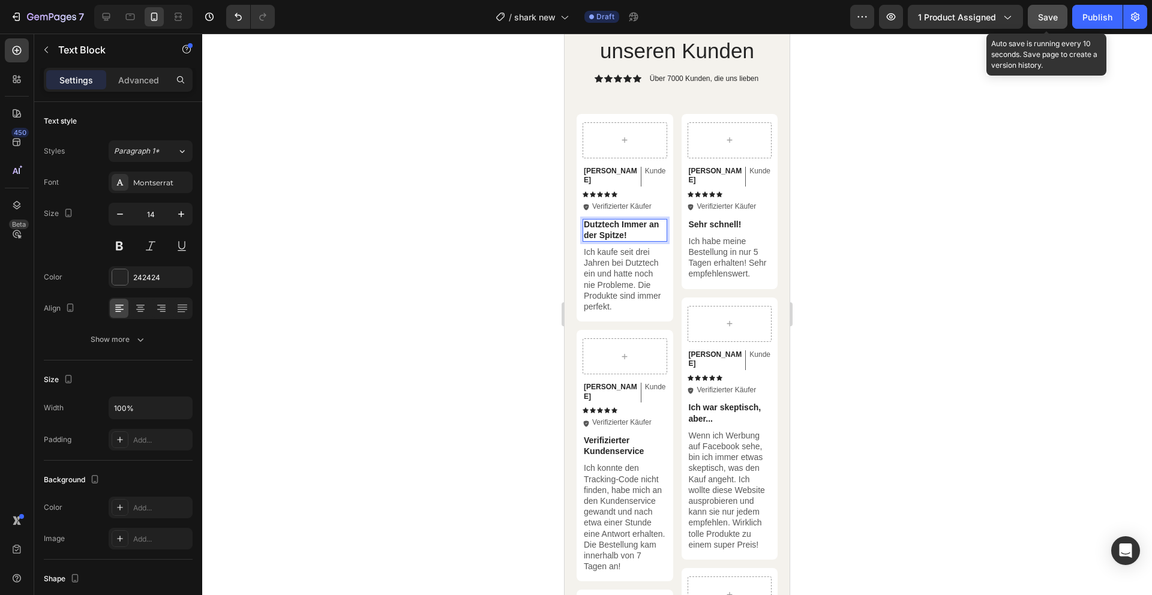
click at [1038, 26] on button "Save" at bounding box center [1048, 17] width 40 height 24
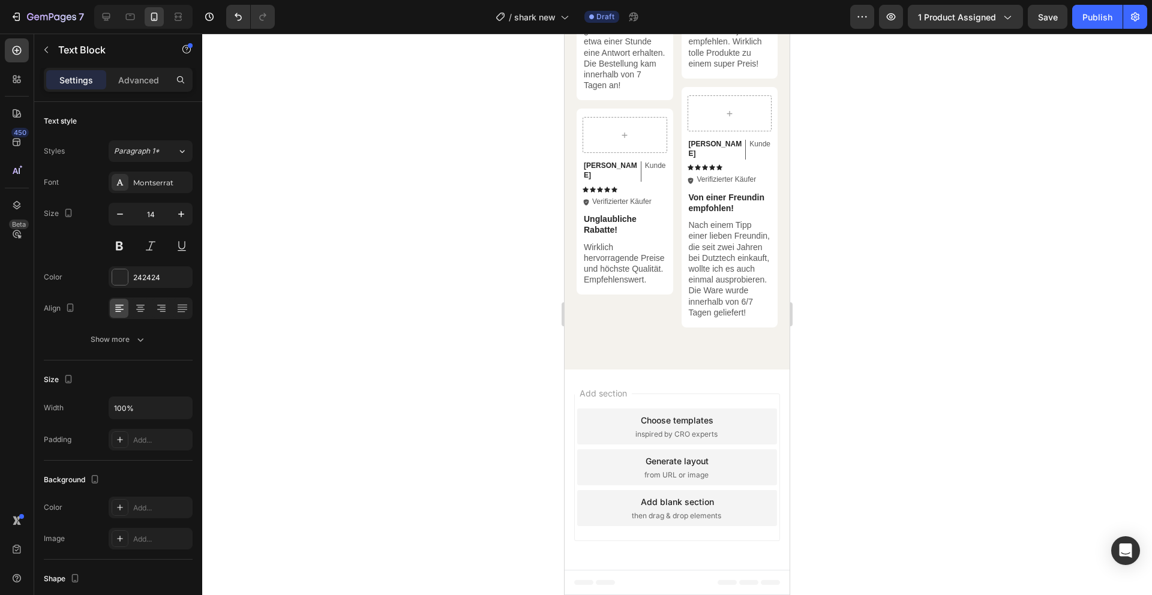
scroll to position [2490, 0]
click at [104, 17] on icon at bounding box center [107, 17] width 8 height 8
type input "16"
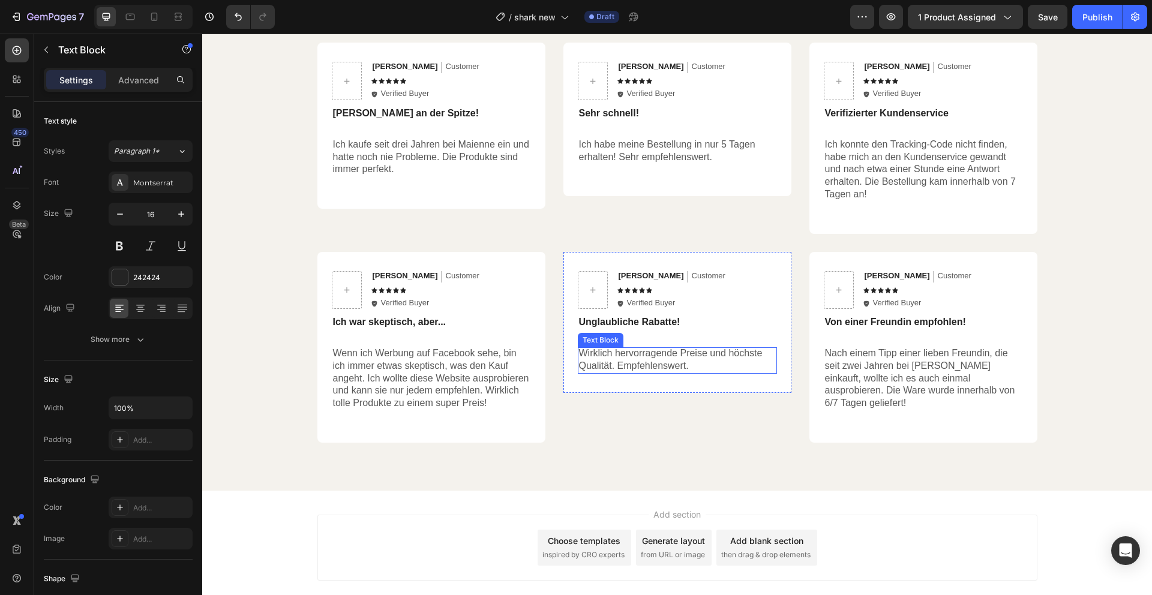
scroll to position [2028, 0]
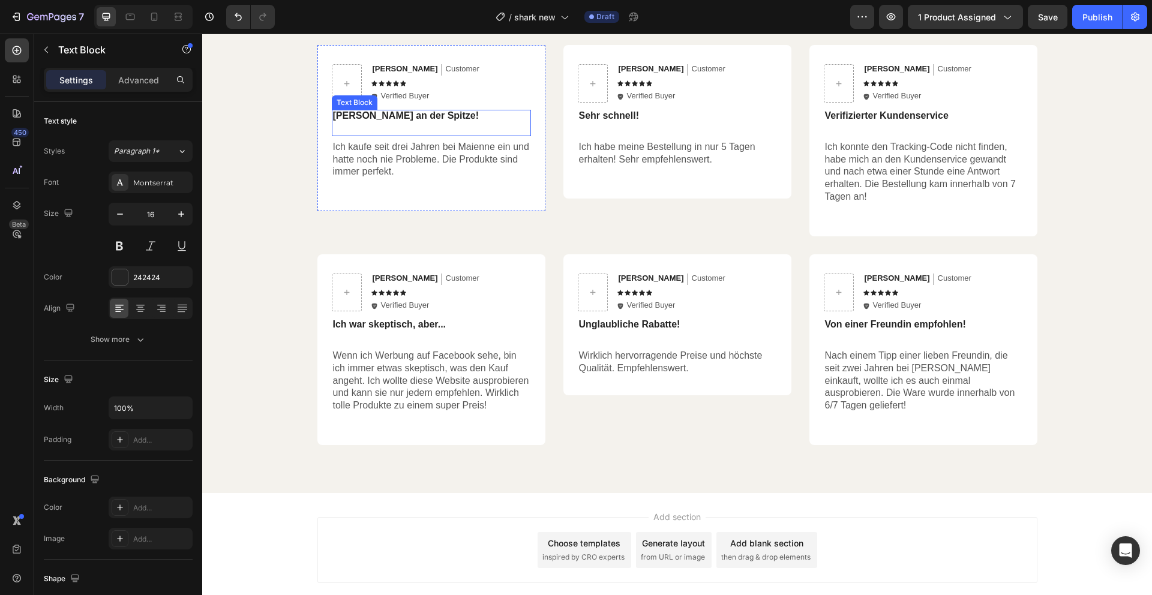
click at [360, 116] on strong "[PERSON_NAME] an der Spitze!" at bounding box center [406, 115] width 146 height 10
click at [352, 116] on strong "Dutztech Immer an der Spitze!" at bounding box center [401, 115] width 137 height 10
copy strong "Dutztech"
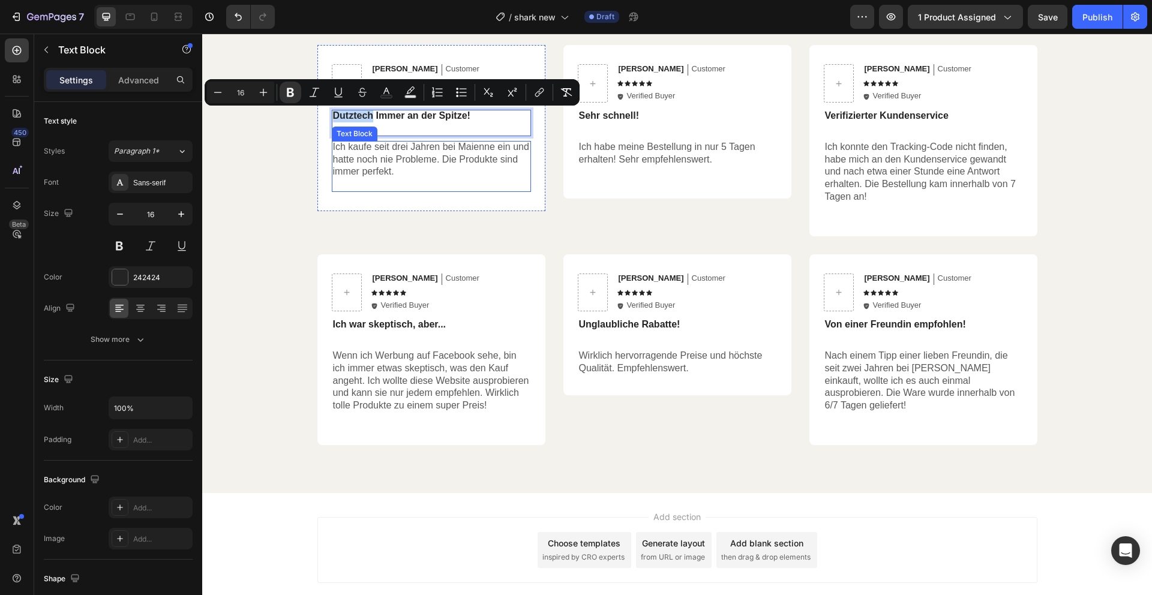
click at [472, 148] on p "Ich kaufe seit drei Jahren bei Maienne ein und hatte noch nie Probleme. Die Pro…" at bounding box center [431, 159] width 197 height 37
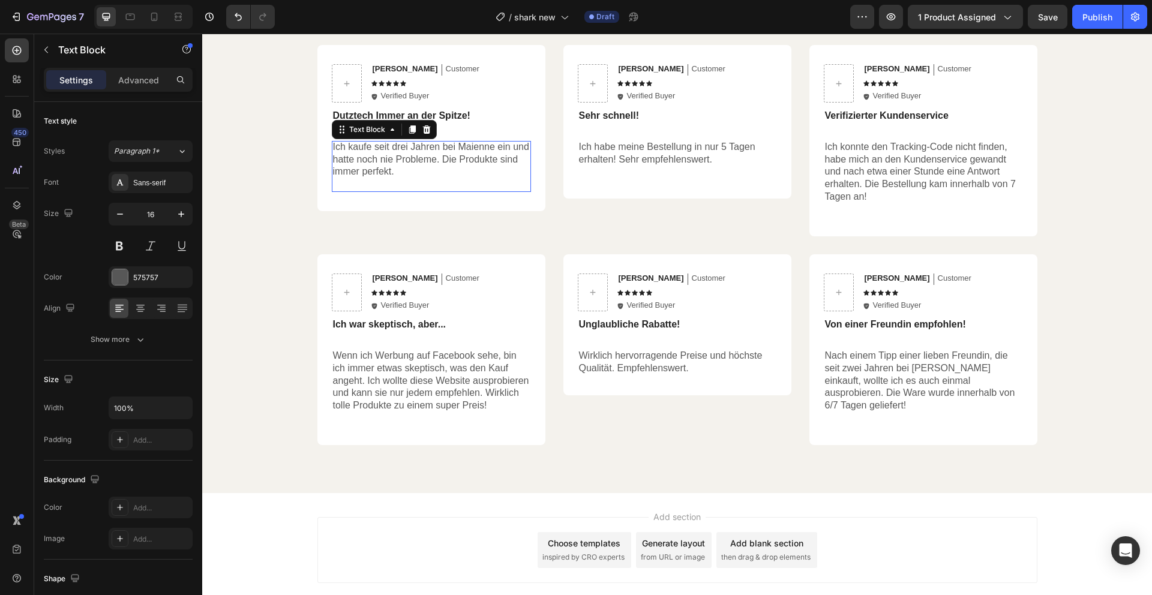
click at [472, 148] on p "Ich kaufe seit drei Jahren bei Maienne ein und hatte noch nie Probleme. Die Pro…" at bounding box center [431, 159] width 197 height 37
click at [492, 145] on strong "Dutztech" at bounding box center [476, 147] width 41 height 10
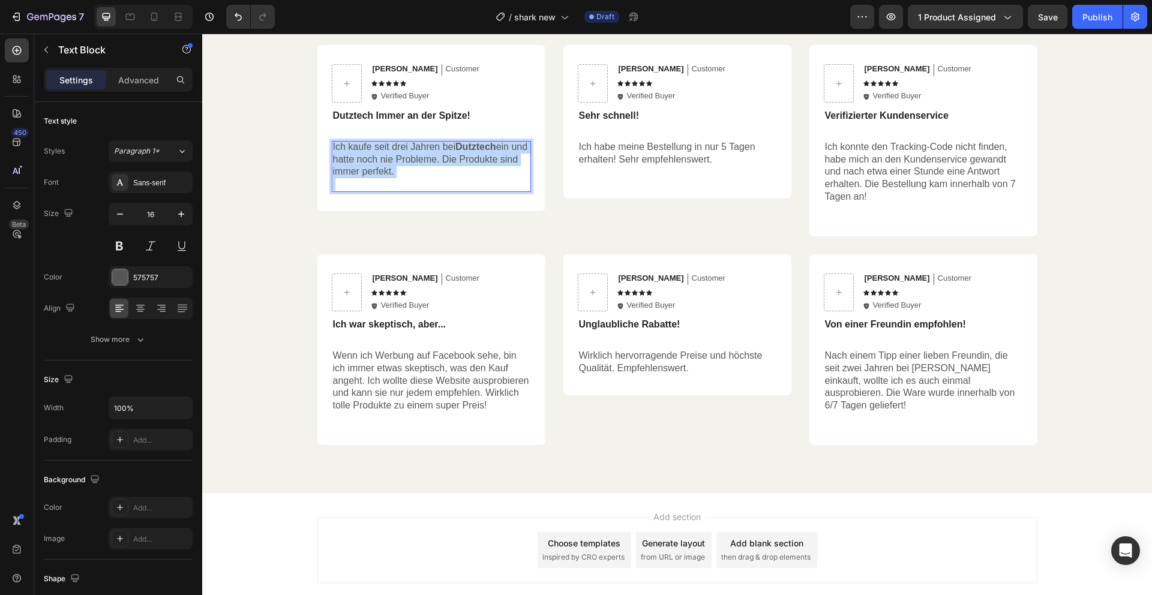
click at [492, 145] on strong "Dutztech" at bounding box center [476, 147] width 41 height 10
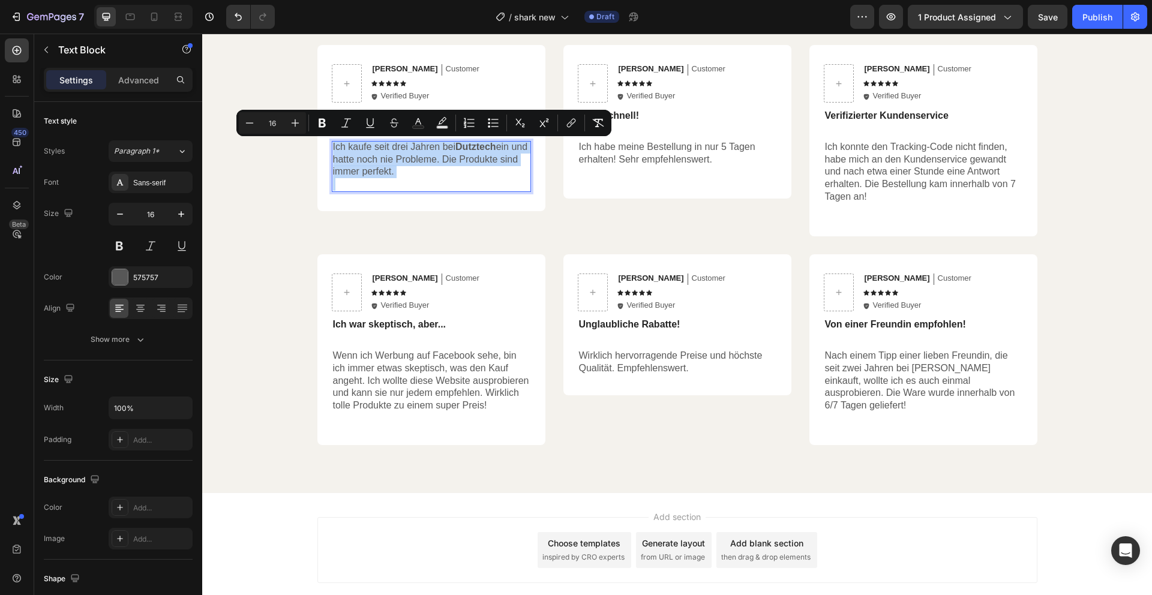
click at [486, 146] on strong "Dutztech" at bounding box center [476, 147] width 41 height 10
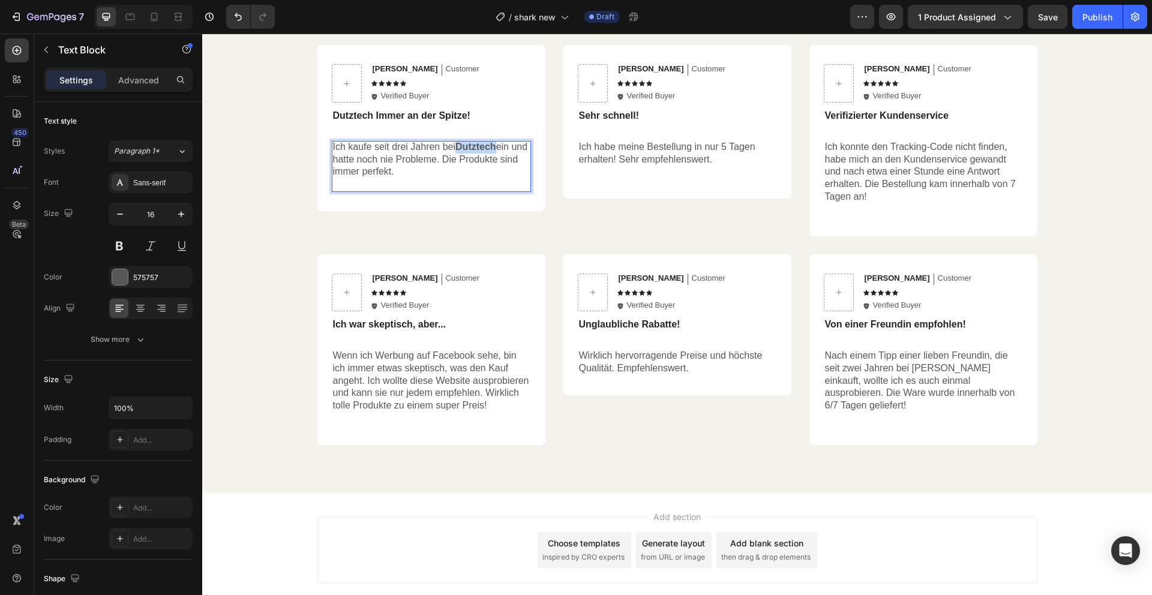
click at [486, 146] on strong "Dutztech" at bounding box center [476, 147] width 41 height 10
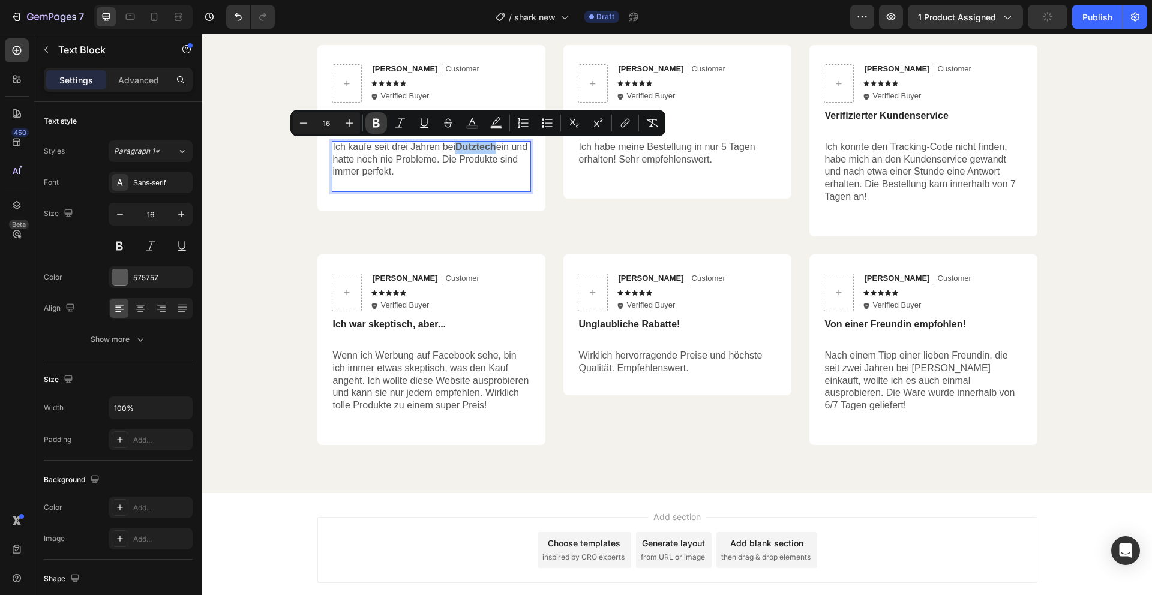
click at [378, 123] on icon "Editor contextual toolbar" at bounding box center [376, 123] width 7 height 9
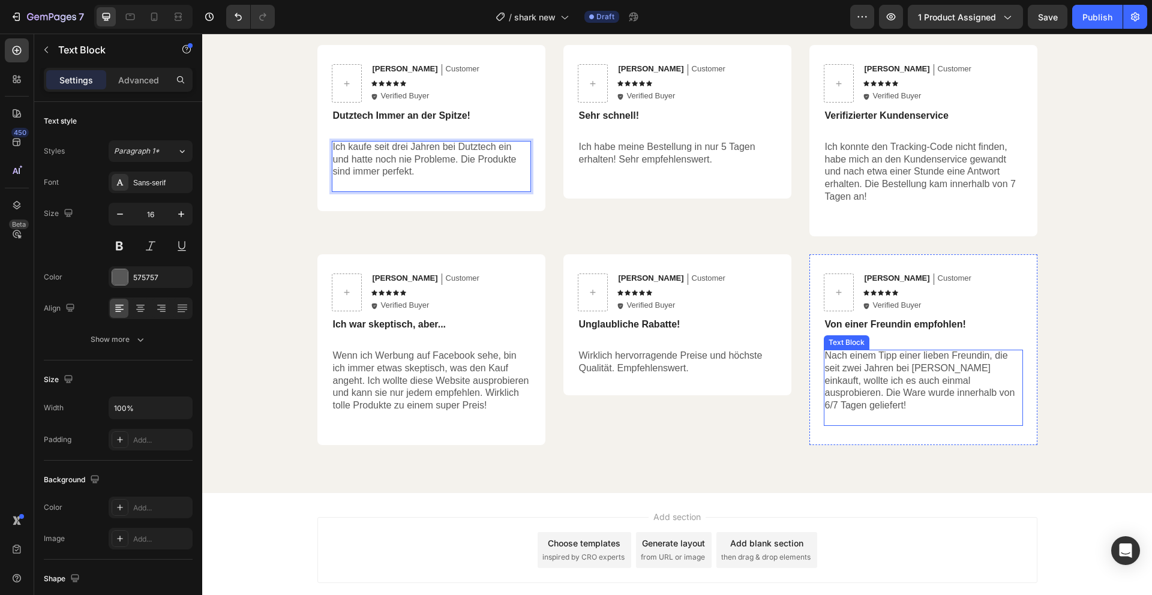
click at [932, 373] on p "Nach einem Tipp einer lieben Freundin, die seit zwei Jahren bei [PERSON_NAME] e…" at bounding box center [923, 381] width 197 height 62
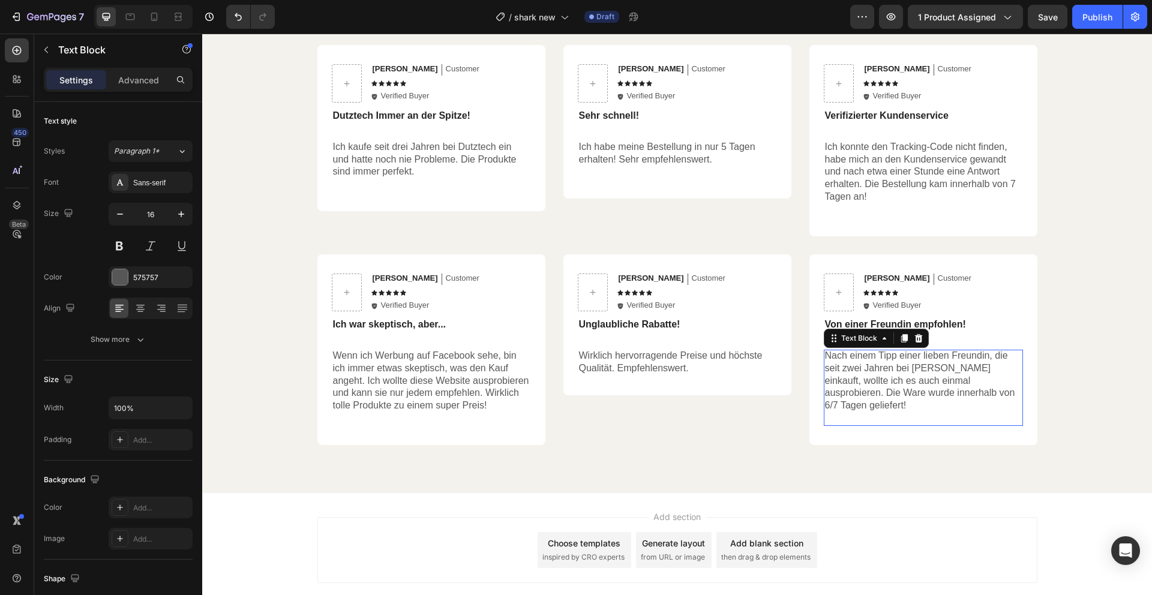
click at [932, 373] on p "Nach einem Tipp einer lieben Freundin, die seit zwei Jahren bei [PERSON_NAME] e…" at bounding box center [923, 381] width 197 height 62
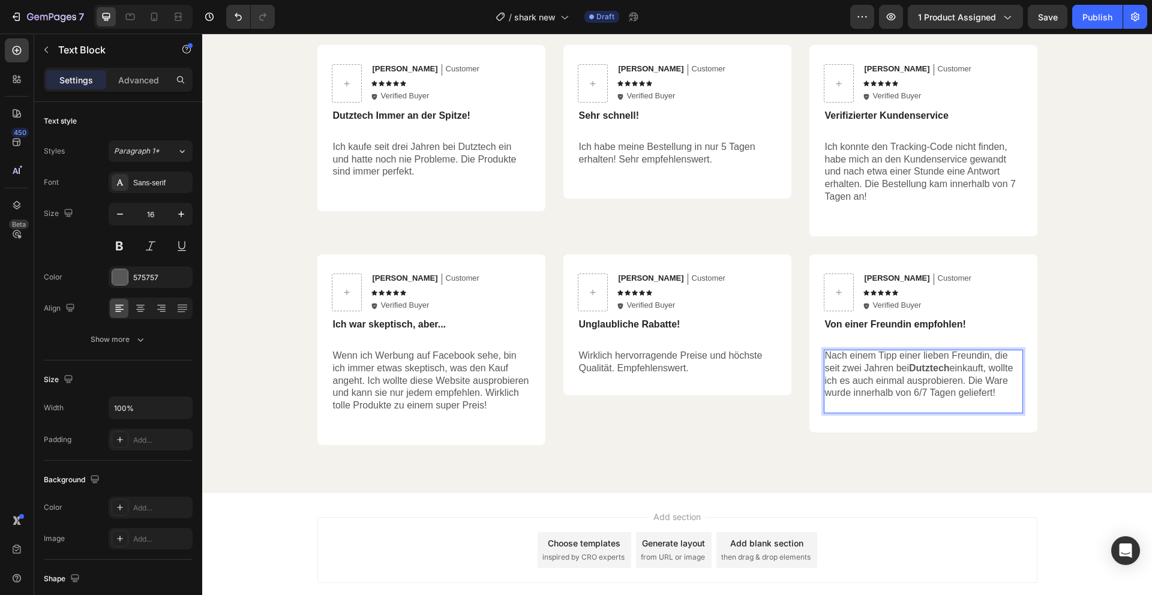
click at [932, 372] on strong "Dutztech" at bounding box center [929, 368] width 41 height 10
click at [932, 371] on strong "Dutztech" at bounding box center [929, 368] width 41 height 10
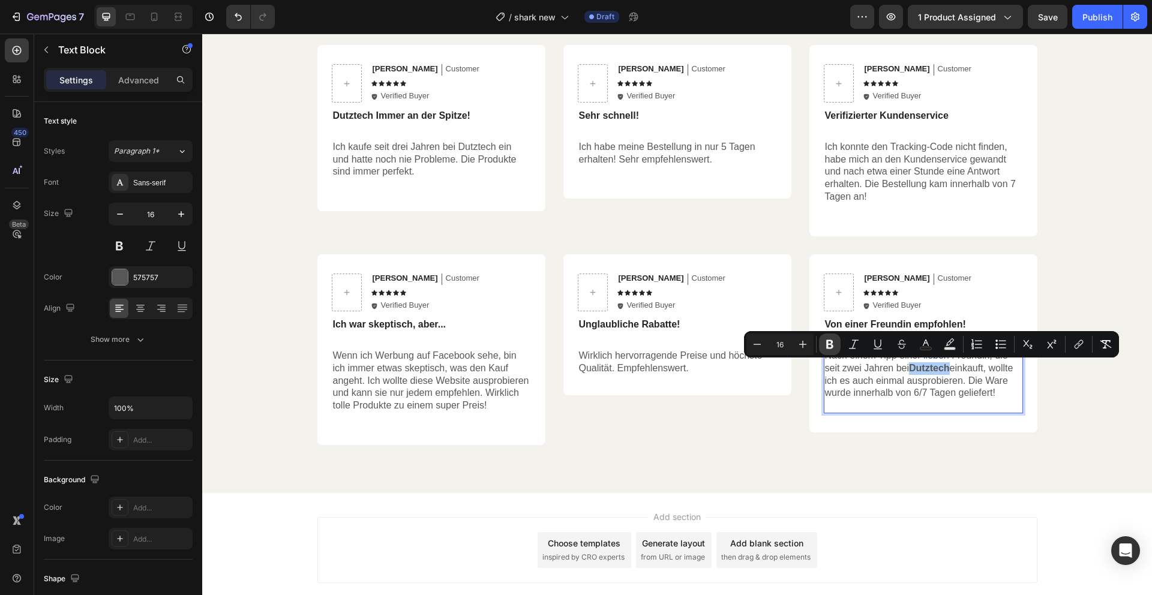
click at [830, 342] on icon "Editor contextual toolbar" at bounding box center [830, 345] width 12 height 12
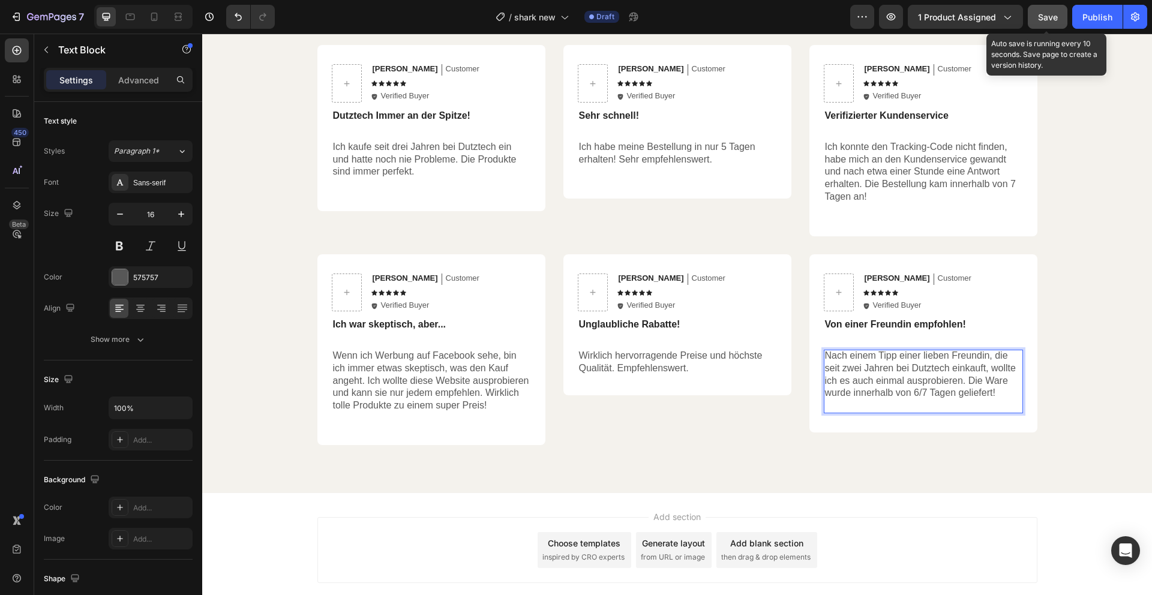
click at [1061, 19] on button "Save" at bounding box center [1048, 17] width 40 height 24
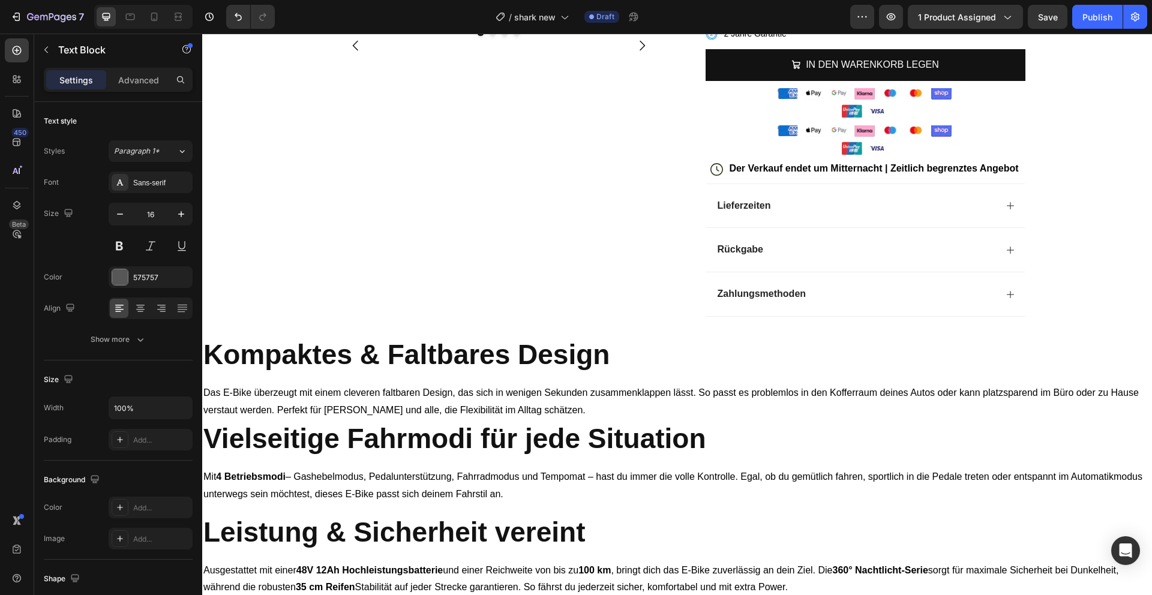
scroll to position [255, 0]
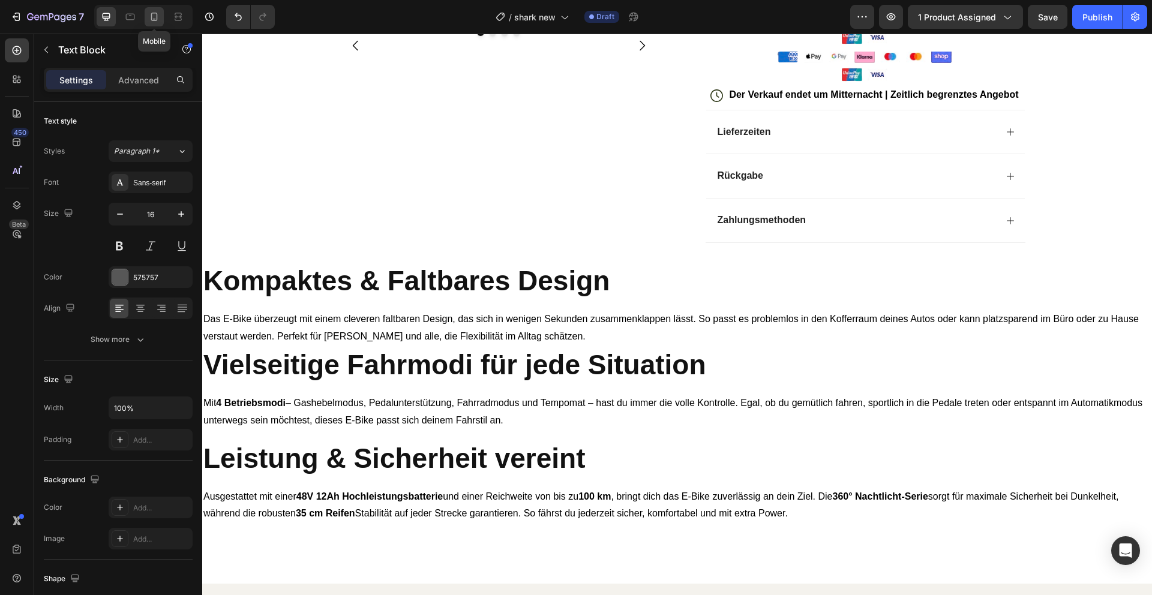
click at [149, 19] on icon at bounding box center [154, 17] width 12 height 12
type input "14"
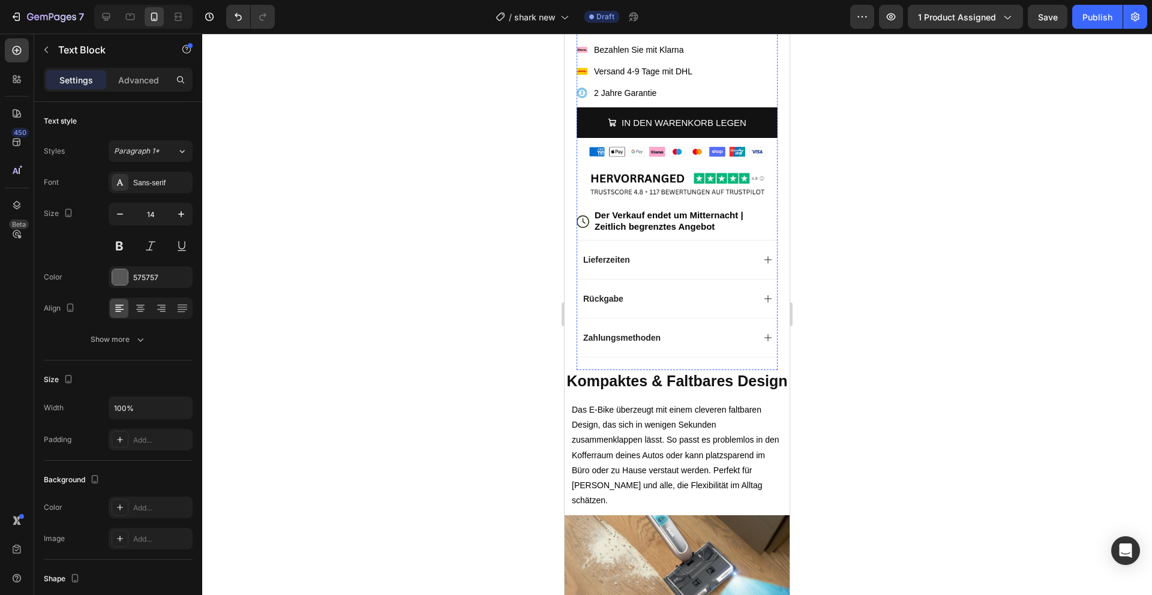
scroll to position [411, 0]
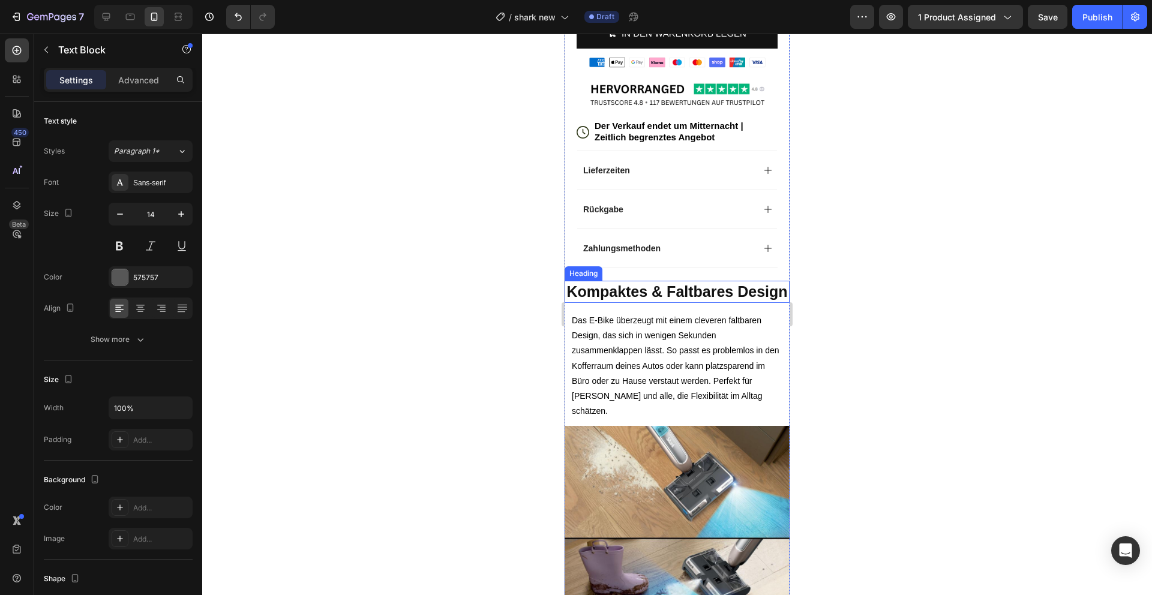
click at [694, 303] on h2 "Kompaktes & Faltbares Design" at bounding box center [677, 292] width 225 height 22
click at [694, 302] on p "Kompaktes & Faltbares Design" at bounding box center [677, 292] width 223 height 20
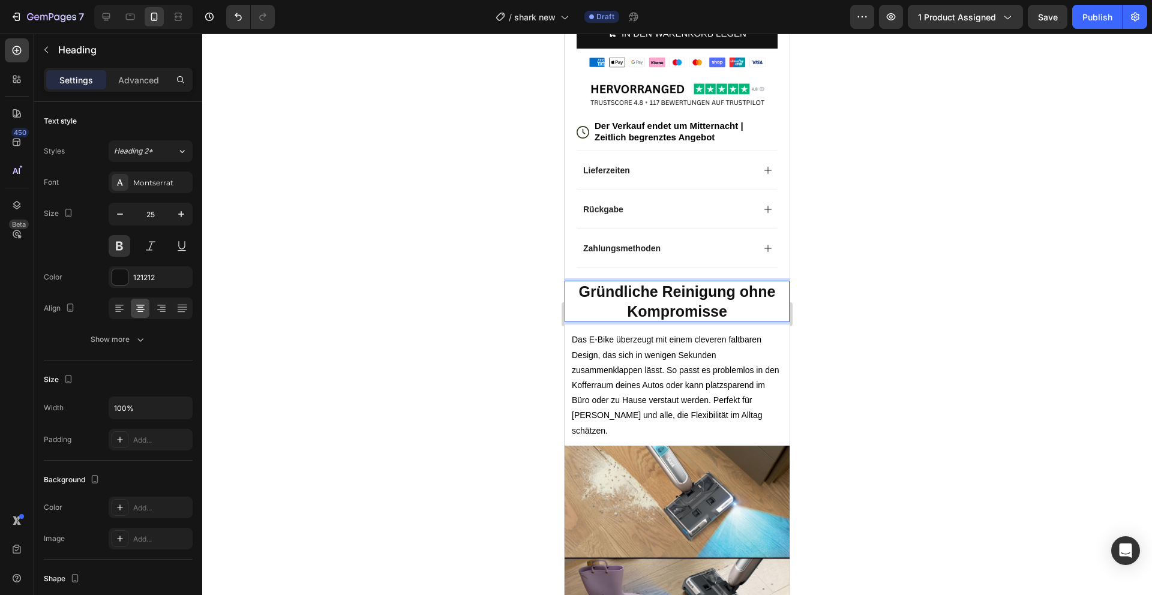
click at [676, 376] on p "Das E-Bike überzeugt mit einem cleveren faltbaren Design, das sich in wenigen S…" at bounding box center [677, 386] width 211 height 106
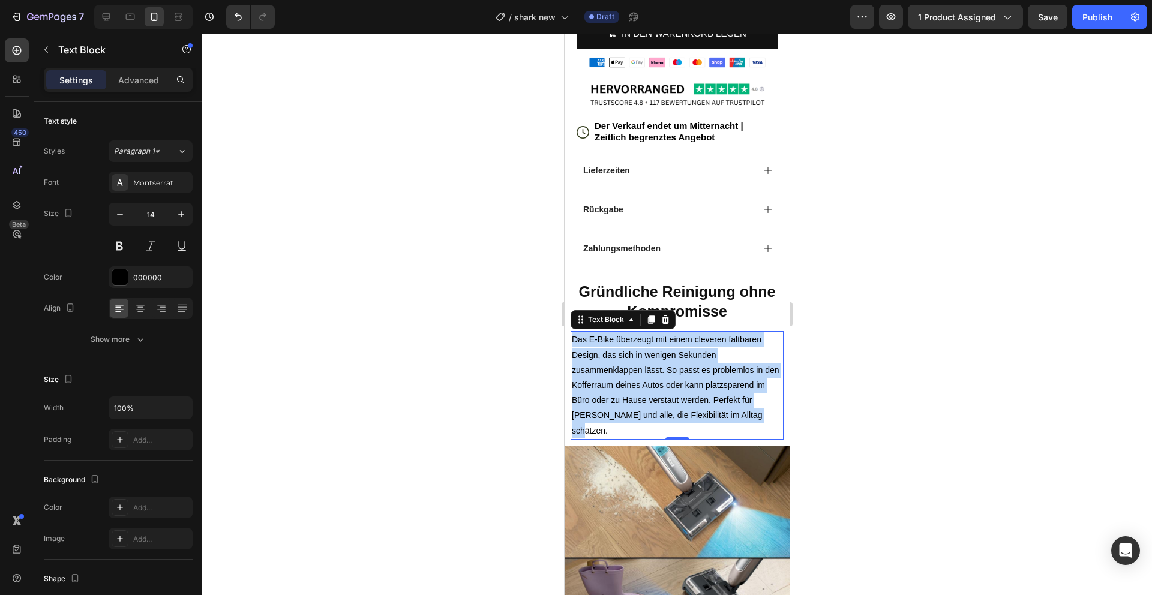
click at [676, 376] on p "Das E-Bike überzeugt mit einem cleveren faltbaren Design, das sich in wenigen S…" at bounding box center [677, 386] width 211 height 106
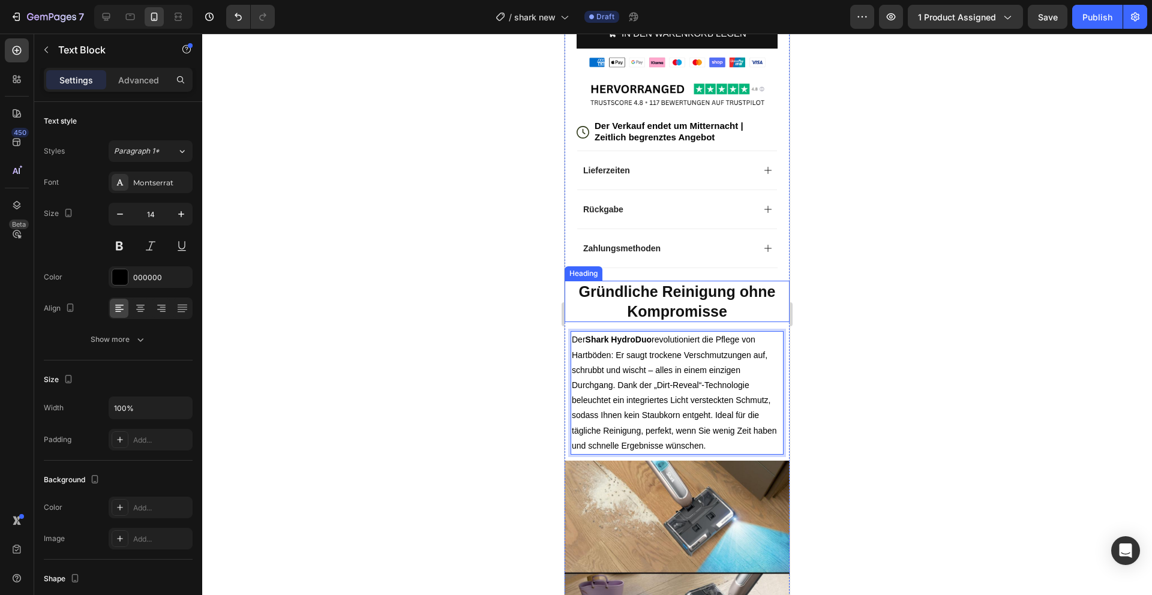
click at [704, 293] on p "Gründliche Reinigung ohne Kompromisse" at bounding box center [677, 301] width 223 height 39
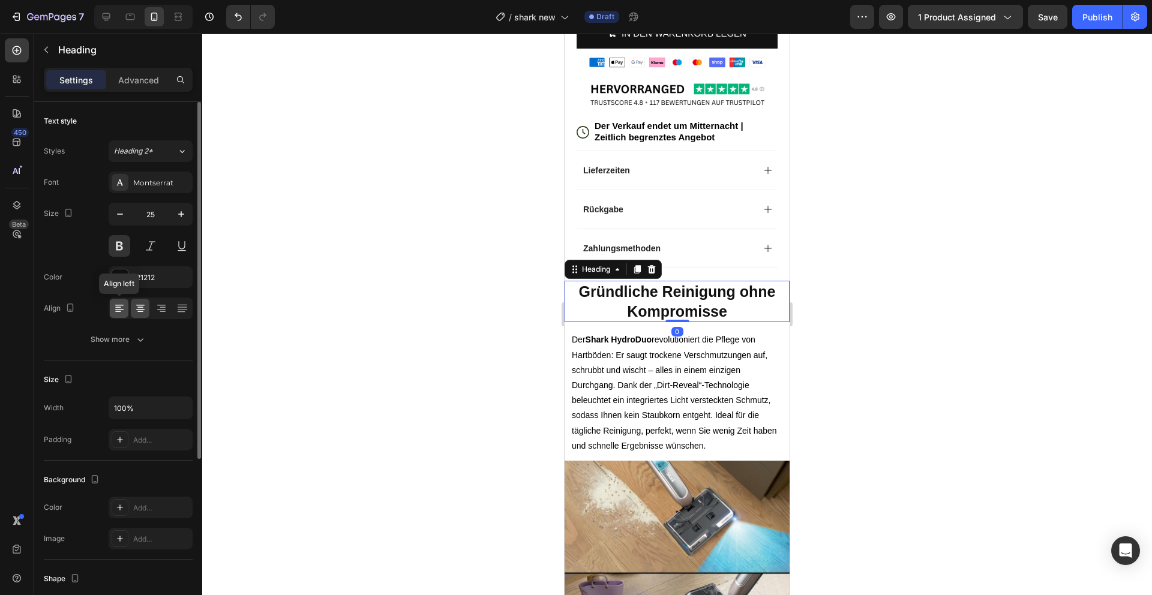
click at [115, 310] on icon at bounding box center [119, 309] width 12 height 12
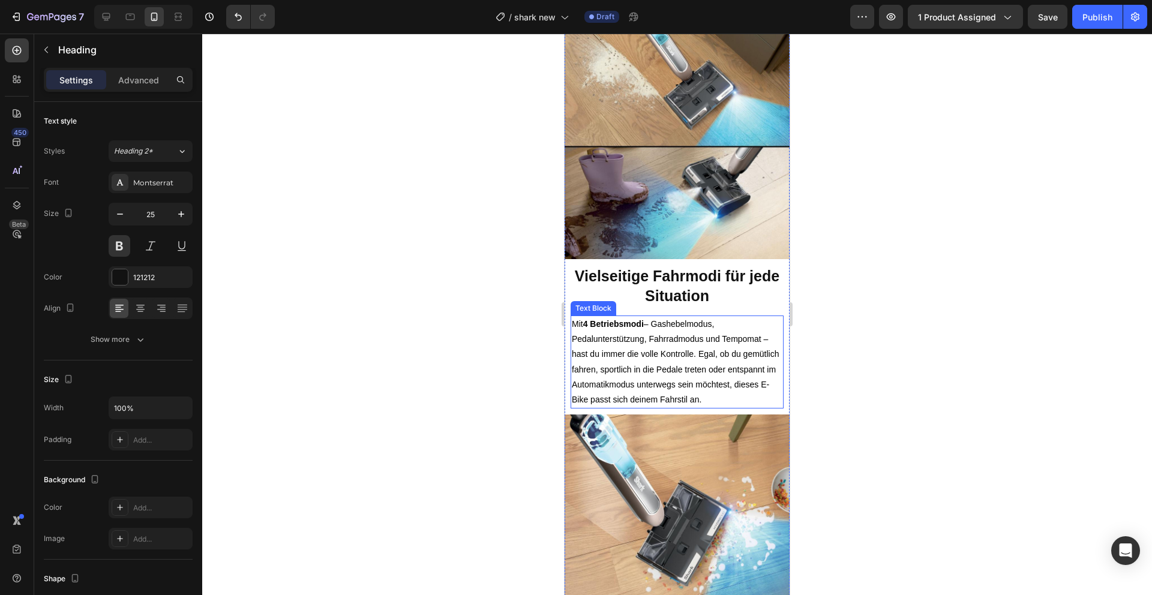
scroll to position [868, 0]
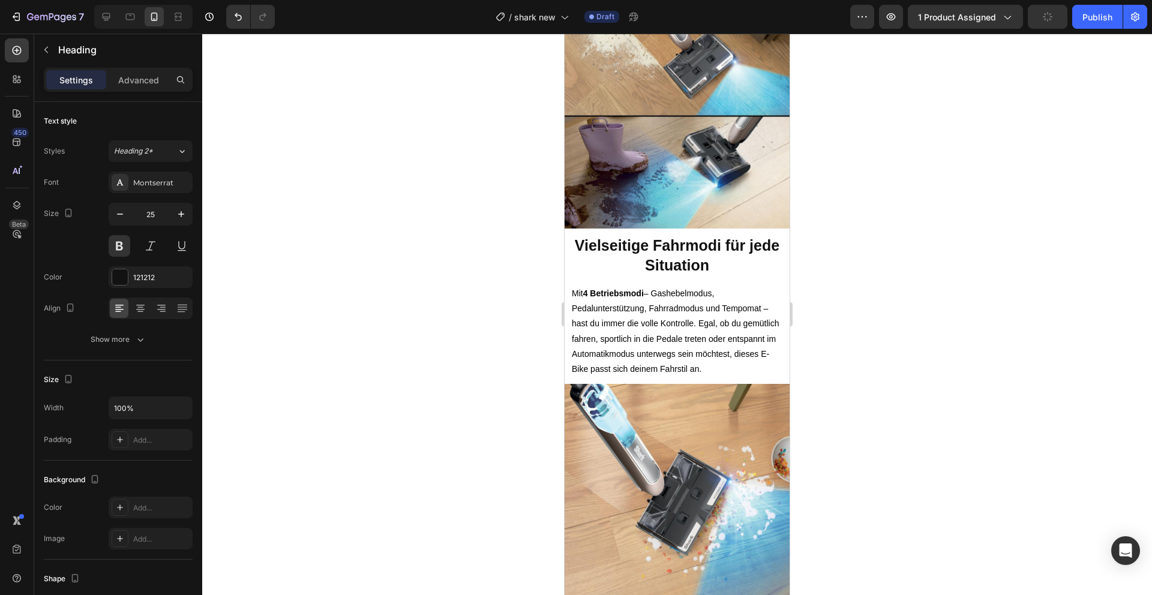
click at [676, 276] on h2 "Vielseitige Fahrmodi für jede Situation" at bounding box center [677, 255] width 225 height 41
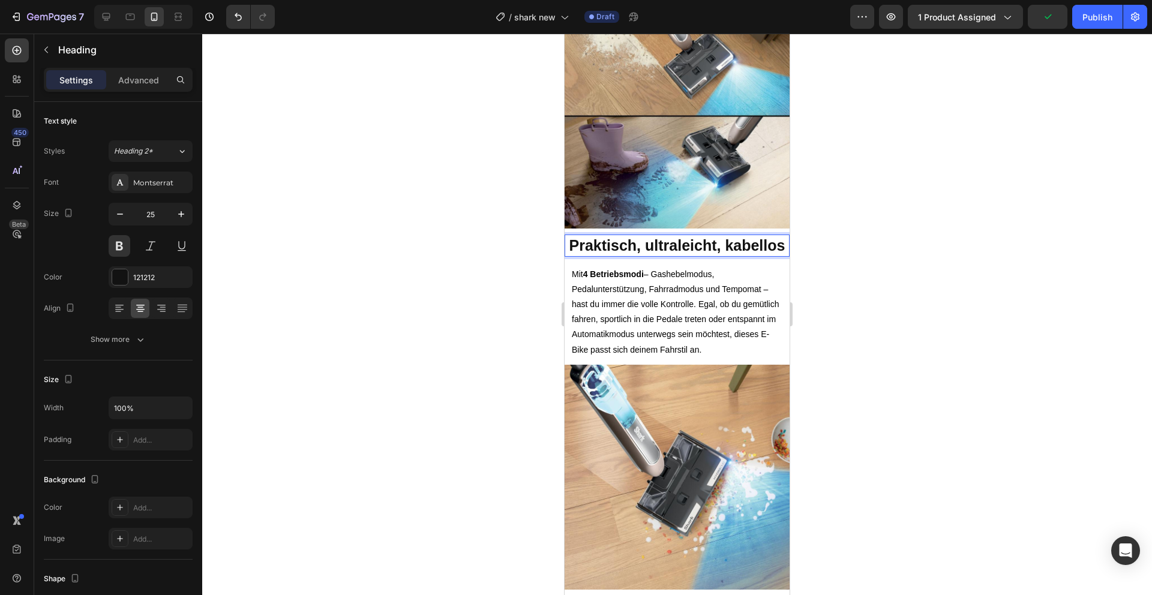
click at [615, 256] on p "Praktisch, ultraleicht, kabellos" at bounding box center [677, 246] width 223 height 20
click at [116, 306] on icon at bounding box center [119, 309] width 12 height 12
click at [633, 325] on p "Mit 4 Betriebsmodi – Gashebelmodus, Pedalunterstützung, Fahrradmodus und Tempom…" at bounding box center [677, 312] width 211 height 91
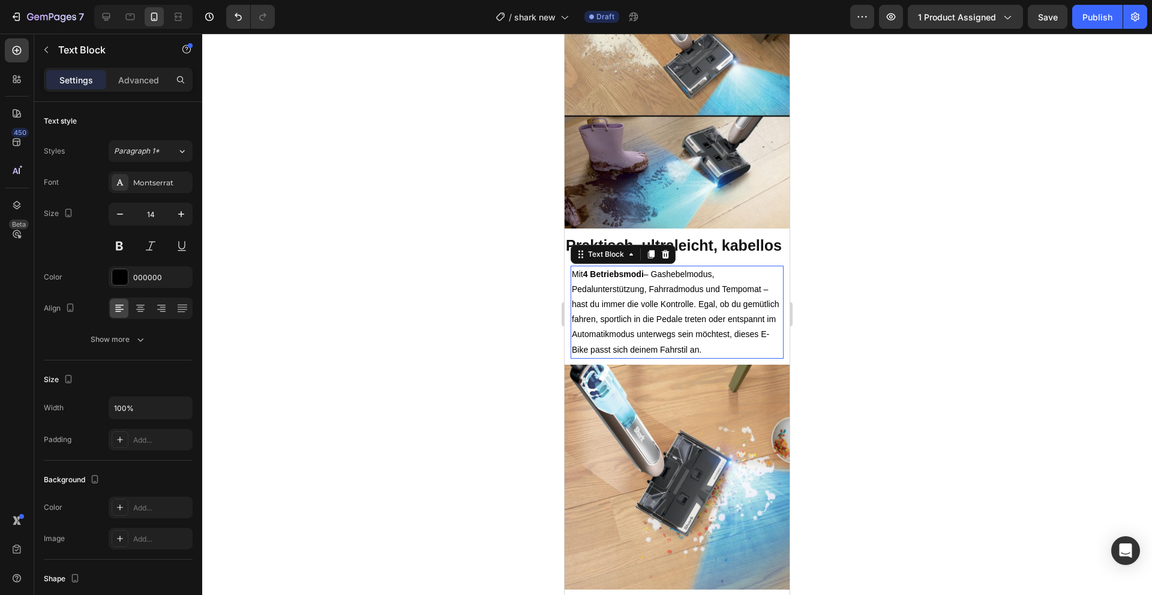
click at [633, 325] on p "Mit 4 Betriebsmodi – Gashebelmodus, Pedalunterstützung, Fahrradmodus und Tempom…" at bounding box center [677, 312] width 211 height 91
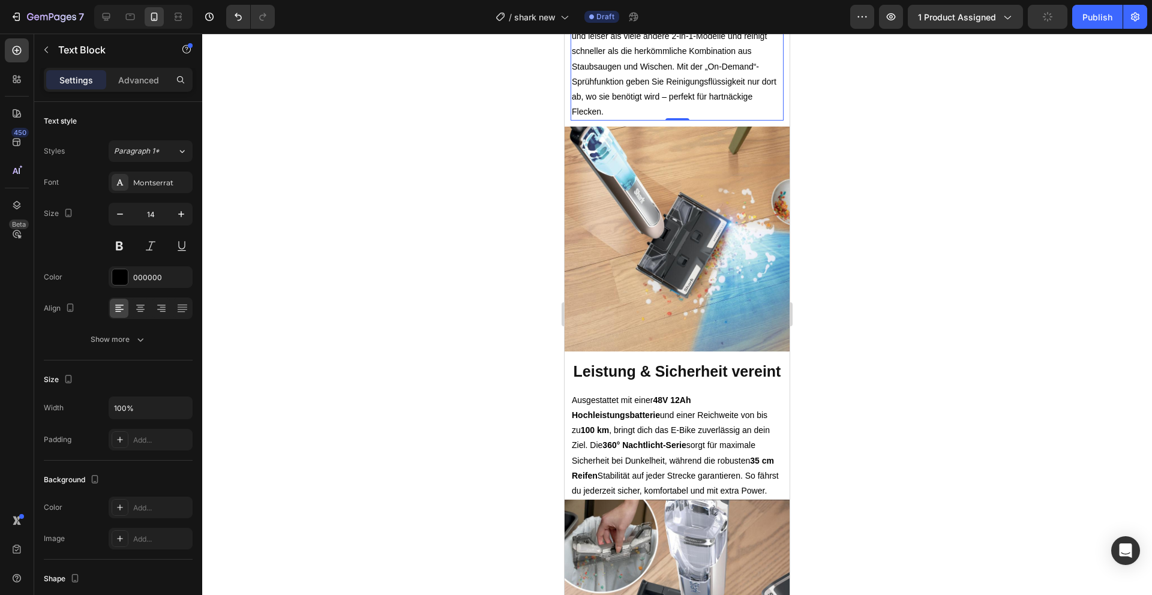
scroll to position [1200, 0]
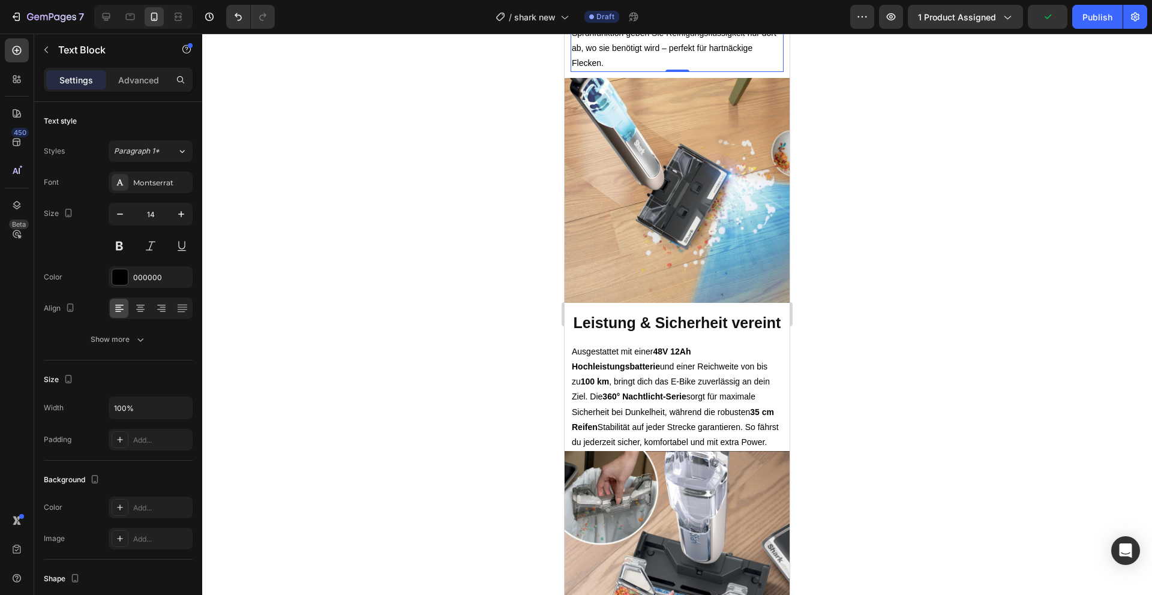
click at [702, 334] on h2 "Leistung & Sicherheit vereint" at bounding box center [677, 323] width 225 height 22
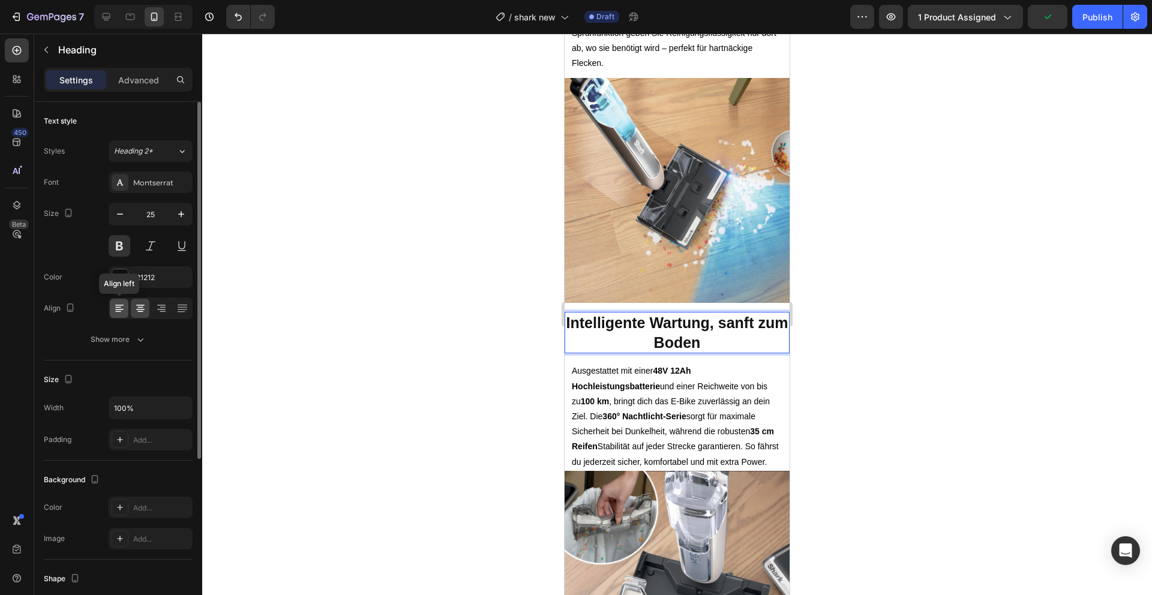
click at [112, 308] on div at bounding box center [119, 308] width 19 height 19
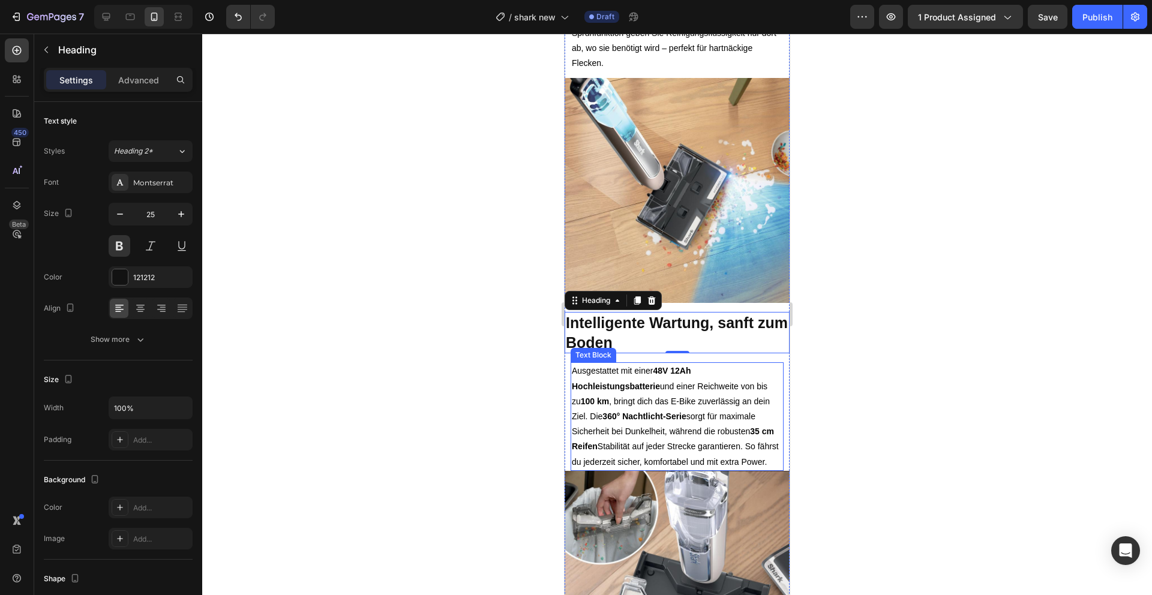
click at [652, 469] on p "Ausgestattet mit einer 48V 12Ah Hochleistungsbatterie und einer Reichweite von …" at bounding box center [677, 417] width 211 height 106
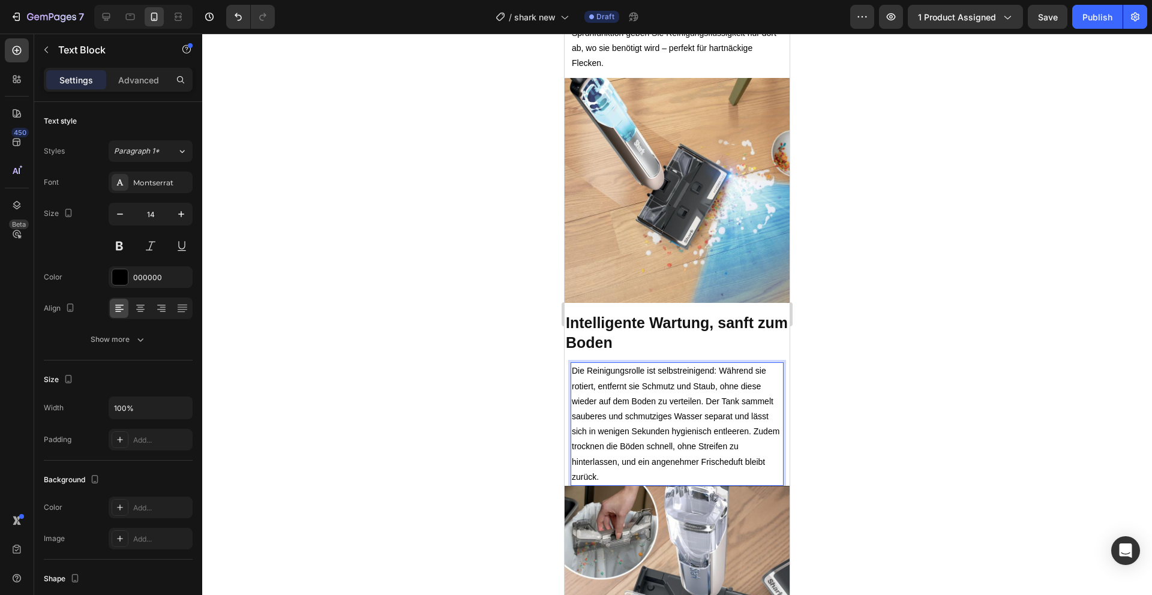
click at [748, 450] on p "Die Reinigungsrolle ist selbstreinigend: Während sie rotiert, entfernt sie Schm…" at bounding box center [677, 424] width 211 height 121
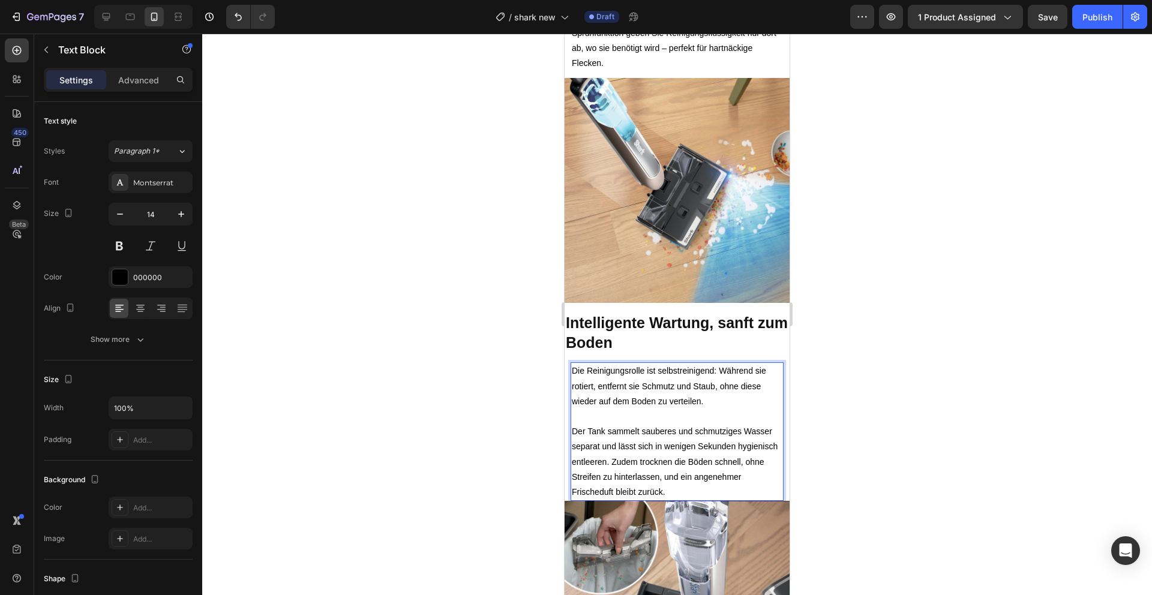
click at [774, 500] on p "Der Tank sammelt sauberes und schmutziges Wasser separat und lässt sich in weni…" at bounding box center [677, 462] width 211 height 76
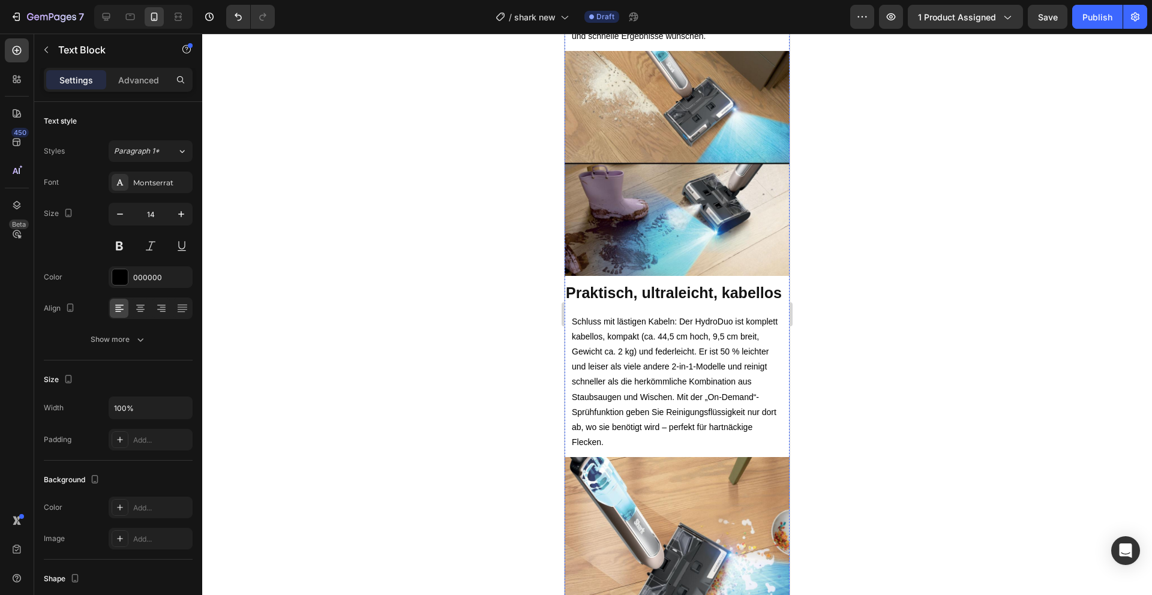
scroll to position [823, 0]
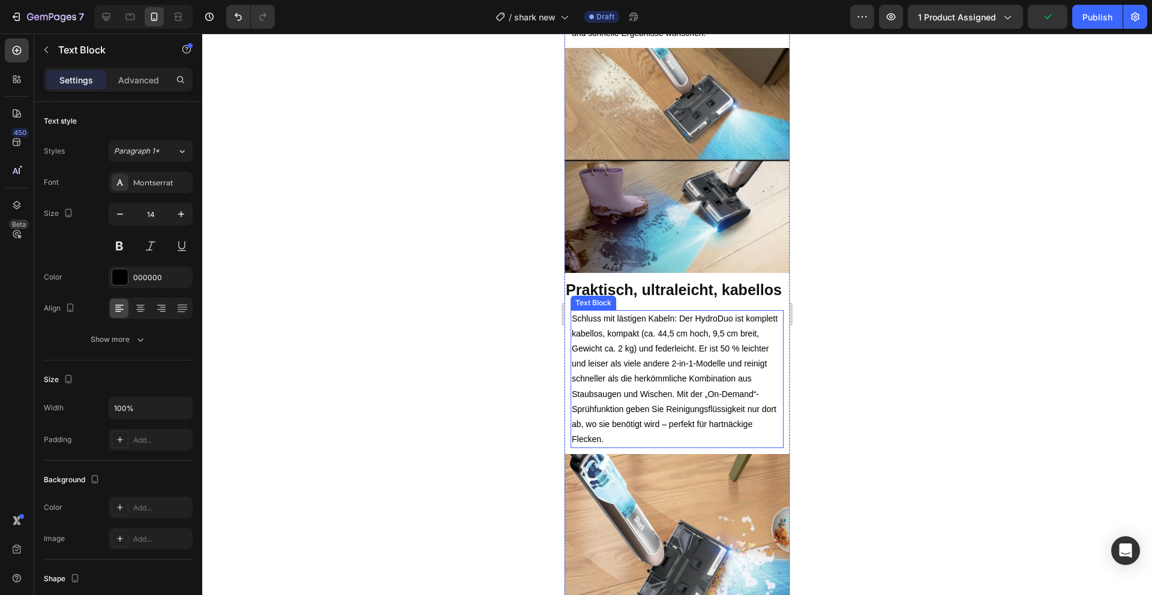
click at [753, 384] on p "Schluss mit lästigen Kabeln: Der HydroDuo ist komplett kabellos, kompakt (ca. 4…" at bounding box center [677, 380] width 211 height 136
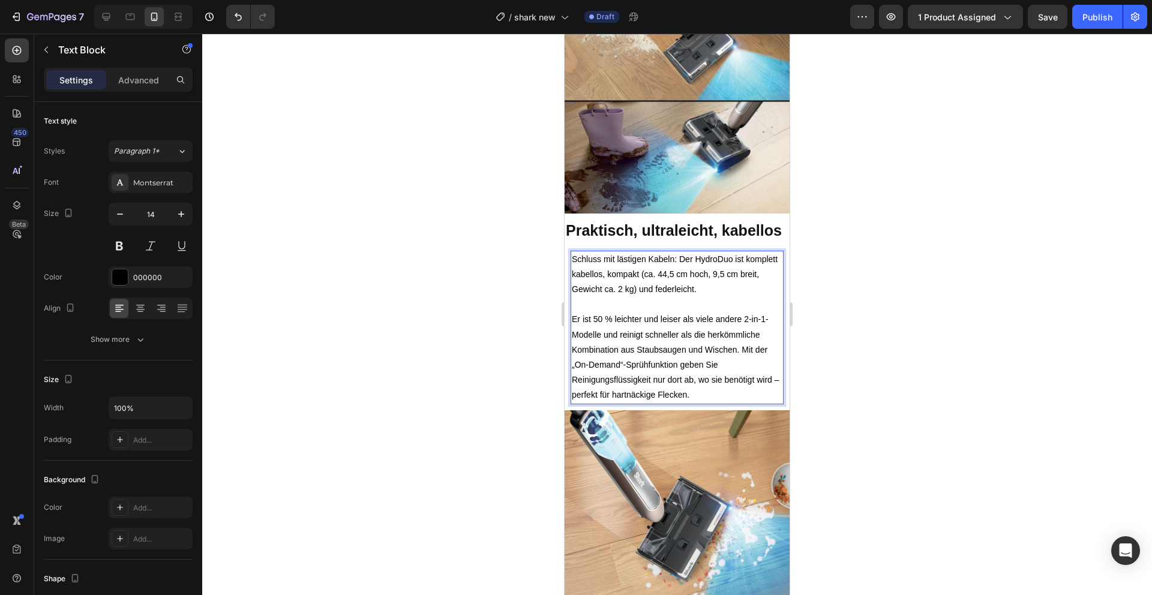
scroll to position [889, 0]
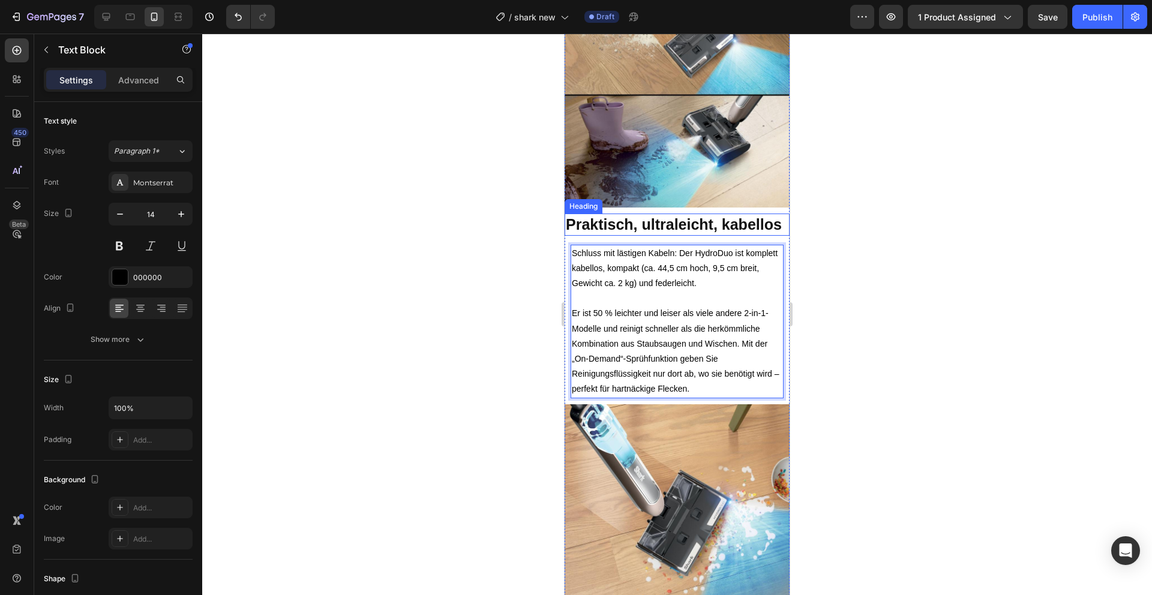
click at [639, 235] on p "Praktisch, ultraleicht, kabellos" at bounding box center [677, 225] width 223 height 20
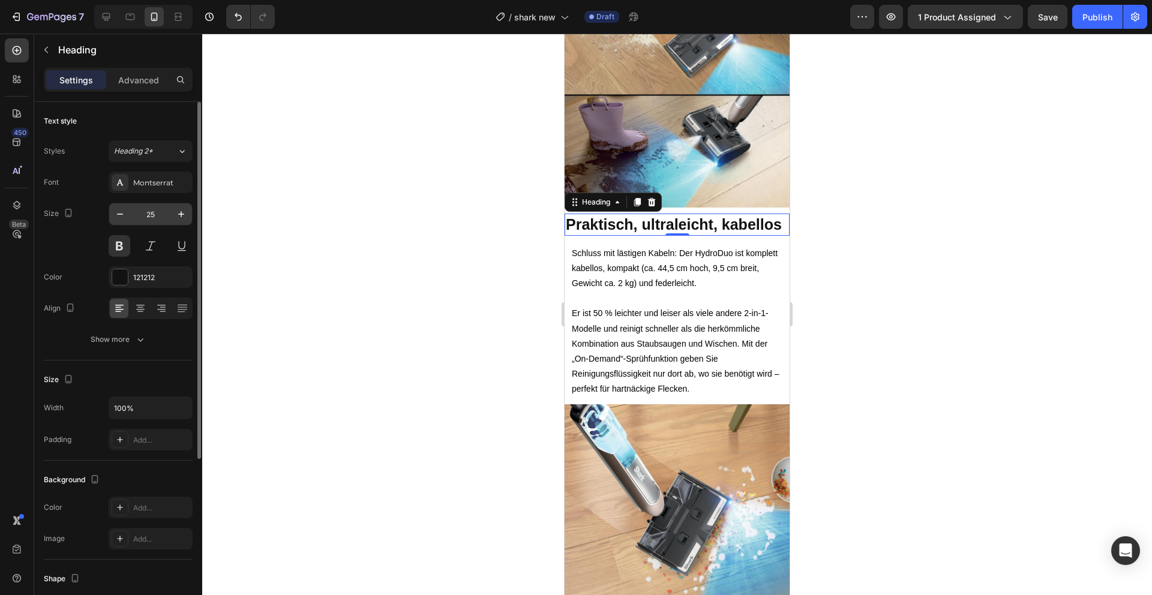
click at [151, 218] on input "25" at bounding box center [151, 214] width 40 height 22
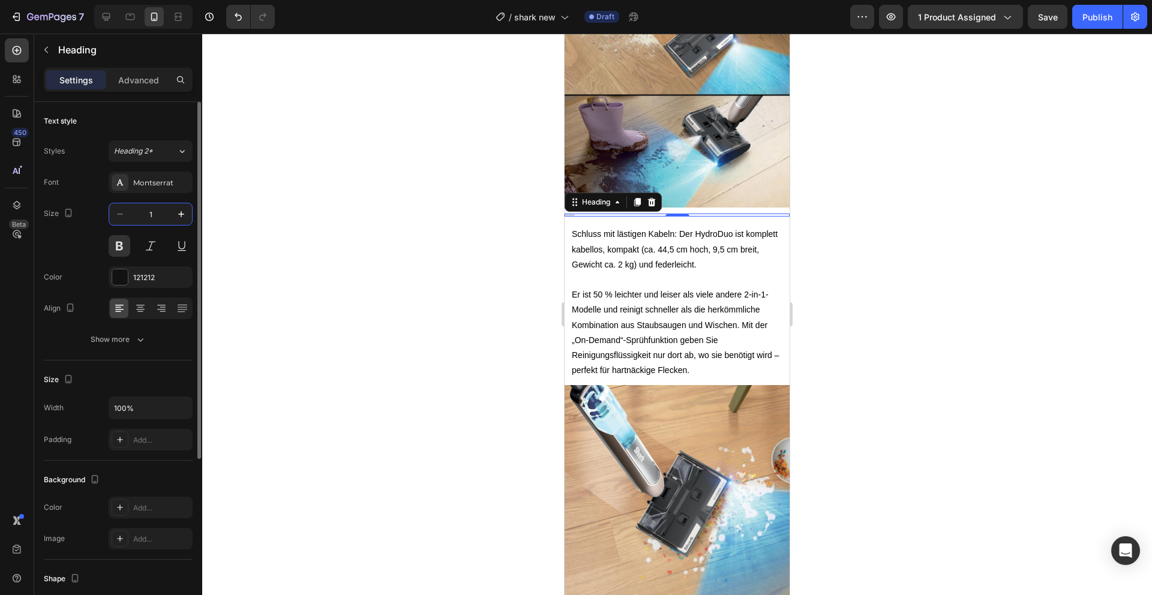
type input "18"
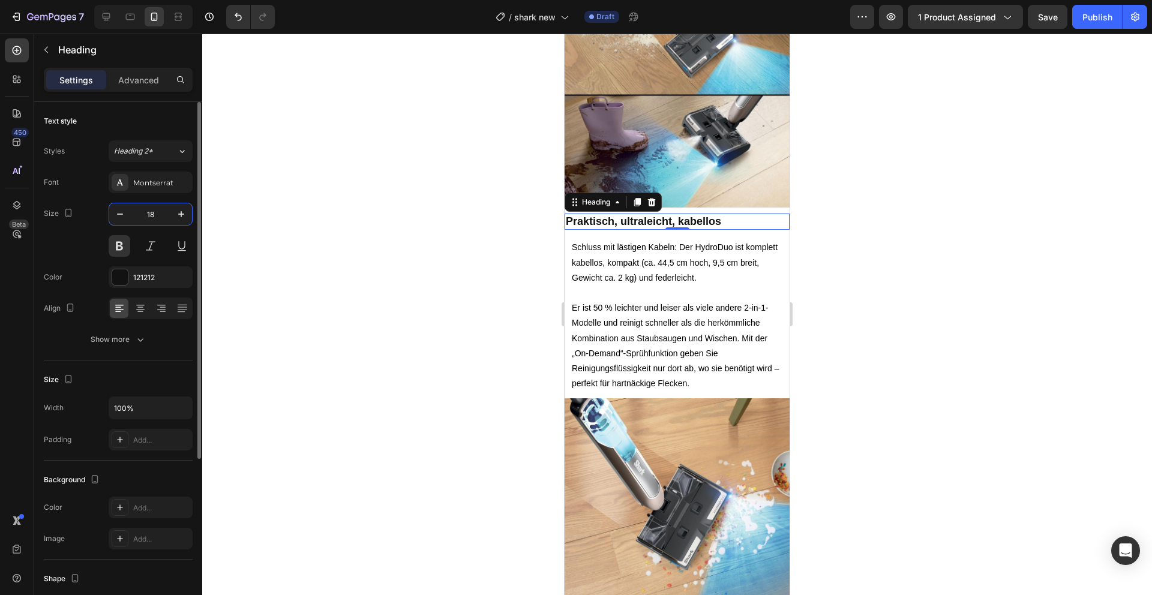
click at [151, 217] on input "18" at bounding box center [151, 214] width 40 height 22
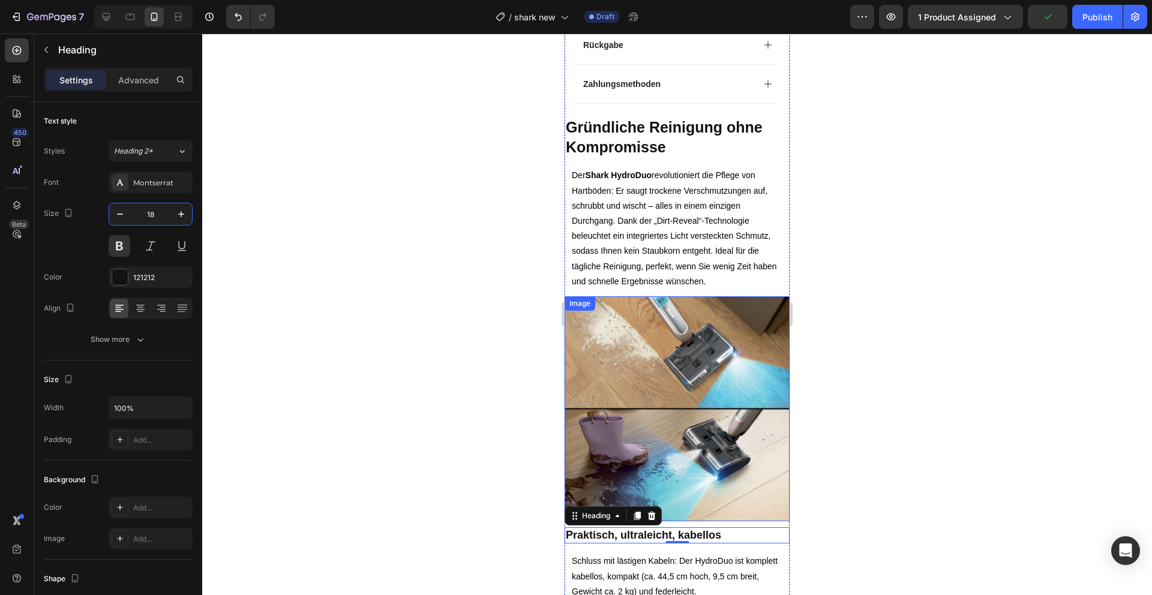
scroll to position [536, 0]
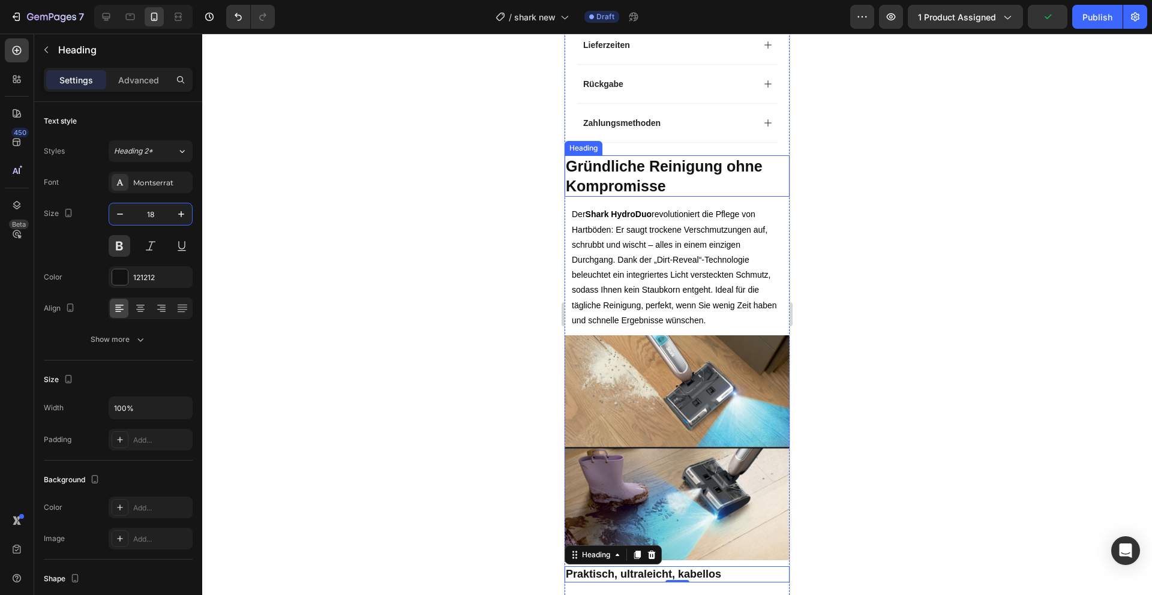
click at [672, 178] on p "Gründliche Reinigung ohne Kompromisse" at bounding box center [677, 176] width 223 height 39
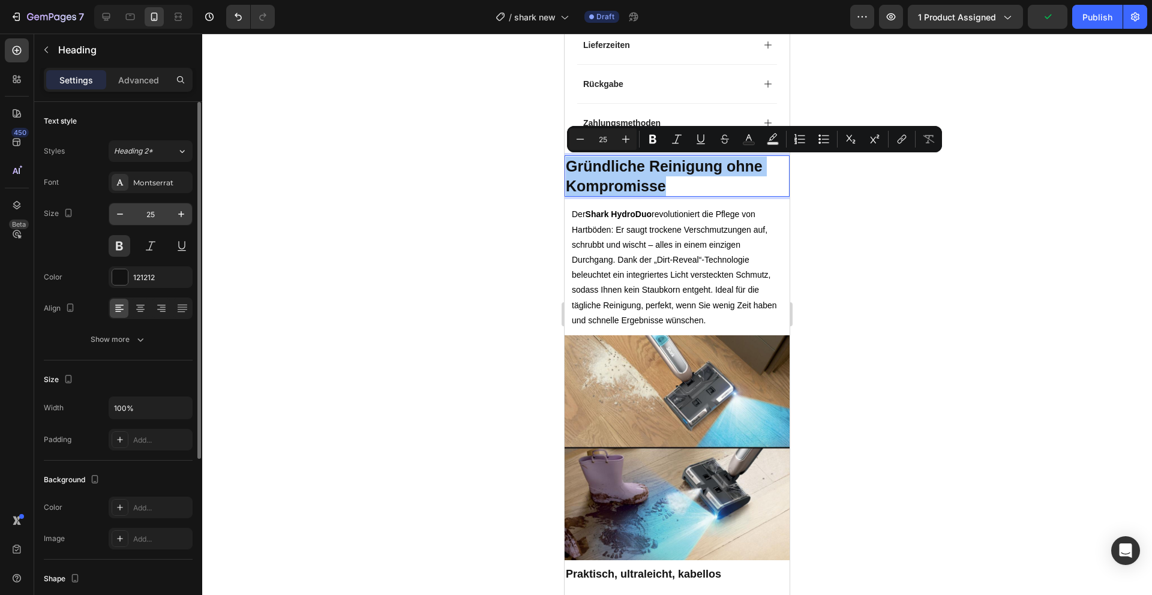
click at [151, 212] on input "25" at bounding box center [151, 214] width 40 height 22
type input "18"
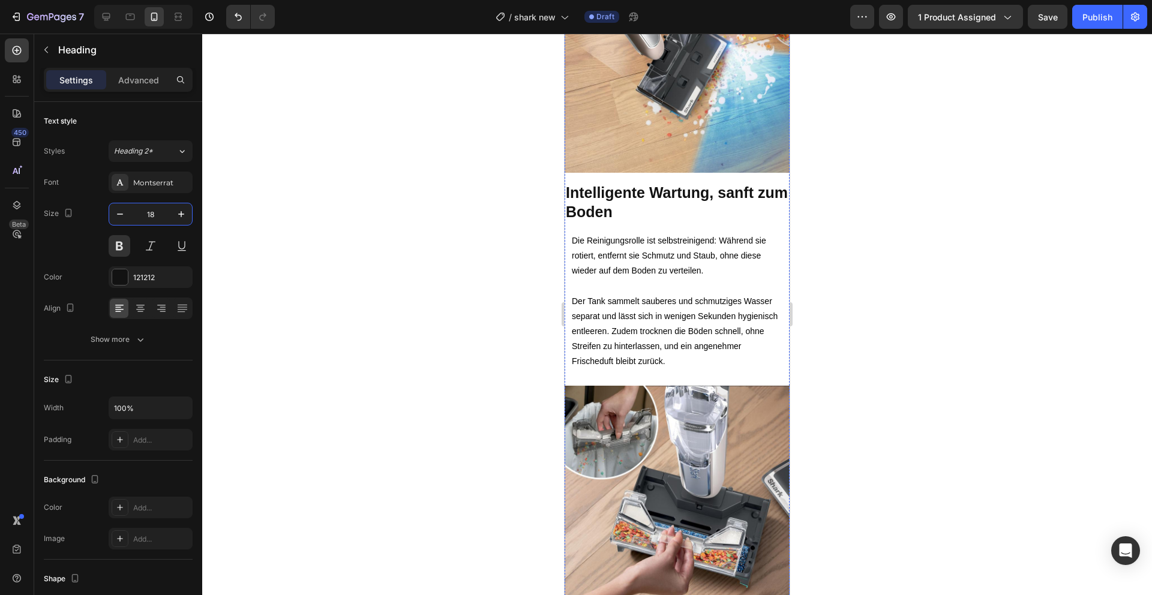
scroll to position [1410, 0]
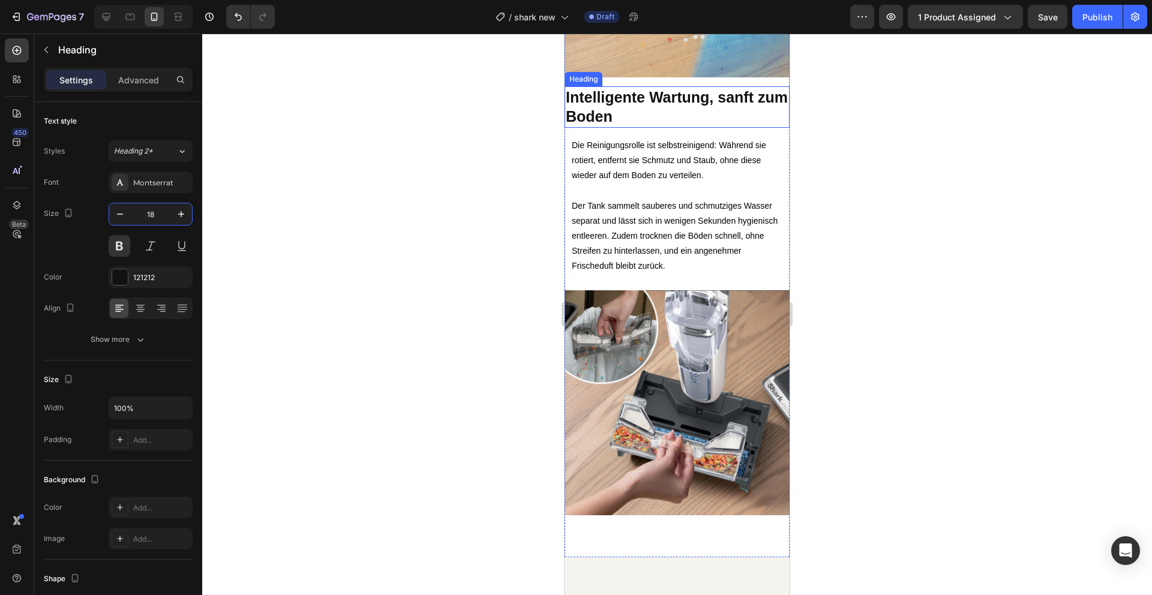
click at [628, 127] on p "Intelligente Wartung, sanft zum Boden" at bounding box center [677, 107] width 223 height 39
click at [153, 212] on input "25" at bounding box center [151, 214] width 40 height 22
type input "18"
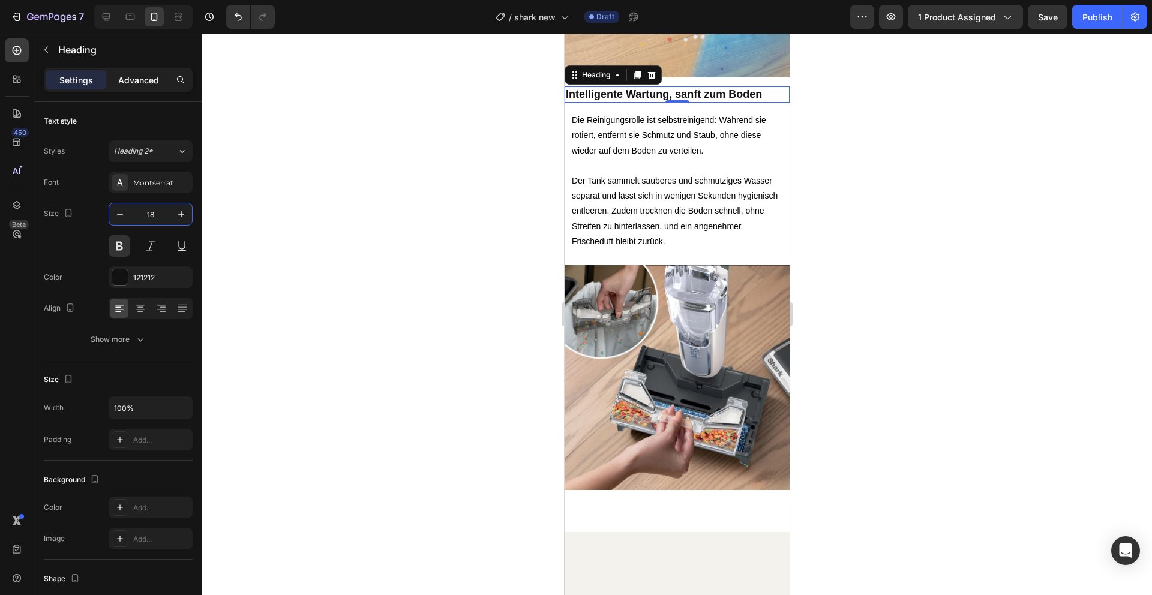
click at [137, 89] on div "Advanced" at bounding box center [139, 79] width 60 height 19
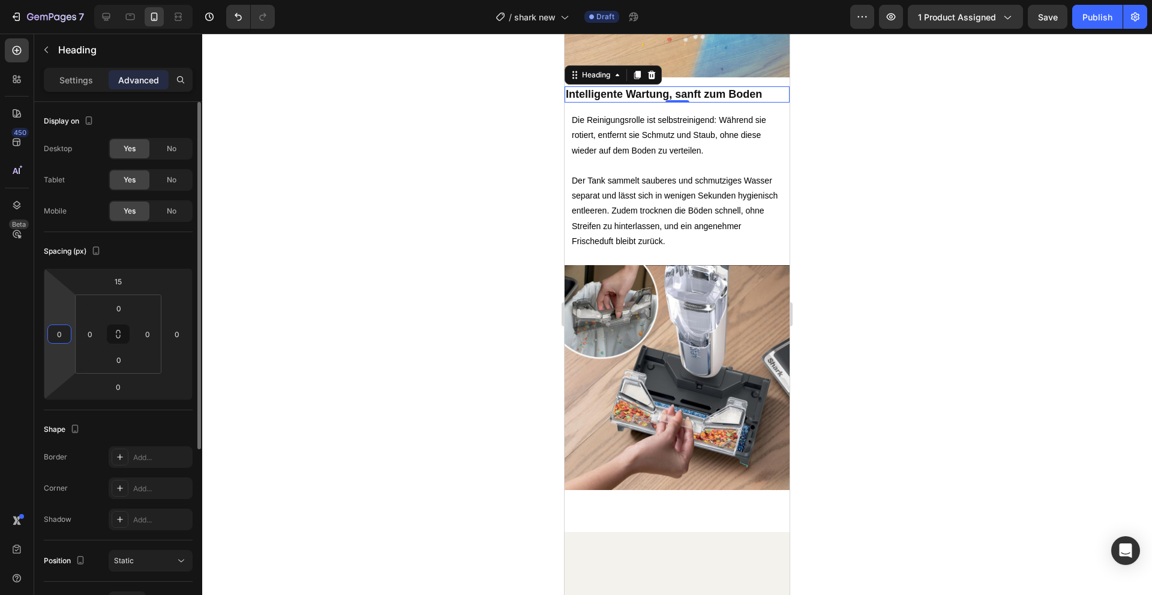
click at [59, 331] on input "0" at bounding box center [59, 334] width 18 height 18
type input "5"
click at [179, 338] on input "0" at bounding box center [177, 334] width 18 height 18
type input "05"
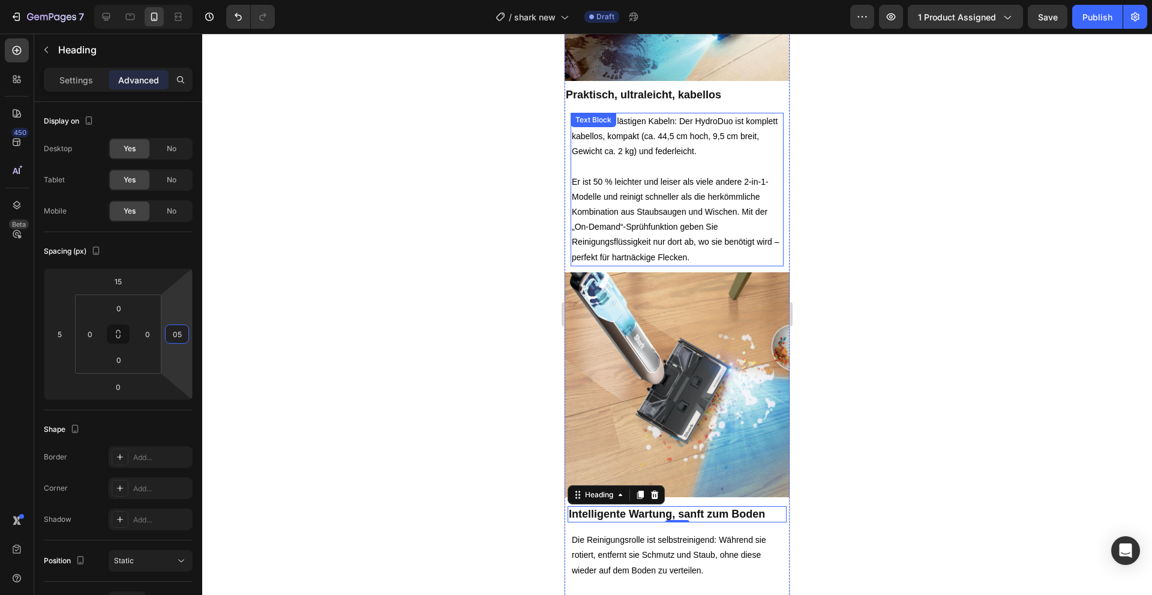
scroll to position [959, 0]
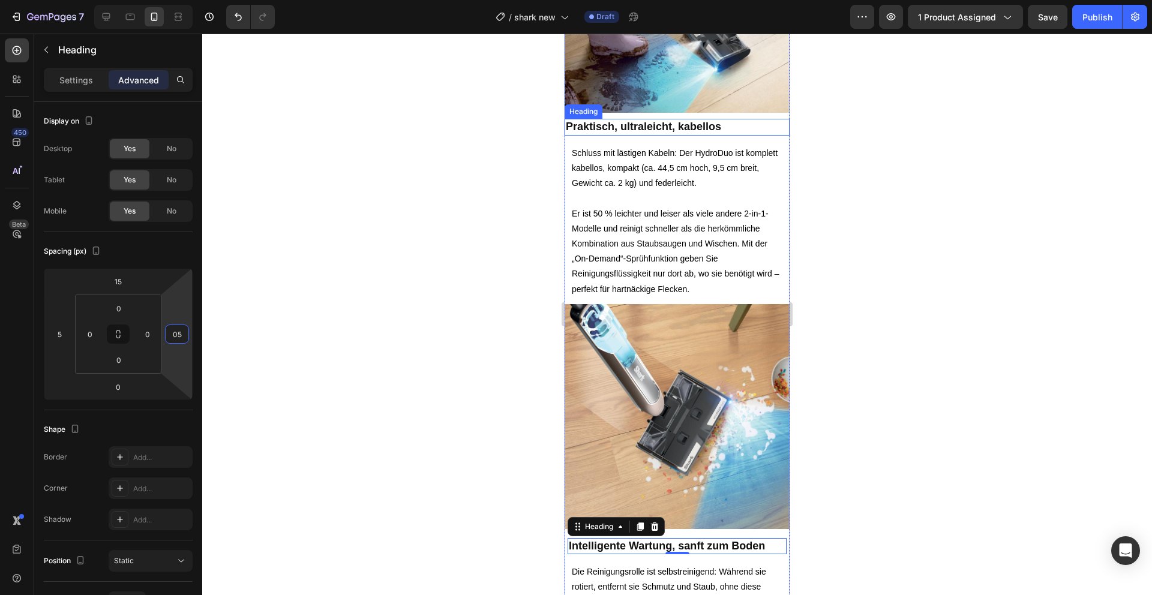
click at [613, 134] on p "Praktisch, ultraleicht, kabellos" at bounding box center [677, 127] width 223 height 14
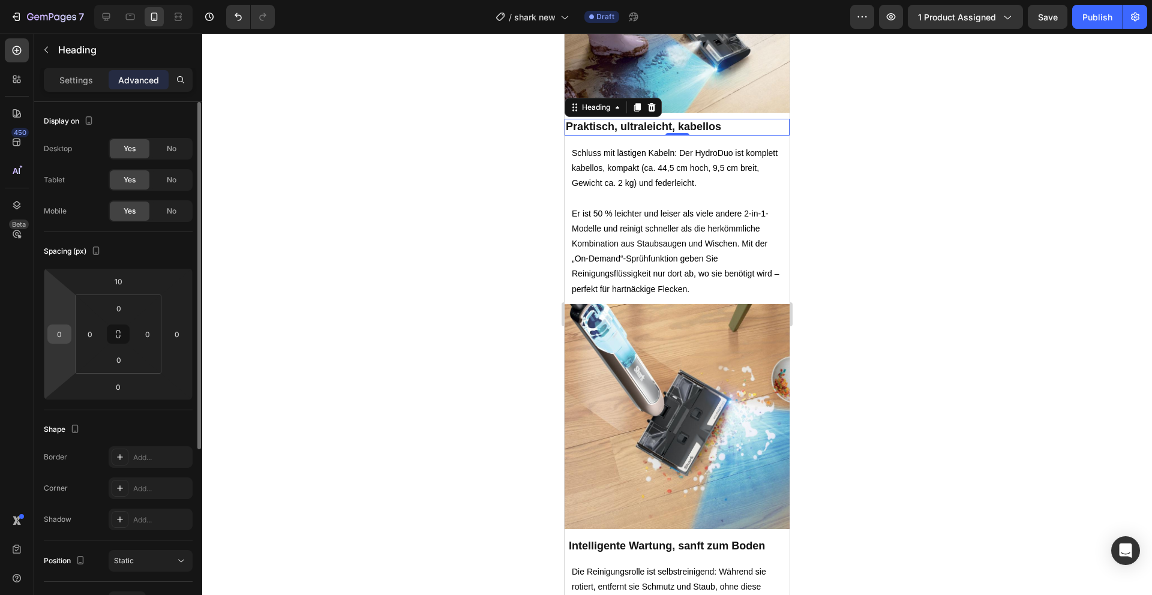
click at [60, 331] on input "0" at bounding box center [59, 334] width 18 height 18
type input "5"
click at [177, 331] on input "0" at bounding box center [177, 334] width 18 height 18
type input "05"
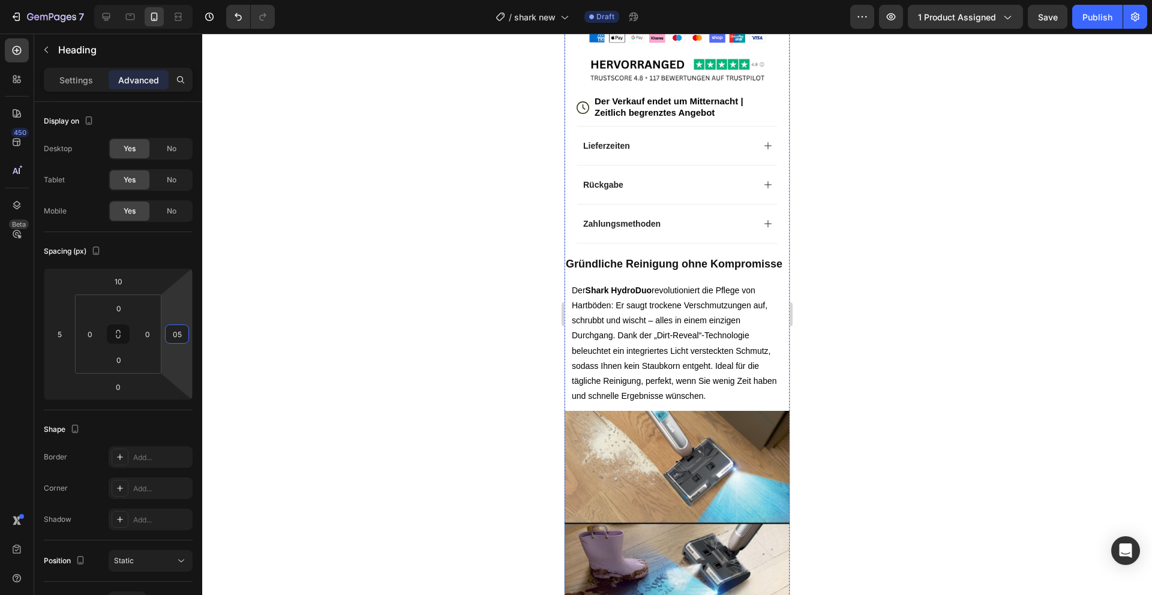
scroll to position [428, 0]
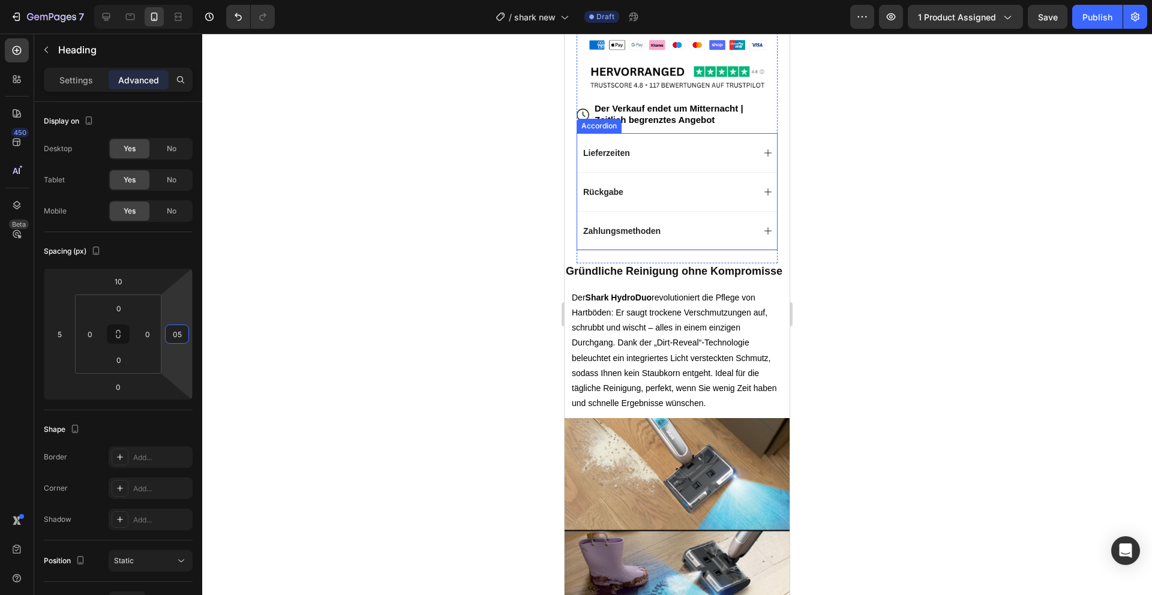
click at [587, 278] on p "Gründliche Reinigung ohne Kompromisse" at bounding box center [677, 272] width 223 height 14
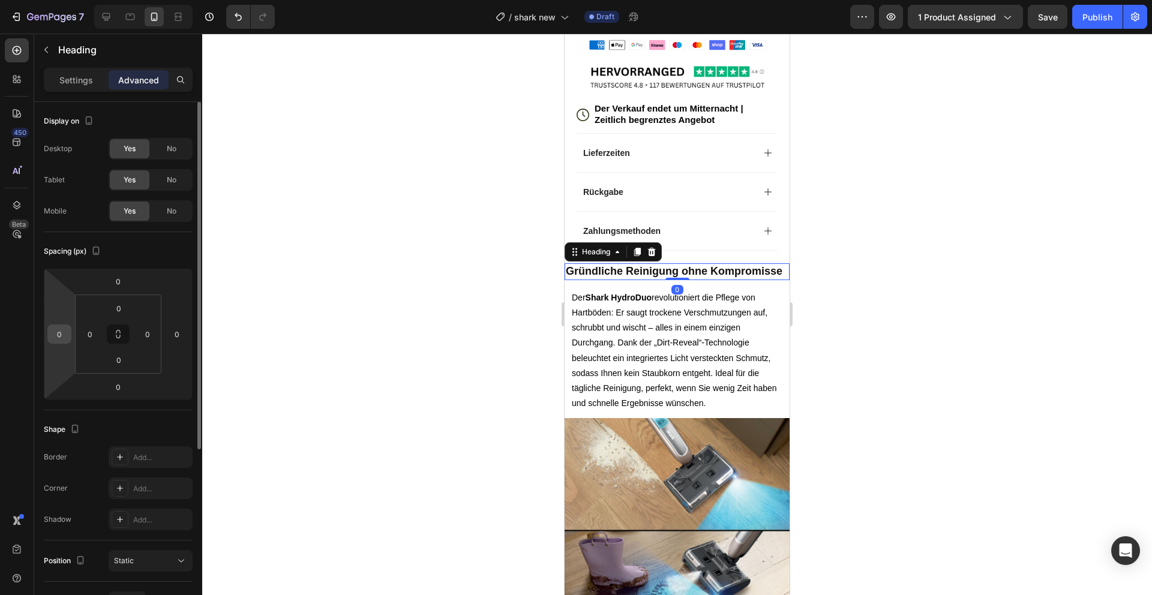
click at [59, 336] on input "0" at bounding box center [59, 334] width 18 height 18
type input "5"
click at [175, 335] on input "0" at bounding box center [177, 334] width 18 height 18
type input "50"
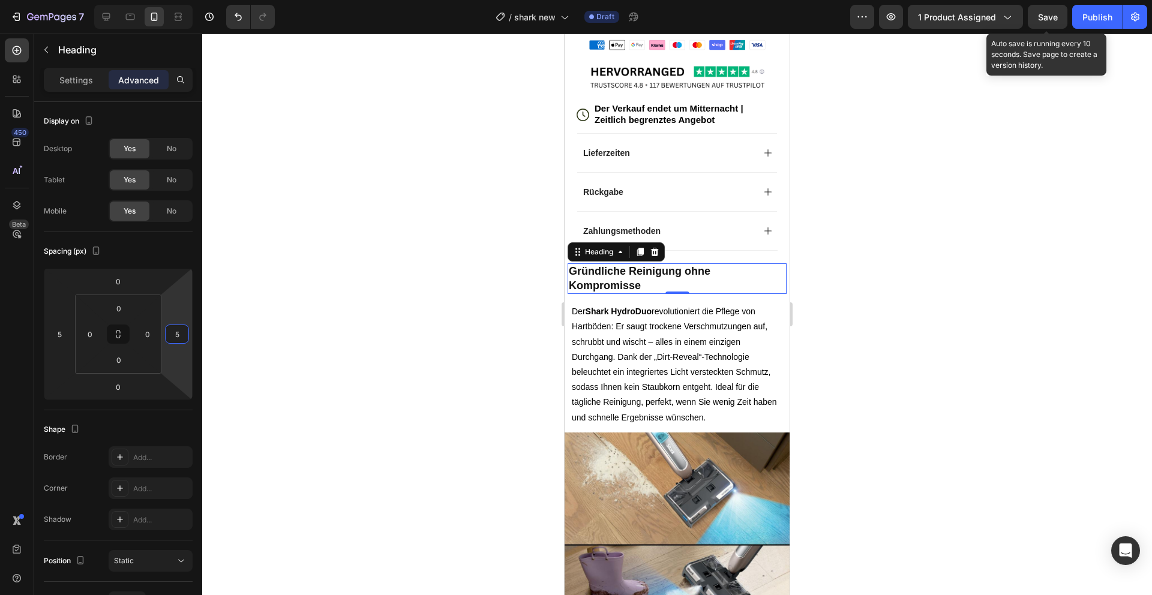
type input "5"
click at [1050, 14] on span "Save" at bounding box center [1048, 17] width 20 height 10
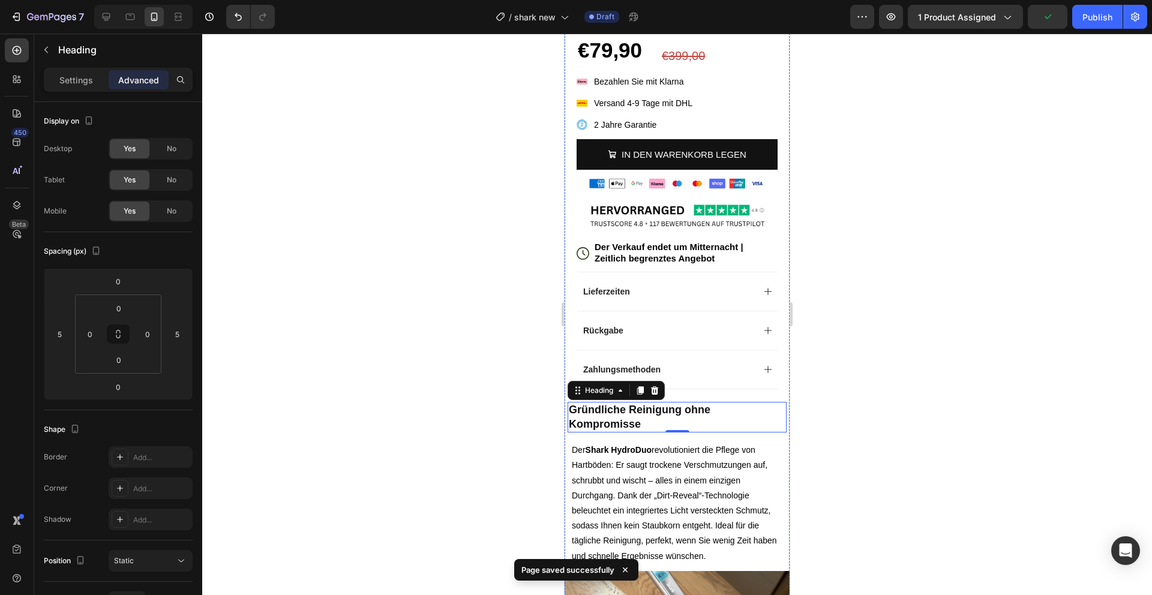
scroll to position [0, 0]
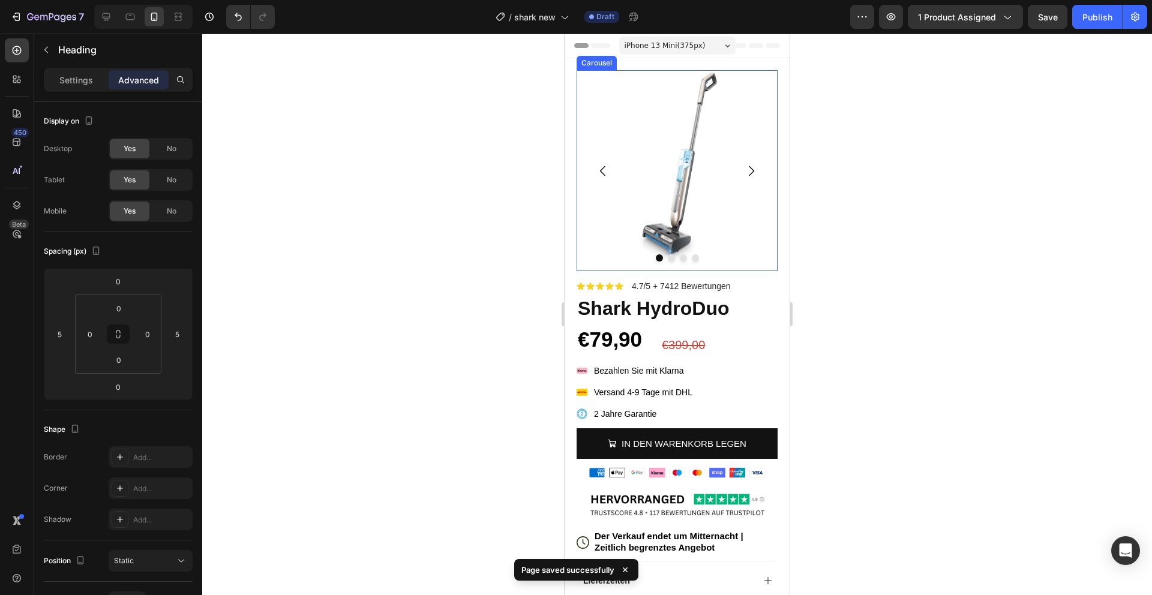
click at [757, 173] on icon "Carousel Next Arrow" at bounding box center [751, 171] width 14 height 14
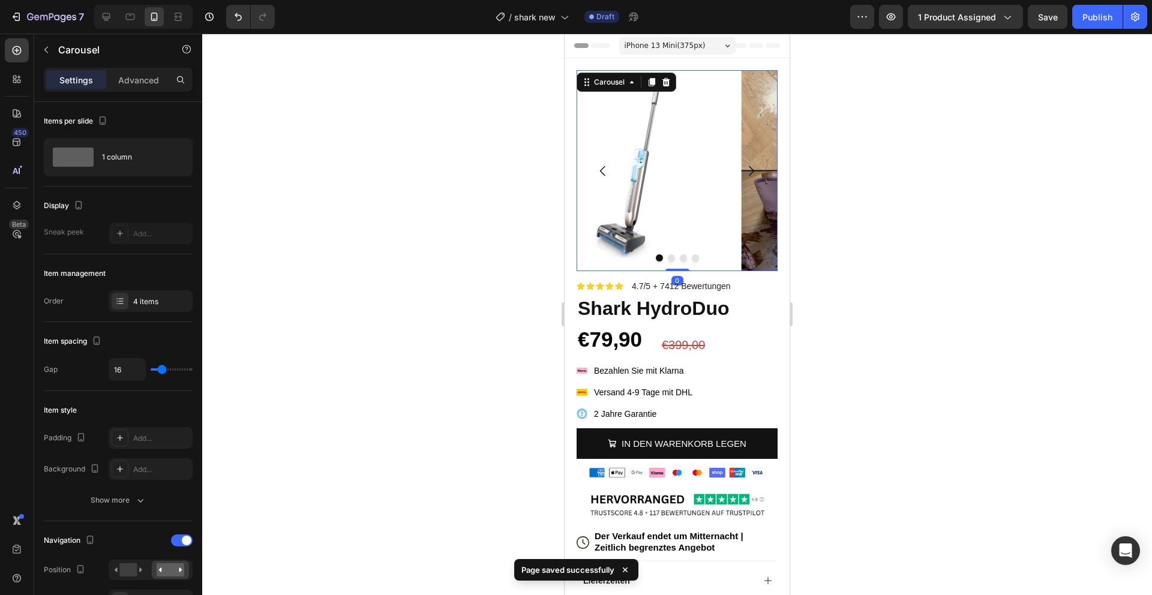
click at [756, 173] on icon "Carousel Next Arrow" at bounding box center [751, 171] width 14 height 14
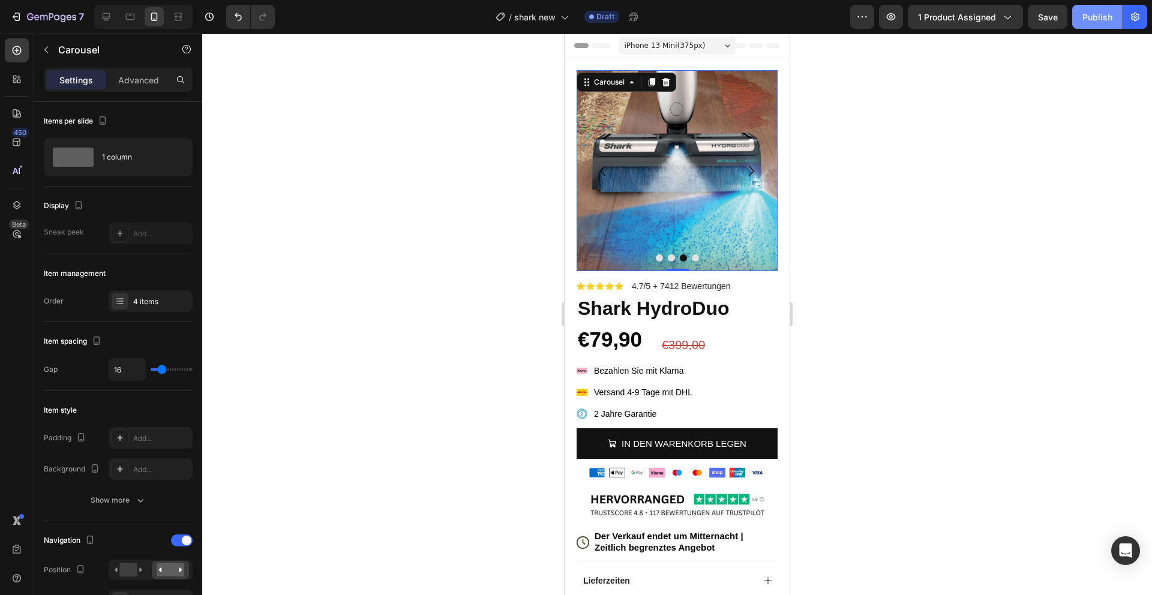
click at [1098, 23] on button "Publish" at bounding box center [1098, 17] width 50 height 24
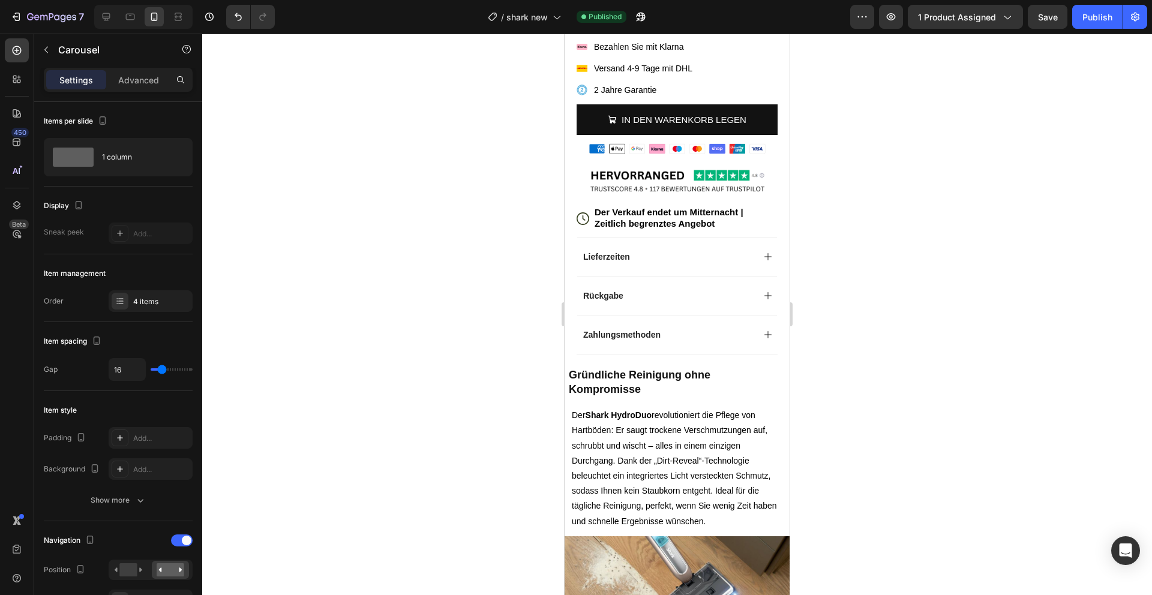
scroll to position [258, 0]
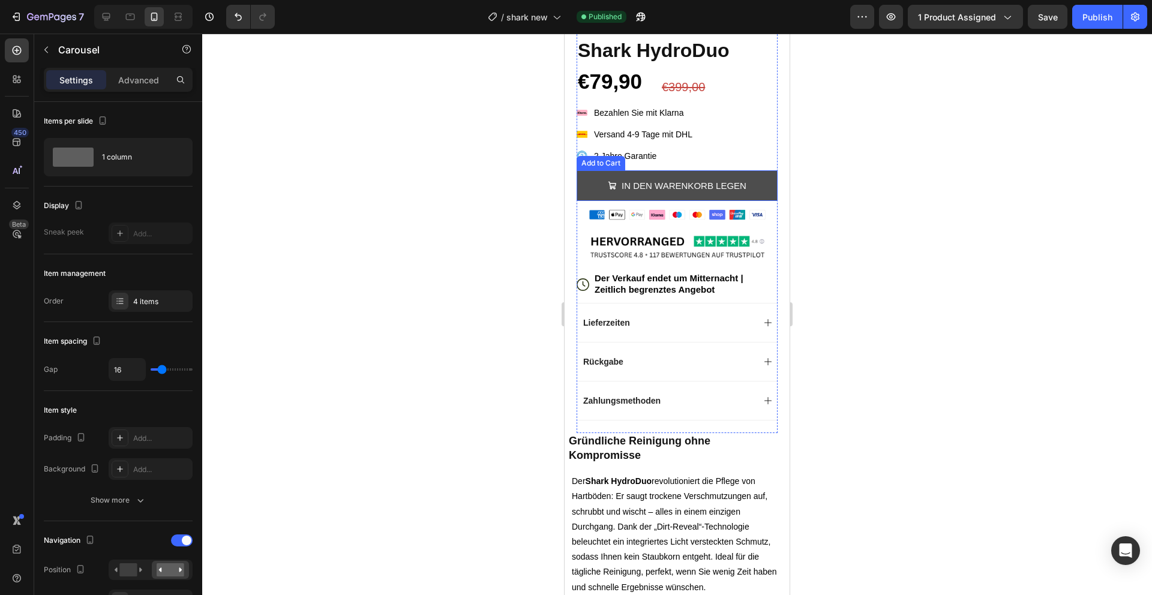
click at [759, 178] on button "IN DEN WARENKORB LEGEN" at bounding box center [677, 185] width 201 height 31
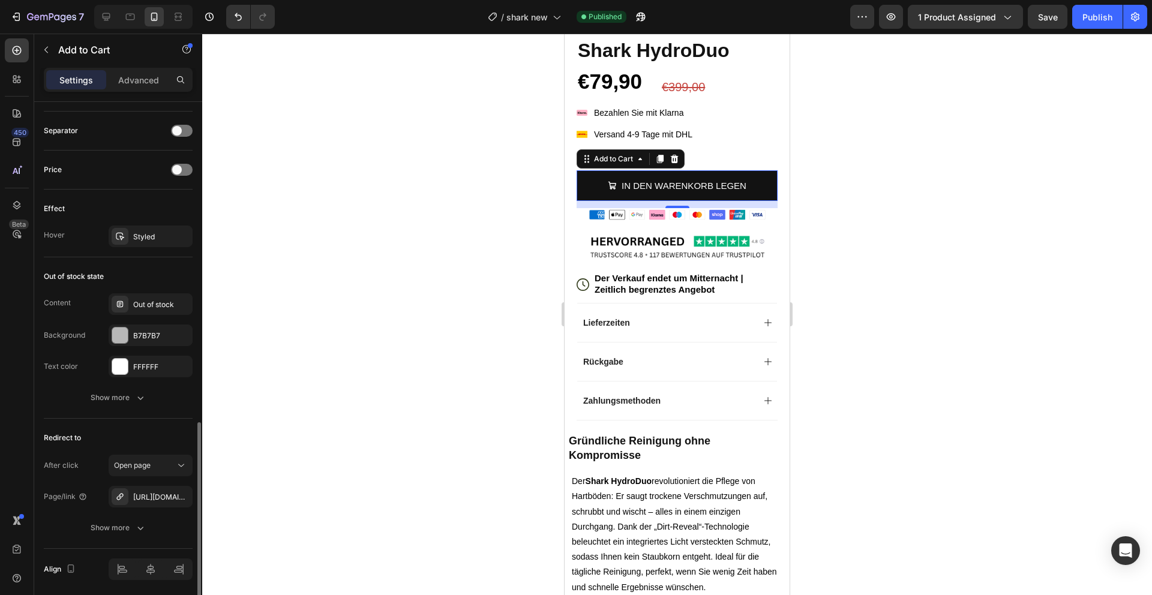
scroll to position [916, 0]
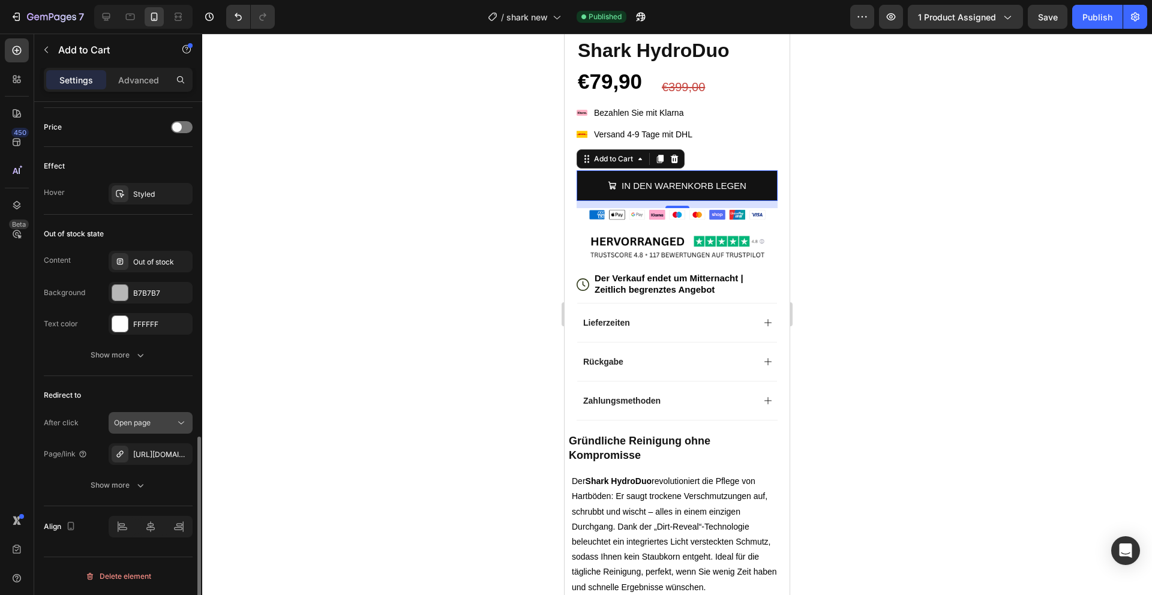
click at [150, 426] on span "Open page" at bounding box center [132, 422] width 37 height 9
click at [145, 405] on div "Redirect to" at bounding box center [118, 395] width 149 height 19
click at [145, 450] on div "[URL][DOMAIN_NAME]" at bounding box center [150, 455] width 35 height 11
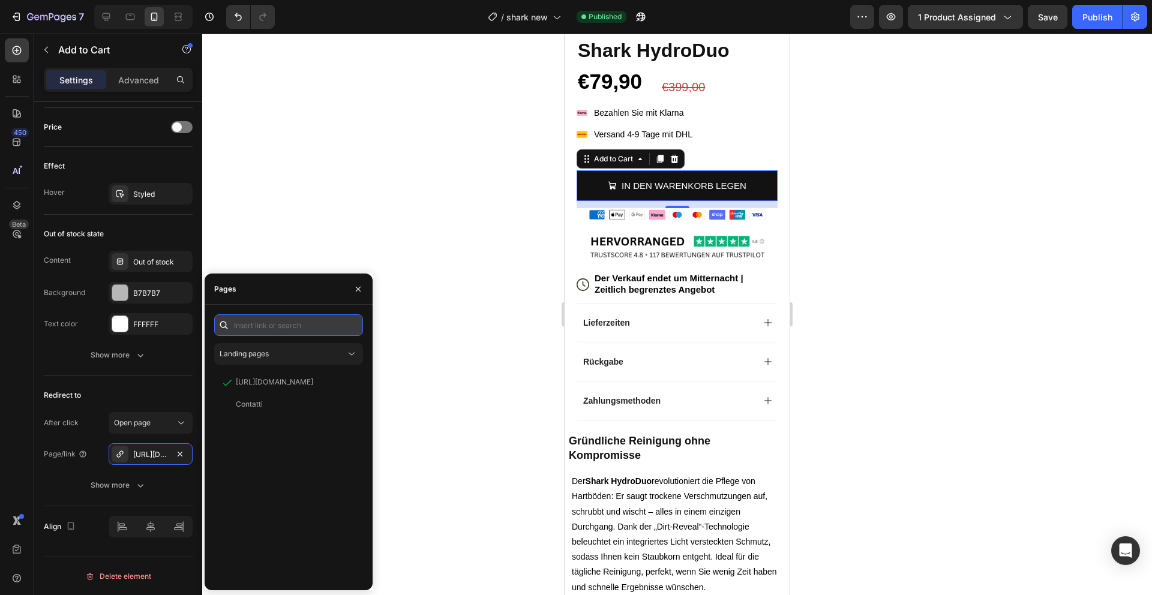
click at [268, 325] on input "text" at bounding box center [288, 326] width 149 height 22
paste input "[URL][DOMAIN_NAME]"
type input "[URL][DOMAIN_NAME]"
click at [263, 355] on div "[URL][DOMAIN_NAME]" at bounding box center [274, 354] width 77 height 11
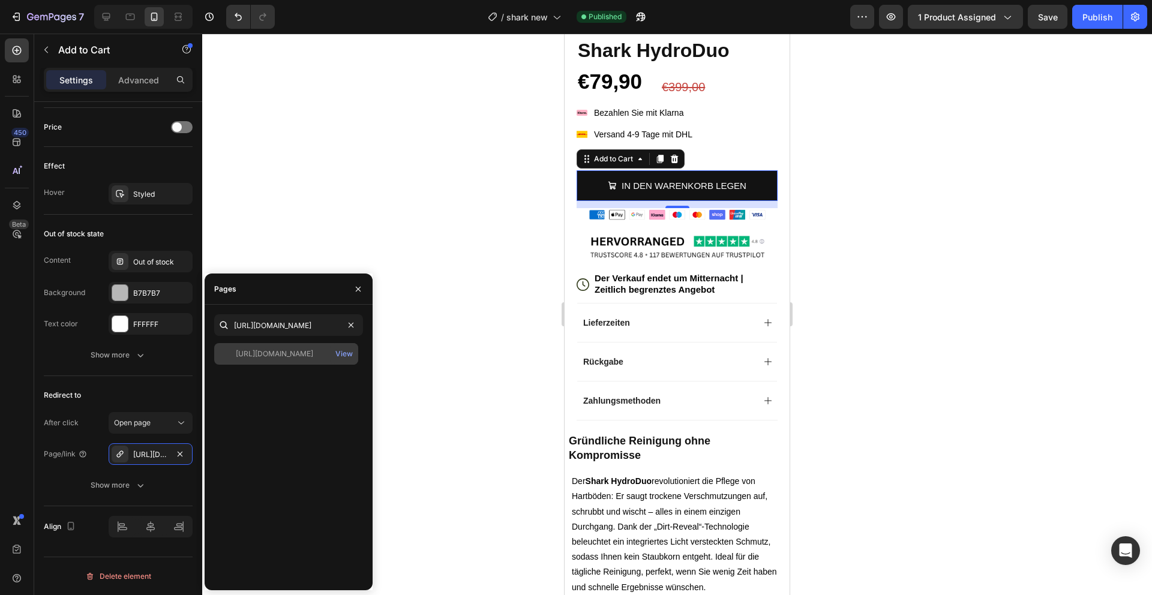
scroll to position [0, 0]
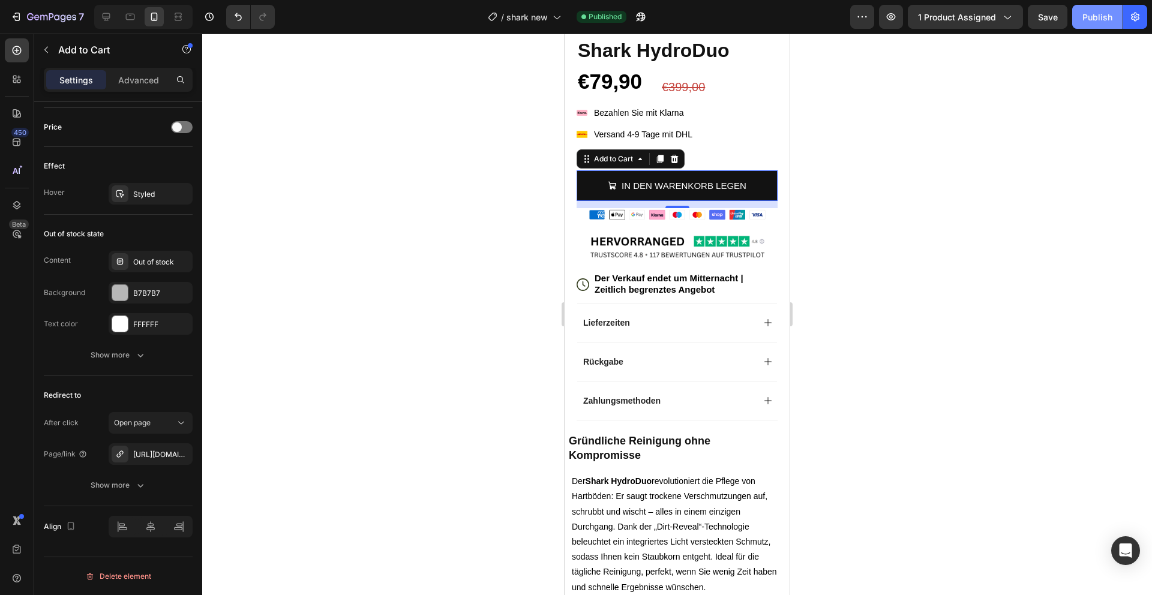
click at [1095, 21] on div "Publish" at bounding box center [1098, 17] width 30 height 13
